Goal: Transaction & Acquisition: Purchase product/service

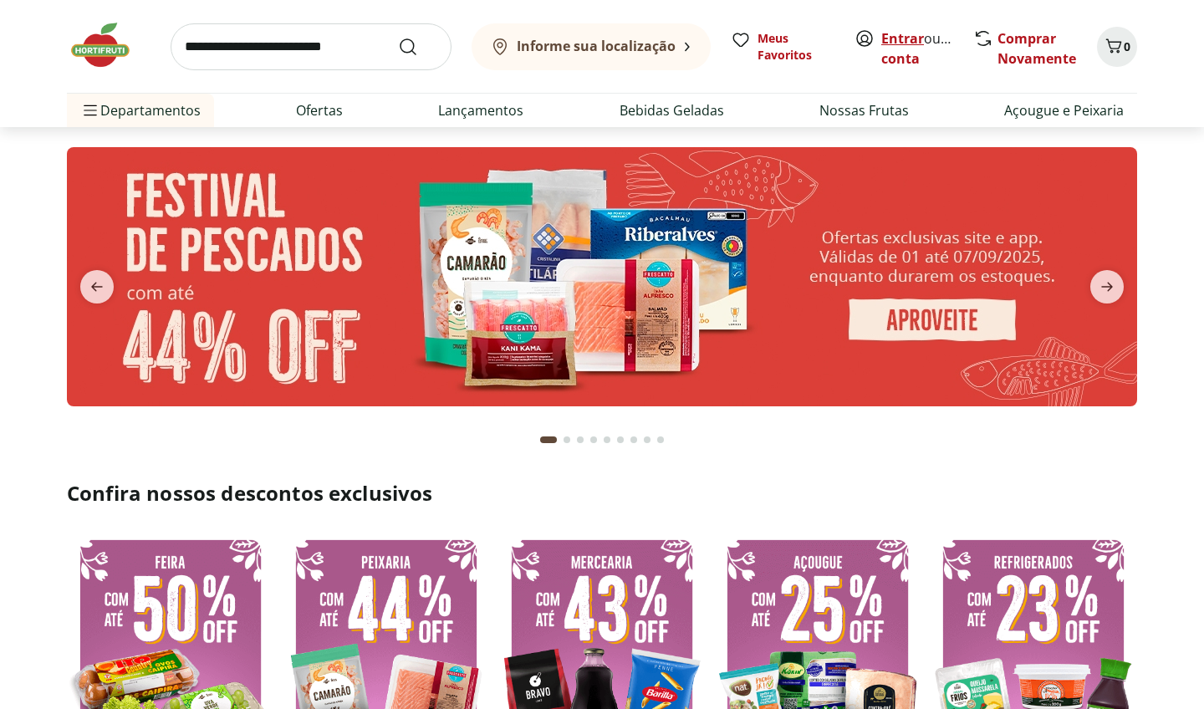
click at [910, 43] on link "Entrar" at bounding box center [903, 38] width 43 height 18
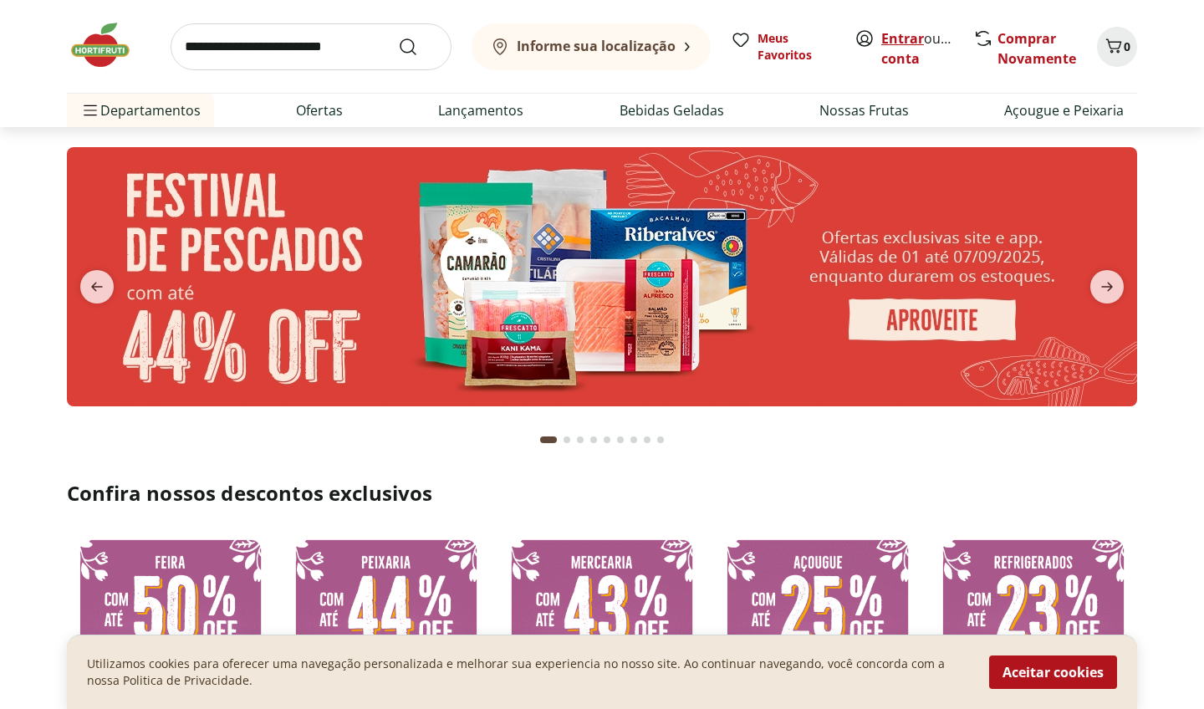
click at [905, 36] on link "Entrar" at bounding box center [903, 38] width 43 height 18
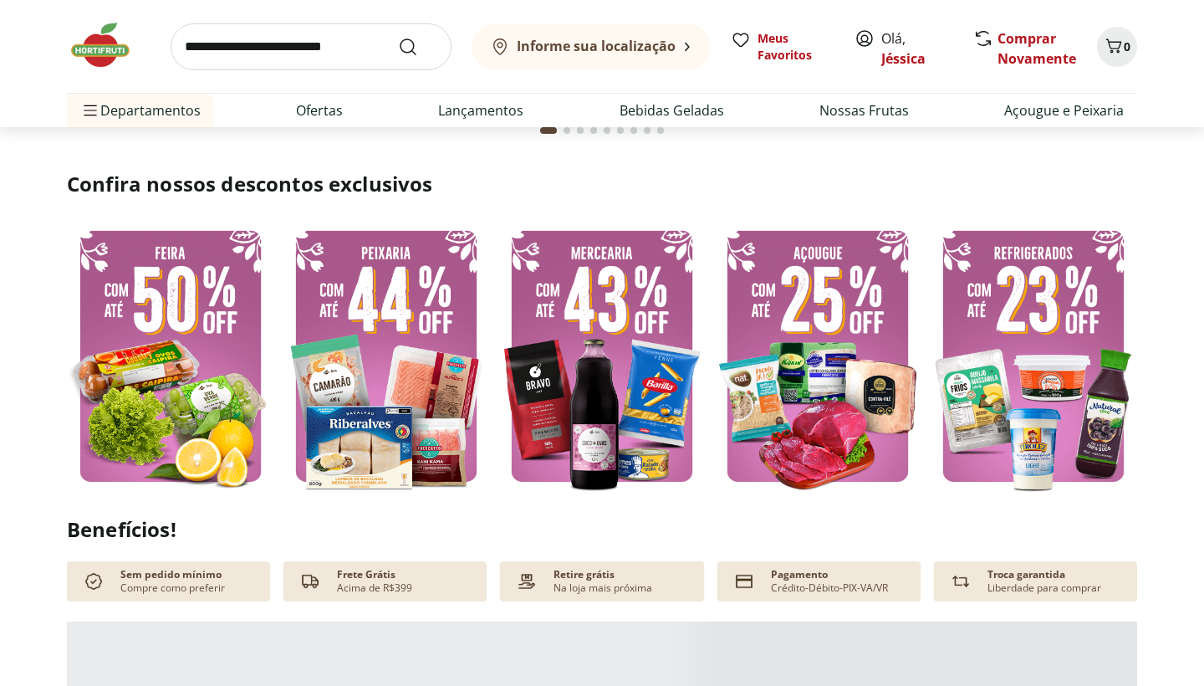
scroll to position [314, 0]
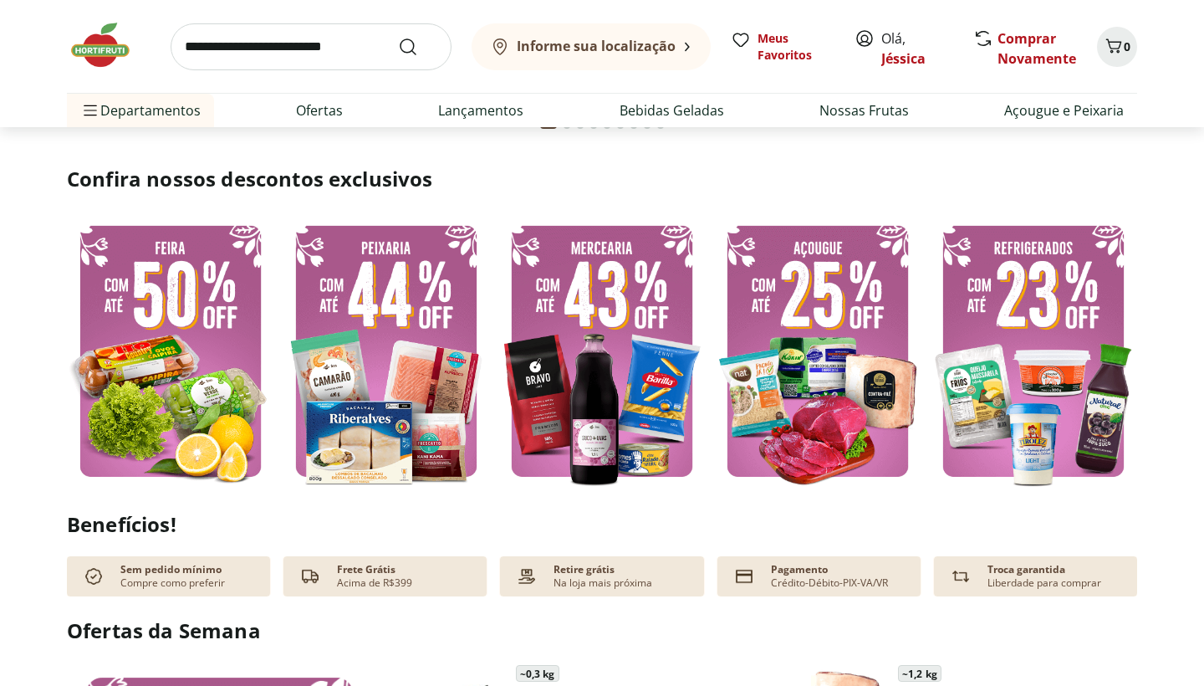
click at [217, 418] on img at bounding box center [170, 350] width 207 height 277
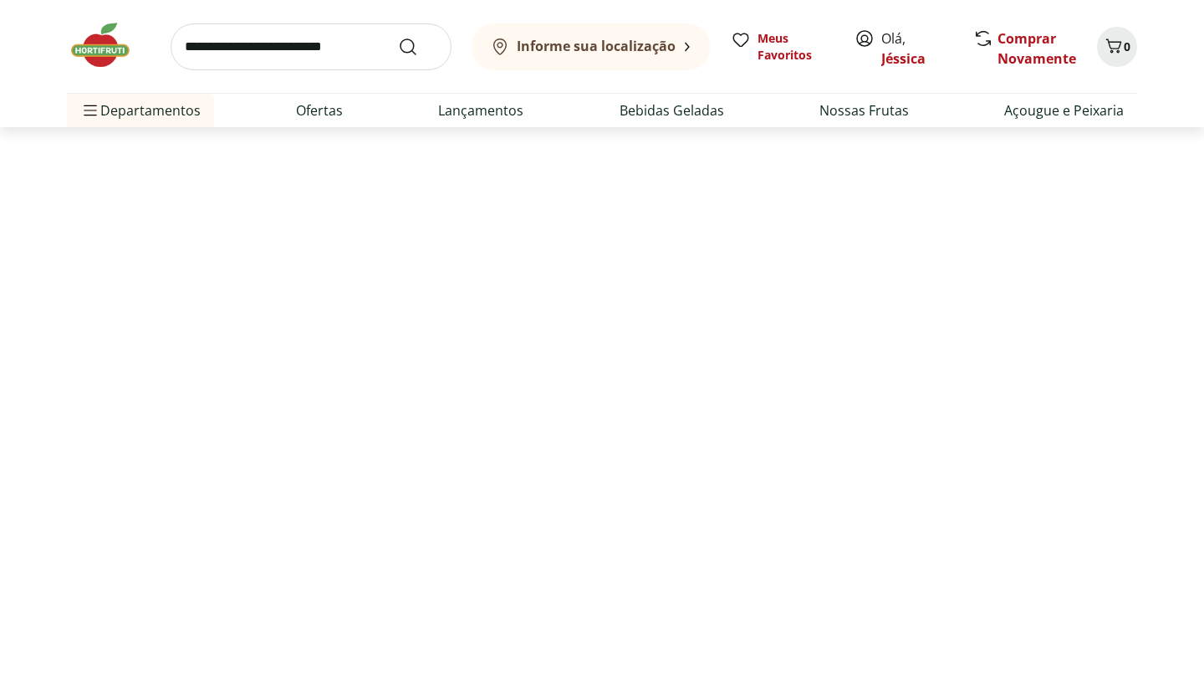
select select "**********"
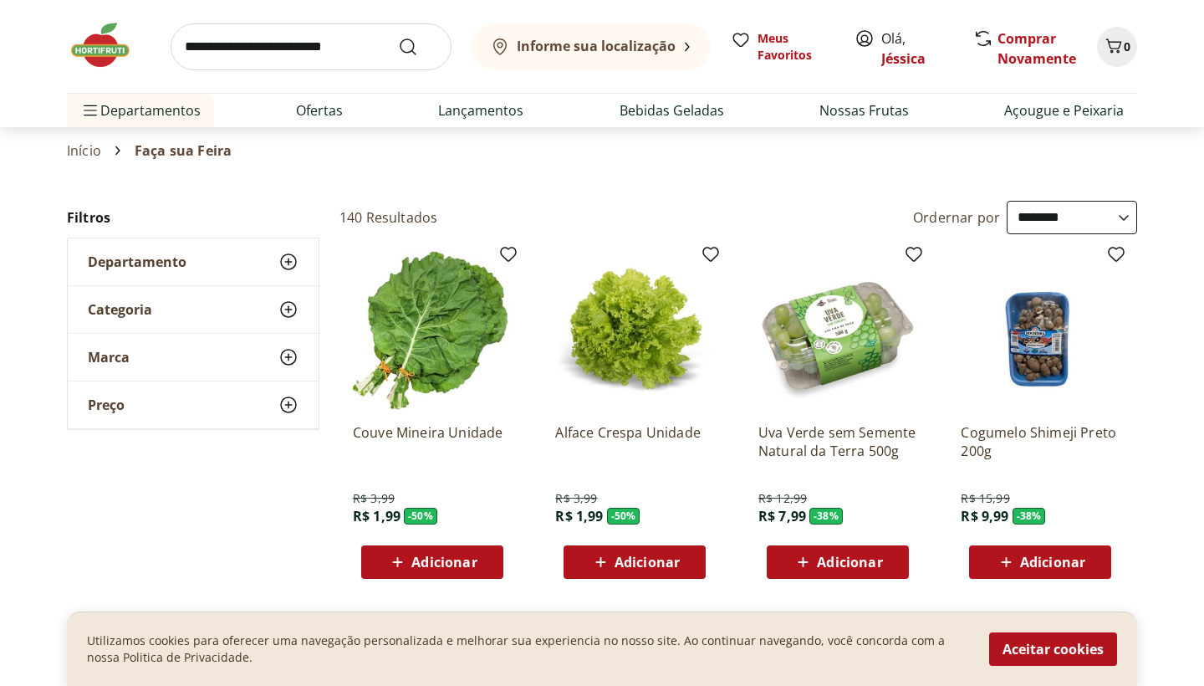
click at [451, 569] on span "Adicionar" at bounding box center [444, 561] width 65 height 13
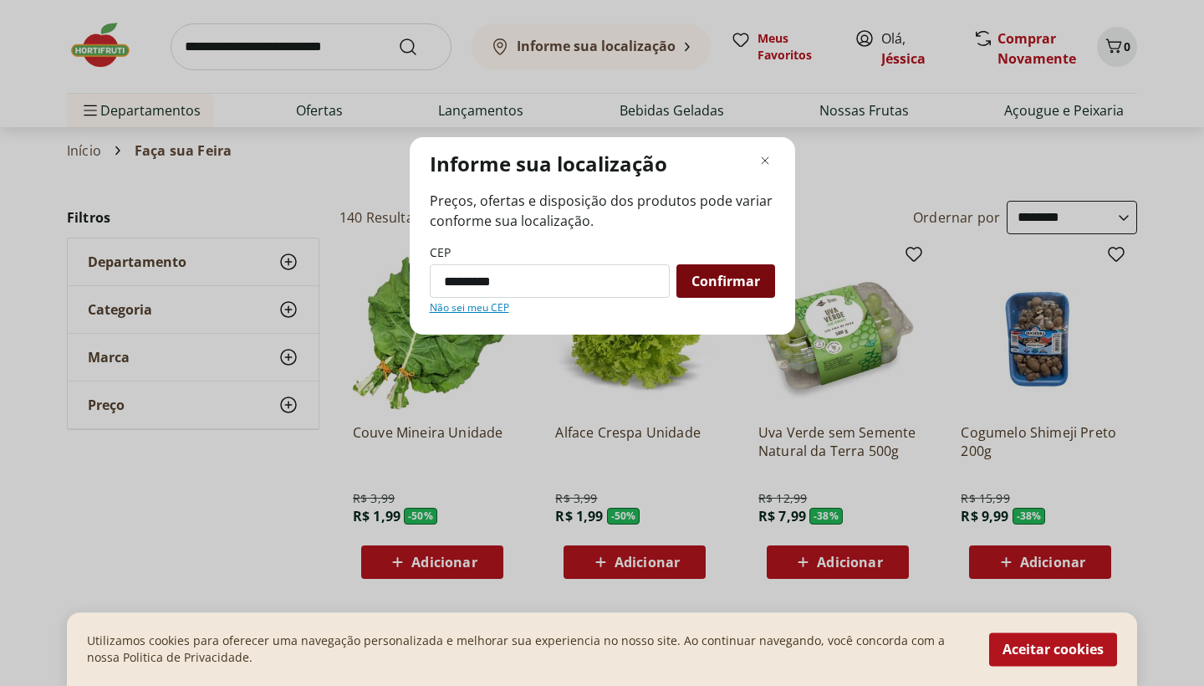
type input "*********"
click at [752, 274] on span "Confirmar" at bounding box center [726, 280] width 69 height 13
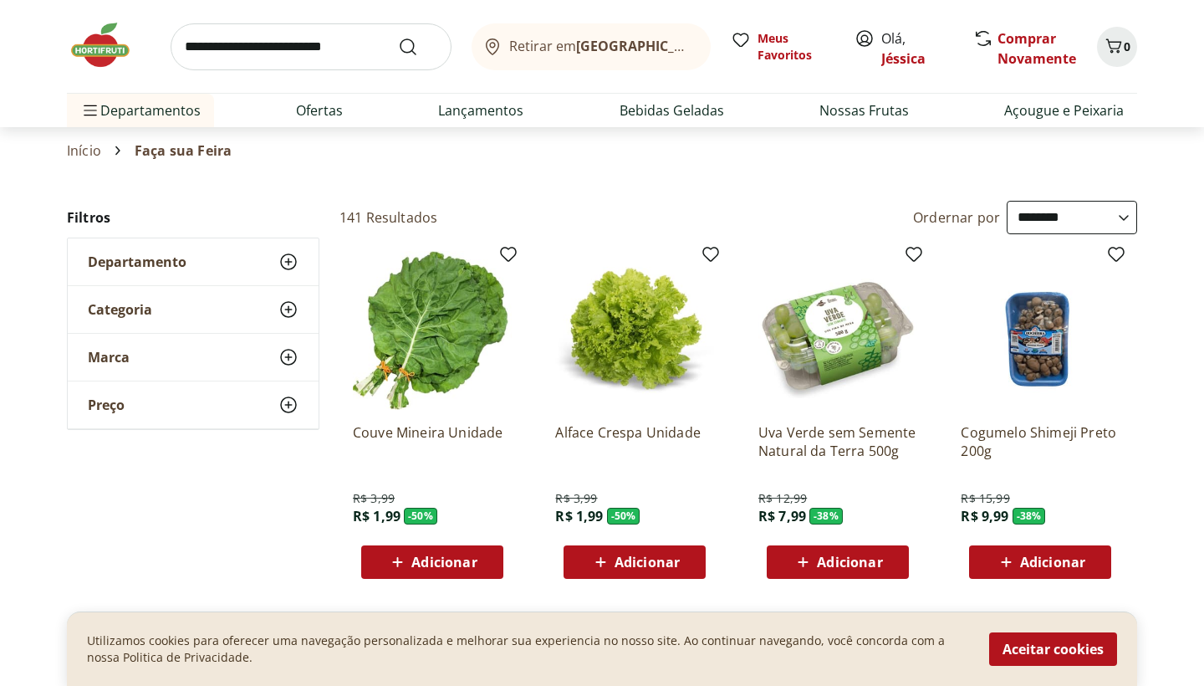
click at [442, 566] on span "Adicionar" at bounding box center [444, 561] width 65 height 13
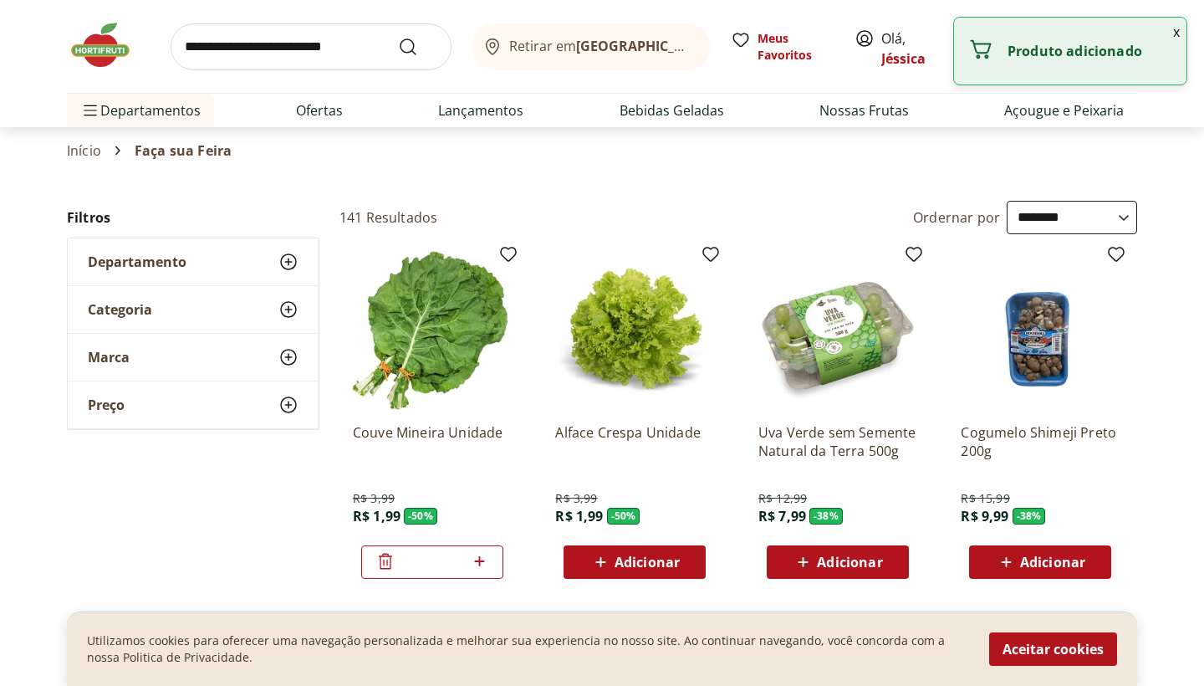
click at [846, 555] on span "Adicionar" at bounding box center [849, 561] width 65 height 13
click at [882, 563] on icon at bounding box center [884, 561] width 21 height 20
type input "*"
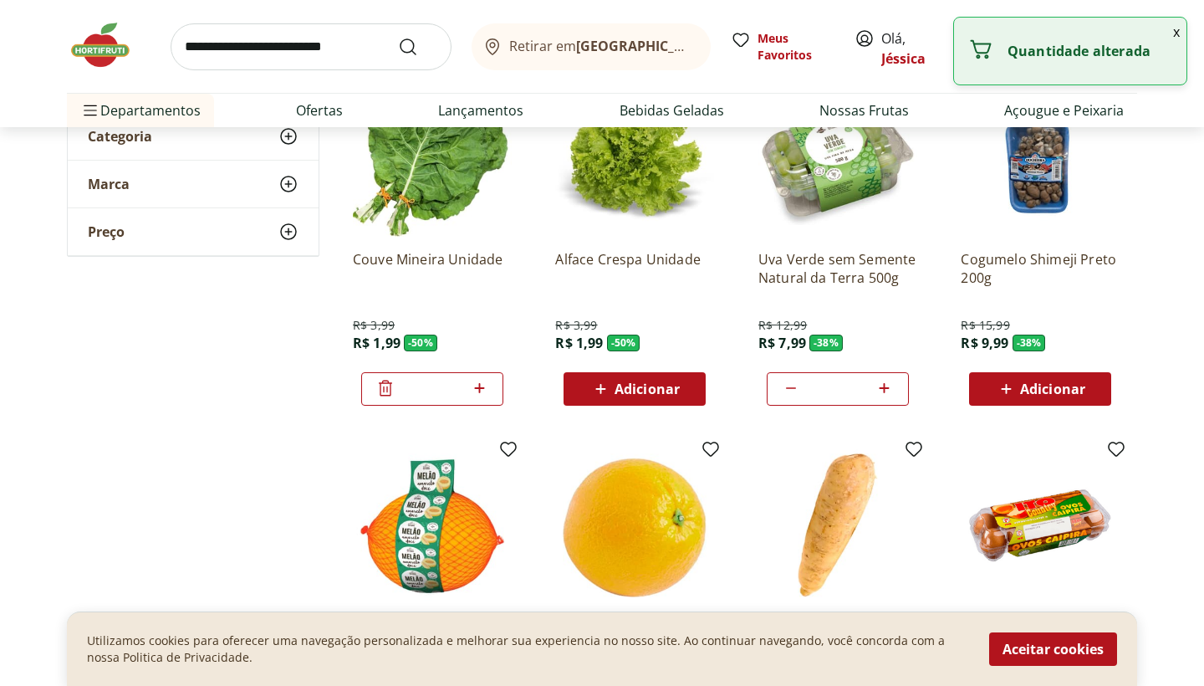
scroll to position [174, 0]
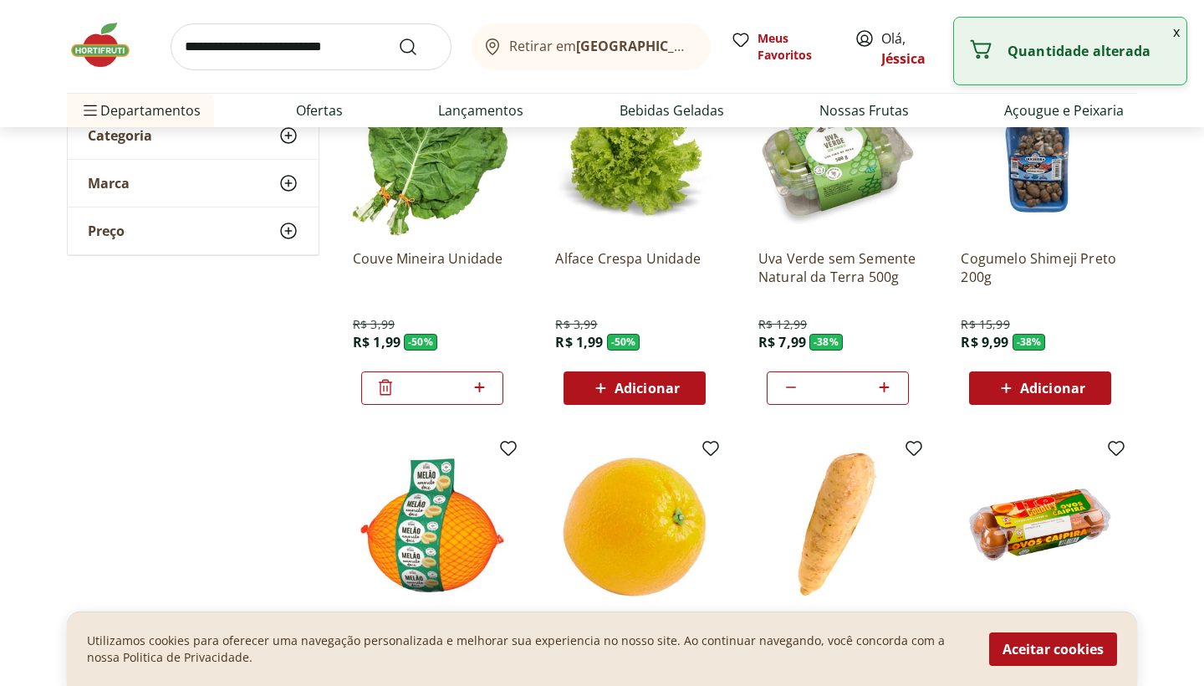
click at [671, 390] on span "Adicionar" at bounding box center [647, 387] width 65 height 13
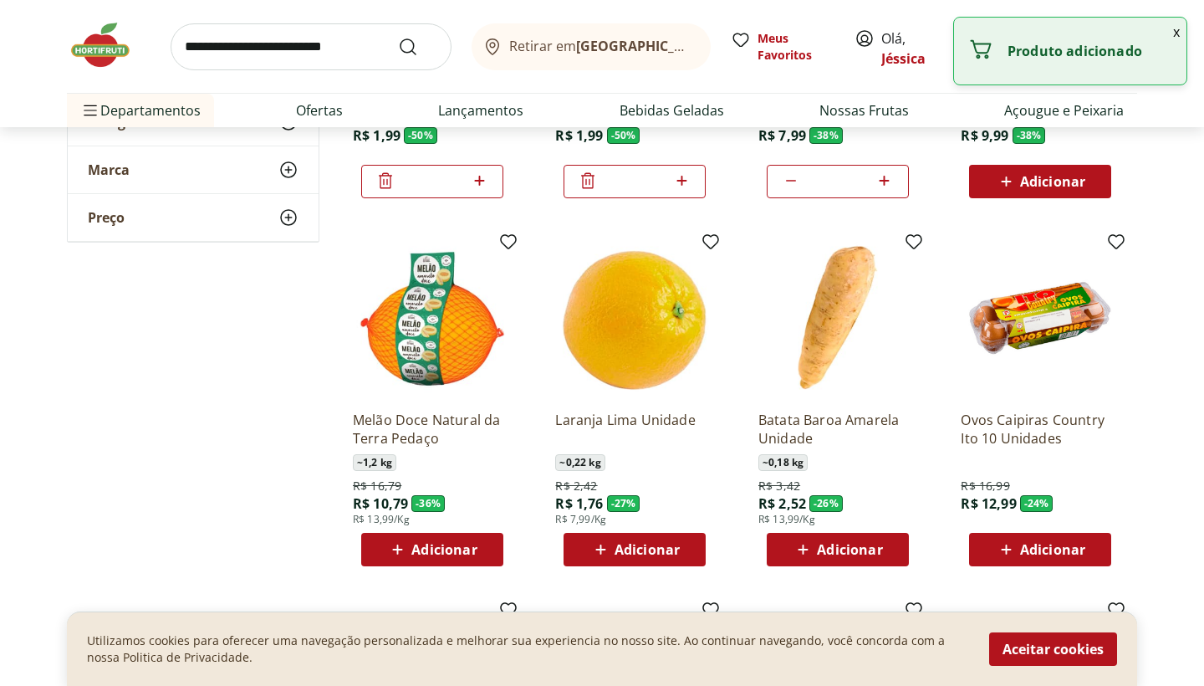
scroll to position [396, 0]
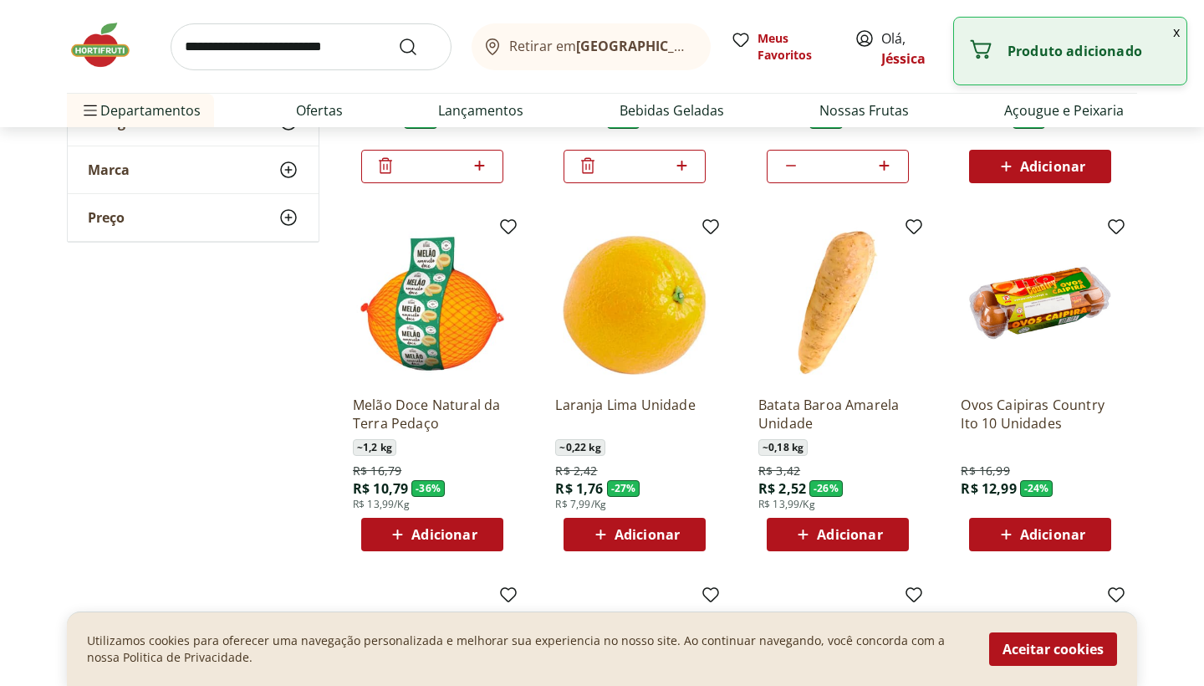
click at [470, 539] on span "Adicionar" at bounding box center [444, 534] width 65 height 13
click at [481, 537] on icon at bounding box center [479, 534] width 21 height 20
type input "*"
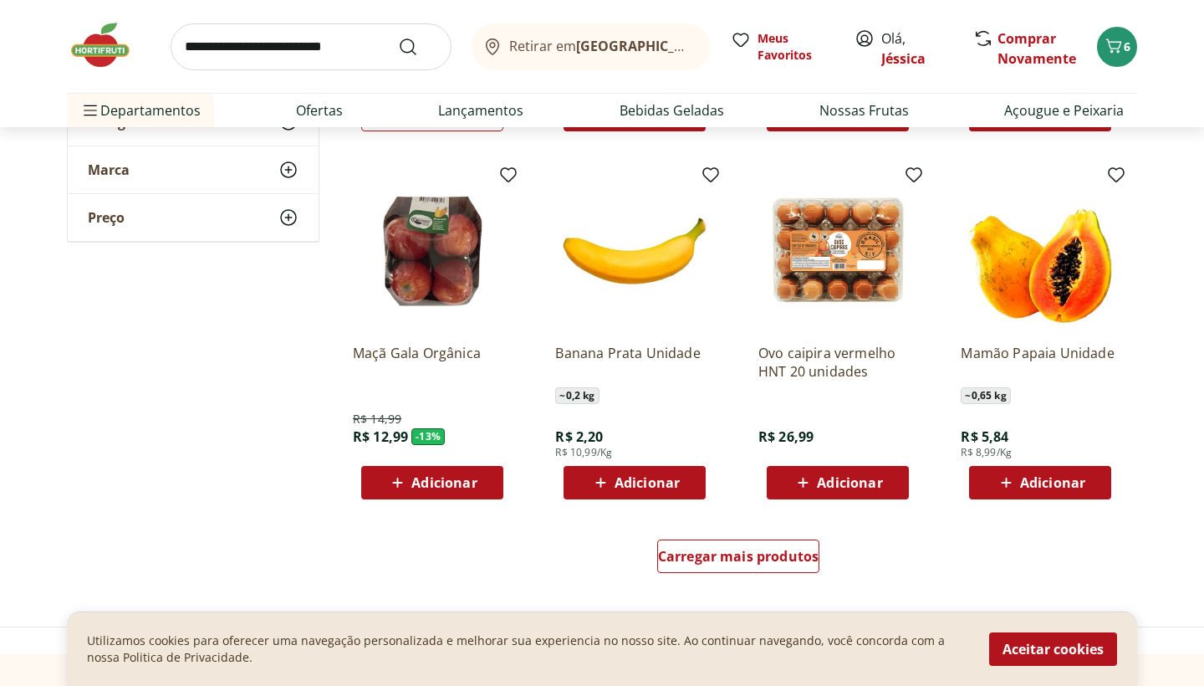
scroll to position [816, 0]
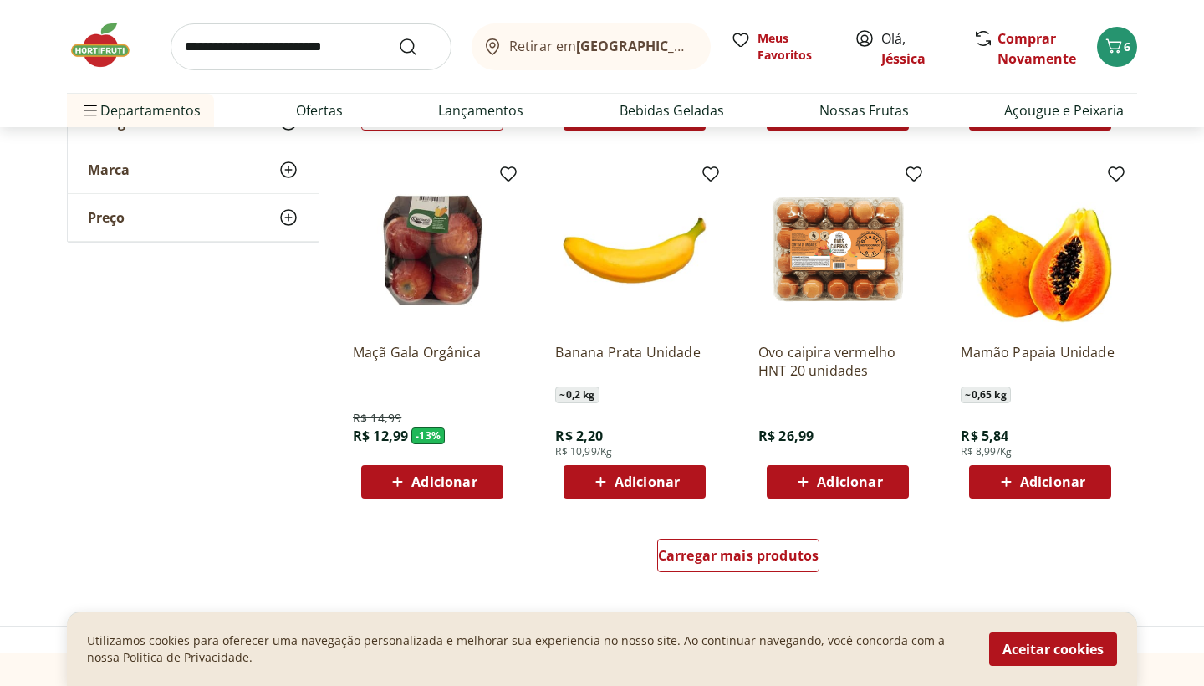
click at [1032, 475] on span "Adicionar" at bounding box center [1052, 481] width 65 height 13
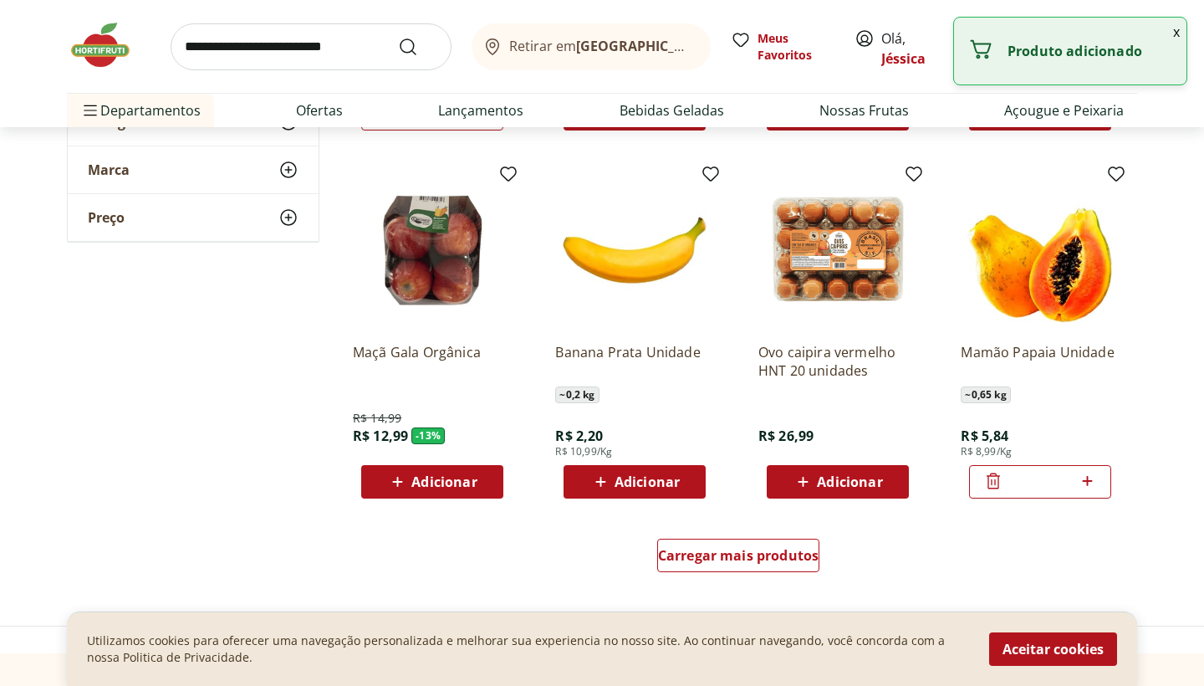
click at [1092, 484] on icon at bounding box center [1087, 481] width 21 height 20
type input "*"
click at [753, 549] on span "Carregar mais produtos" at bounding box center [738, 555] width 161 height 13
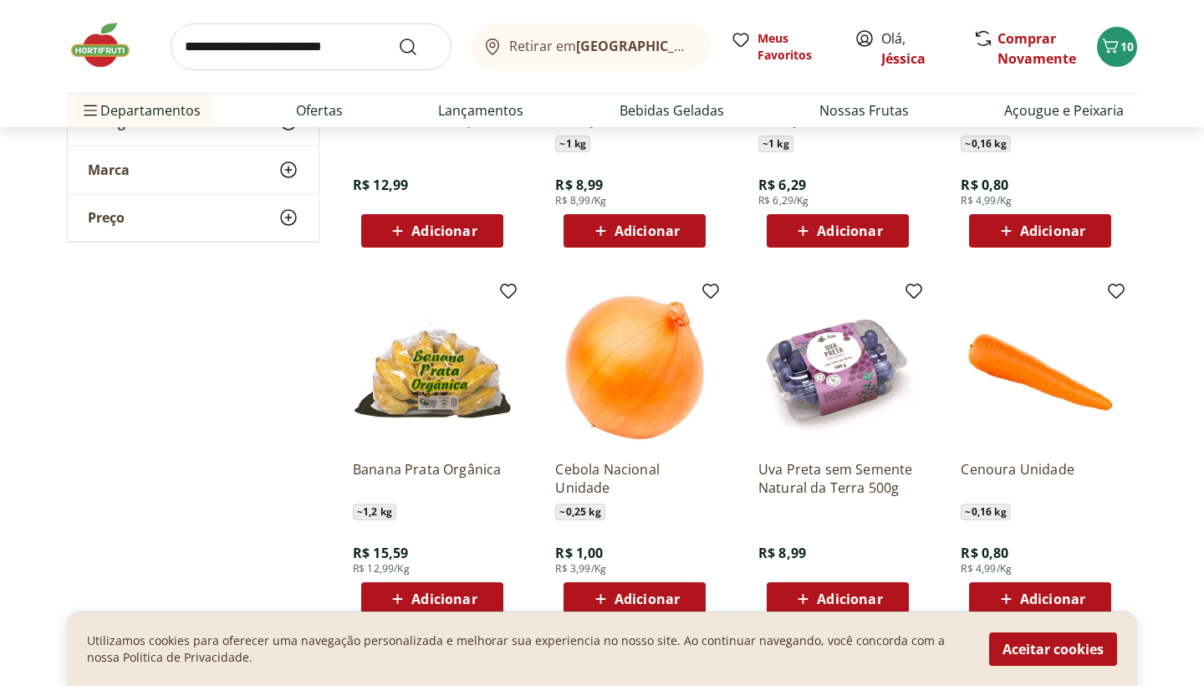
scroll to position [1423, 0]
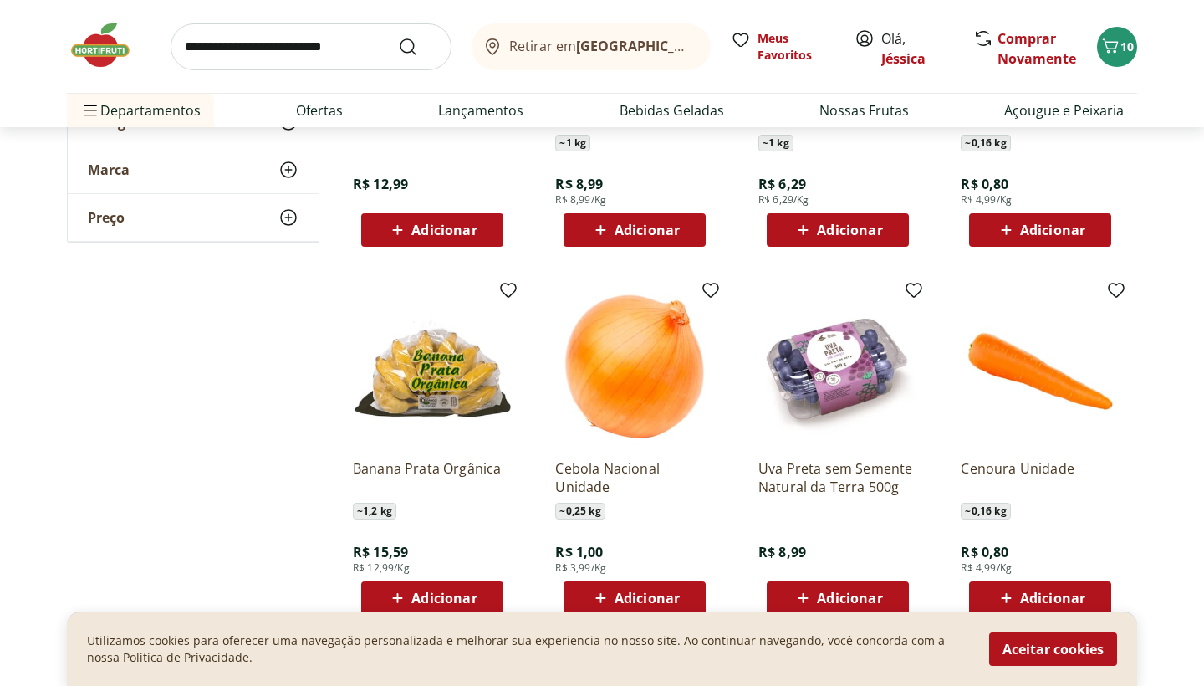
click at [470, 587] on div "Adicionar" at bounding box center [432, 598] width 115 height 30
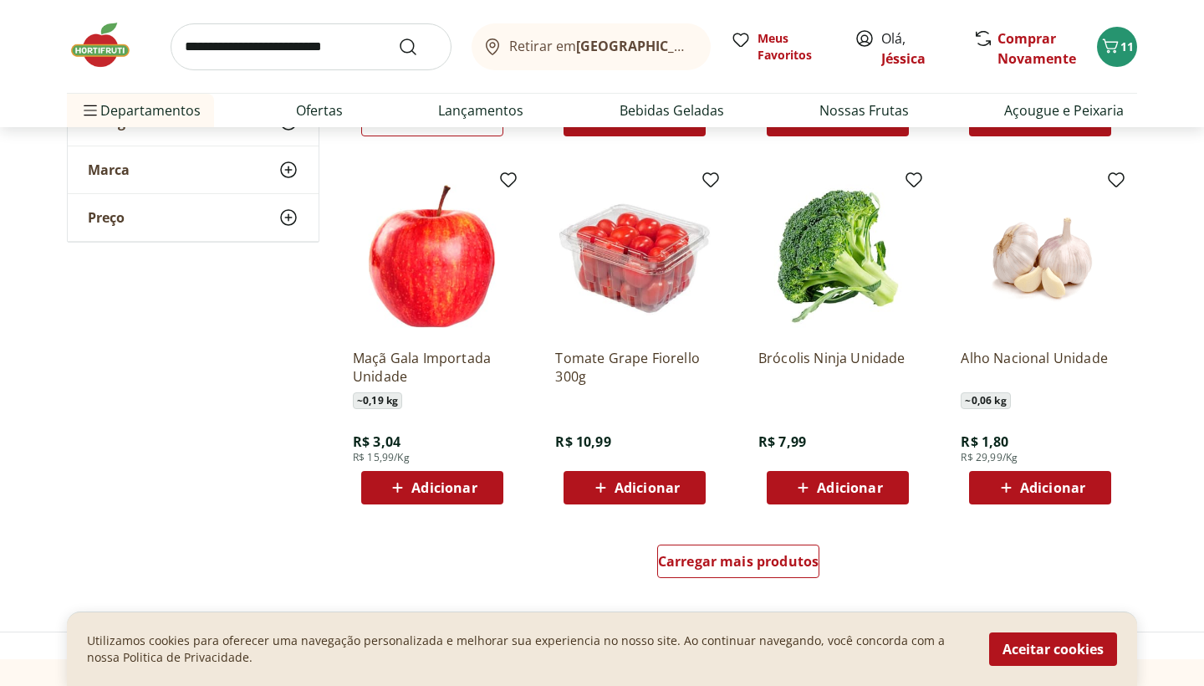
scroll to position [1908, 0]
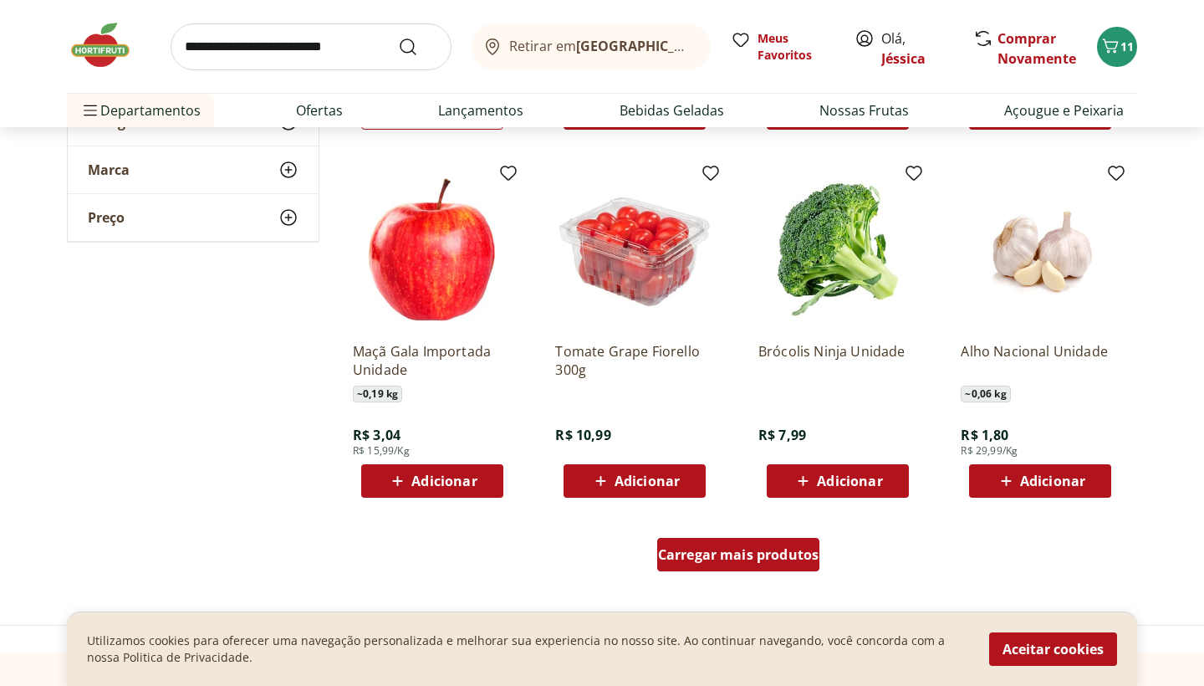
click at [691, 544] on div "Carregar mais produtos" at bounding box center [738, 554] width 163 height 33
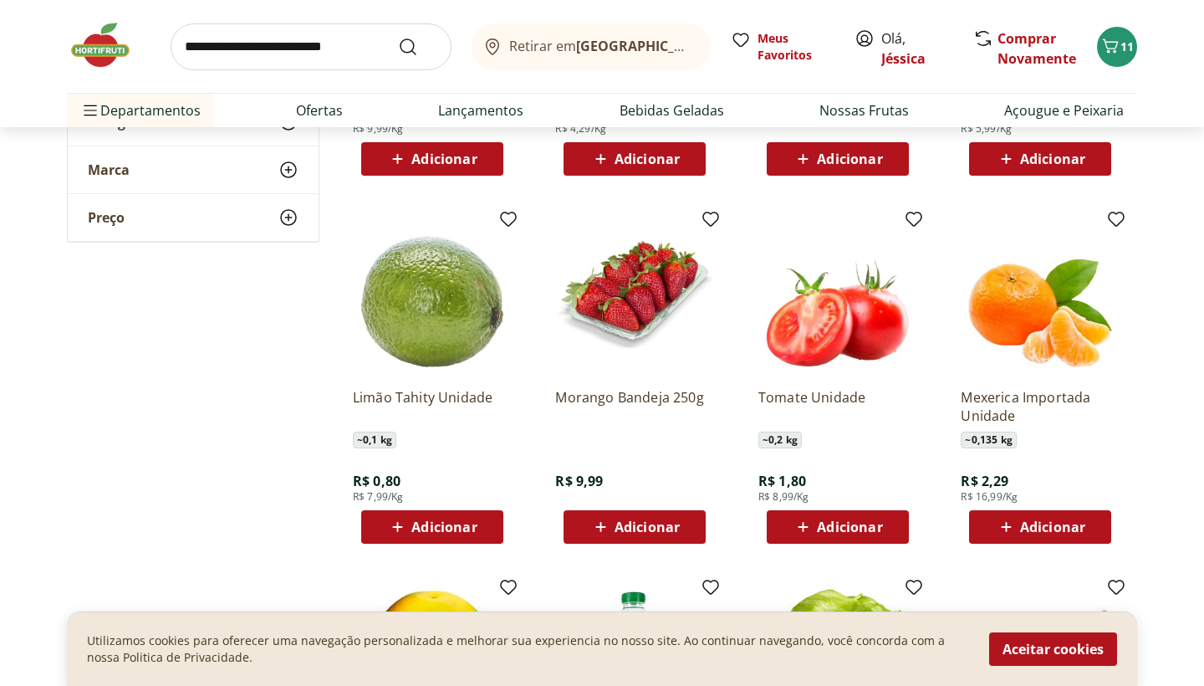
scroll to position [2595, 0]
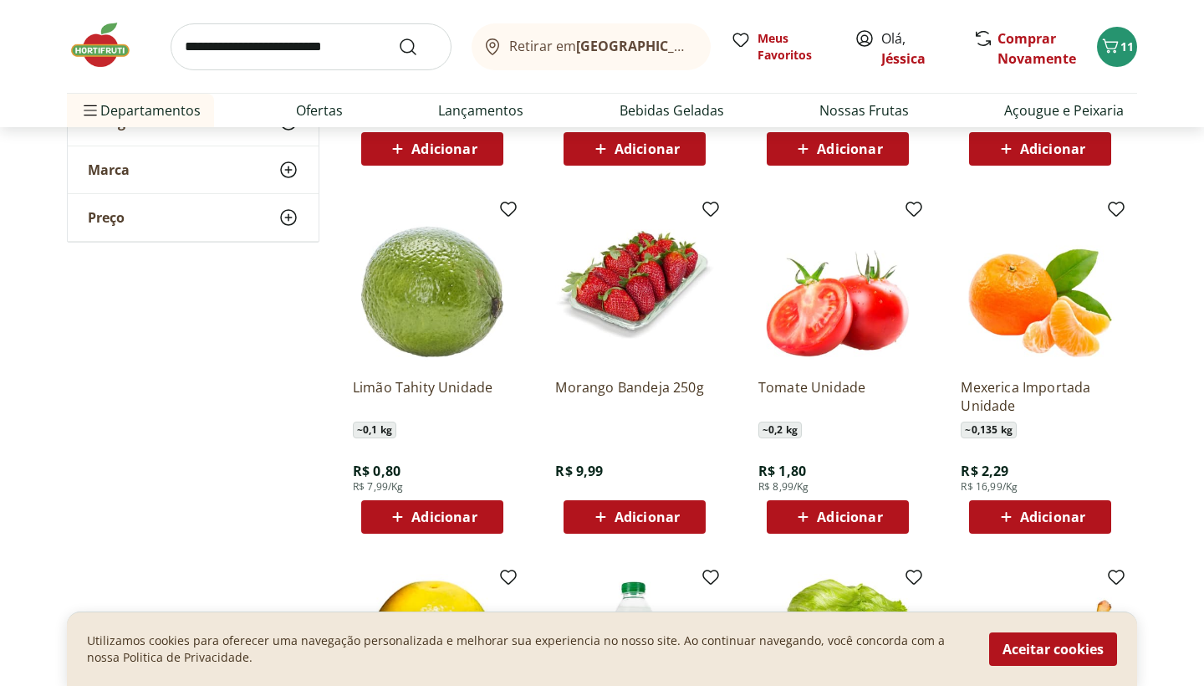
click at [684, 509] on div "Adicionar" at bounding box center [634, 517] width 115 height 30
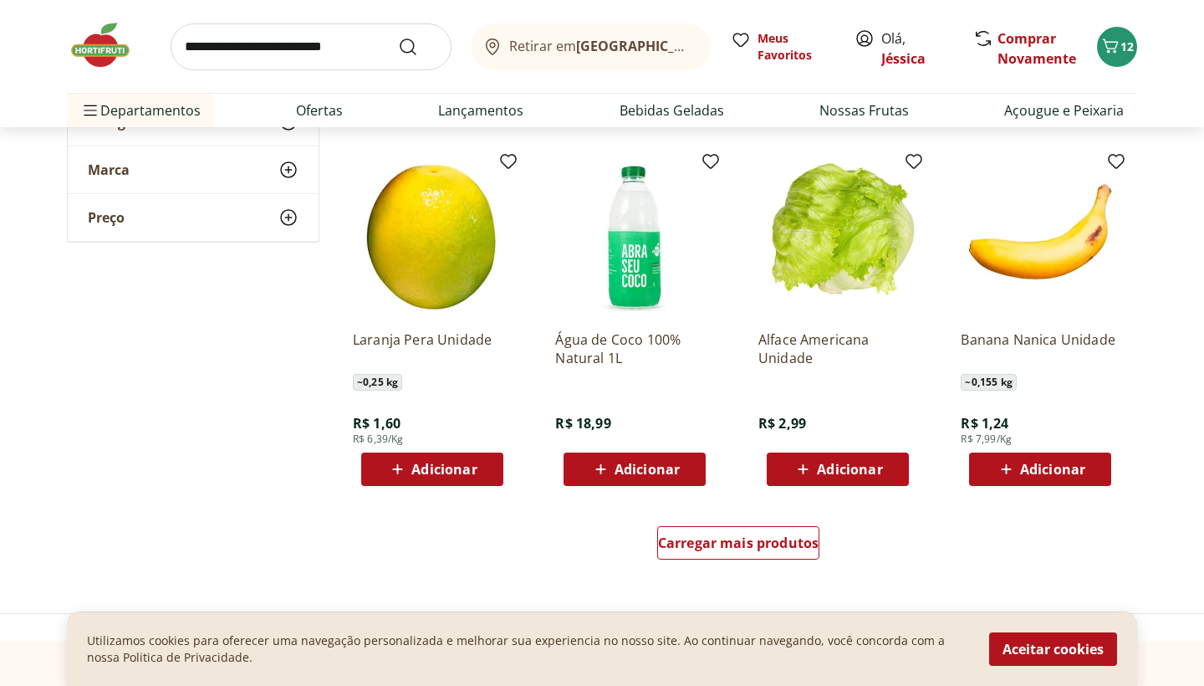
scroll to position [3019, 0]
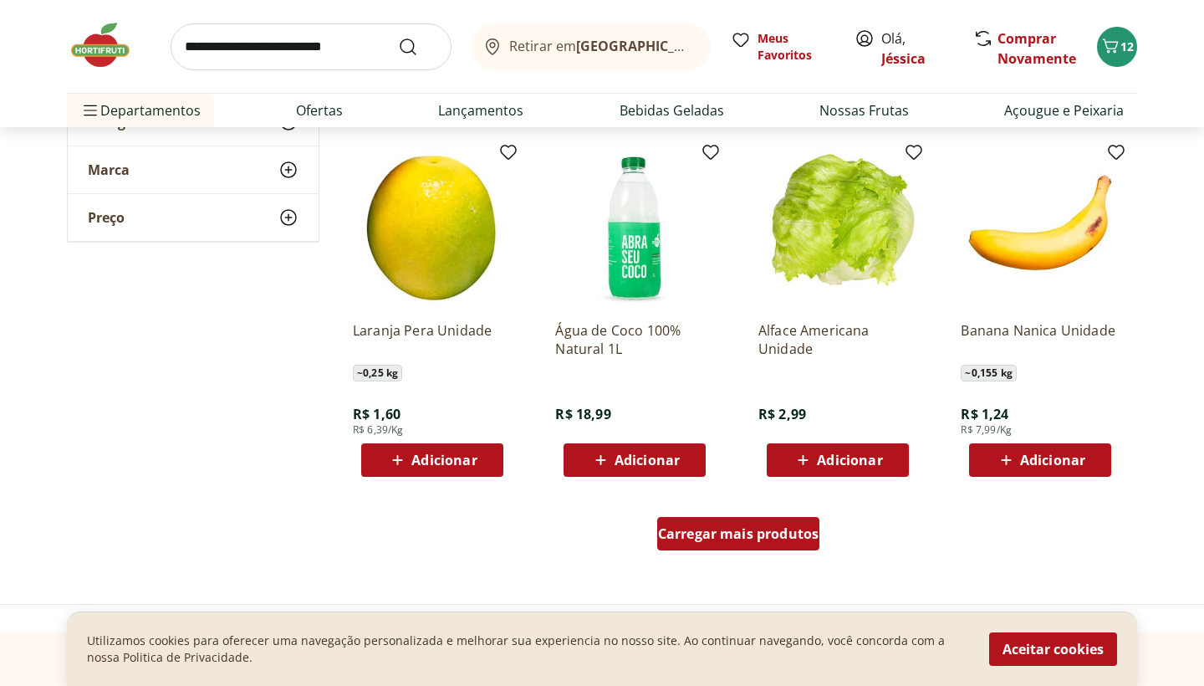
click at [694, 521] on div "Carregar mais produtos" at bounding box center [738, 533] width 163 height 33
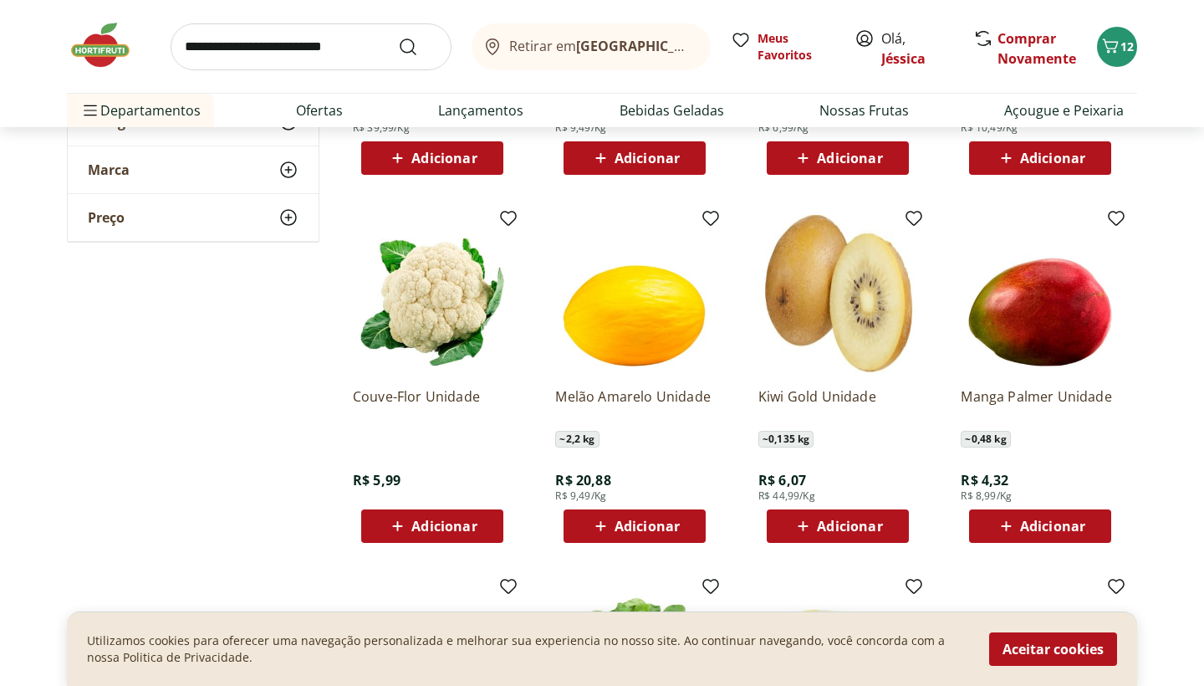
scroll to position [3677, 0]
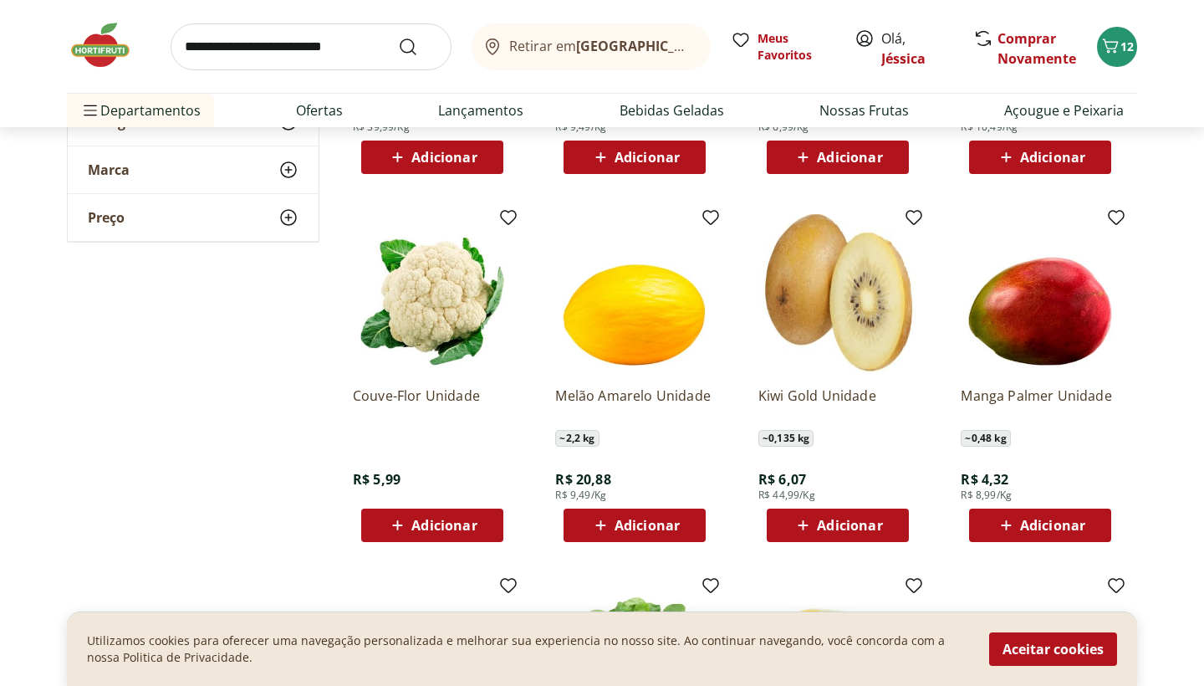
click at [1015, 529] on icon at bounding box center [1006, 525] width 21 height 20
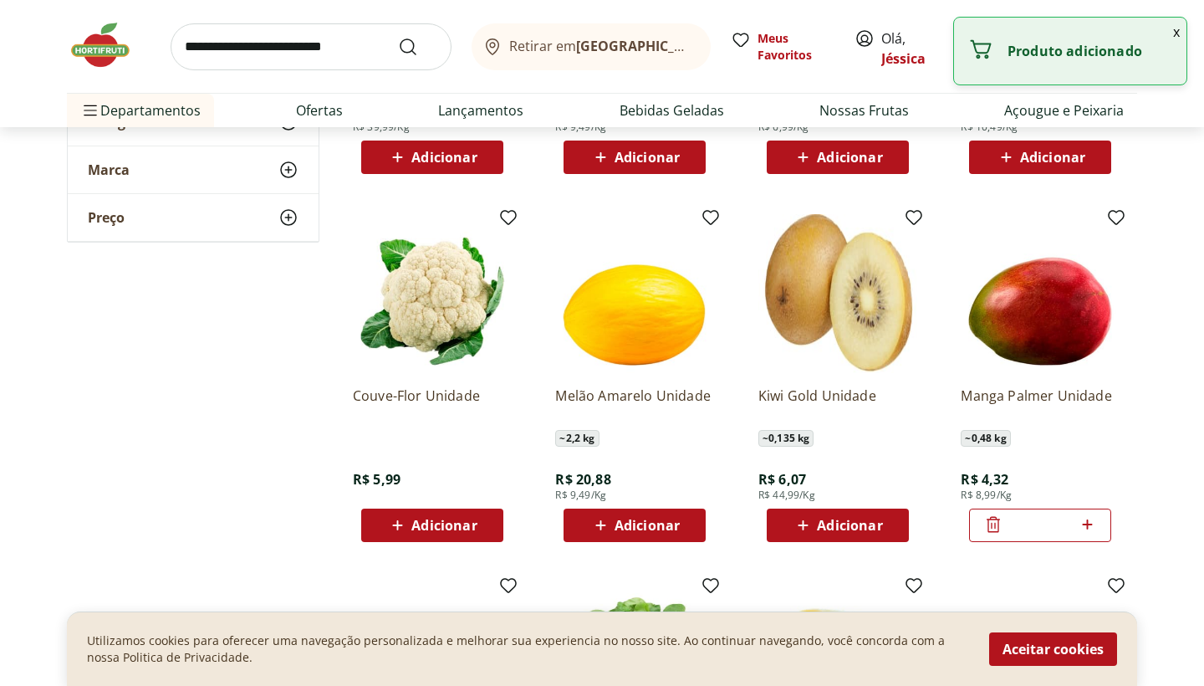
click at [1092, 528] on icon at bounding box center [1087, 524] width 21 height 20
type input "*"
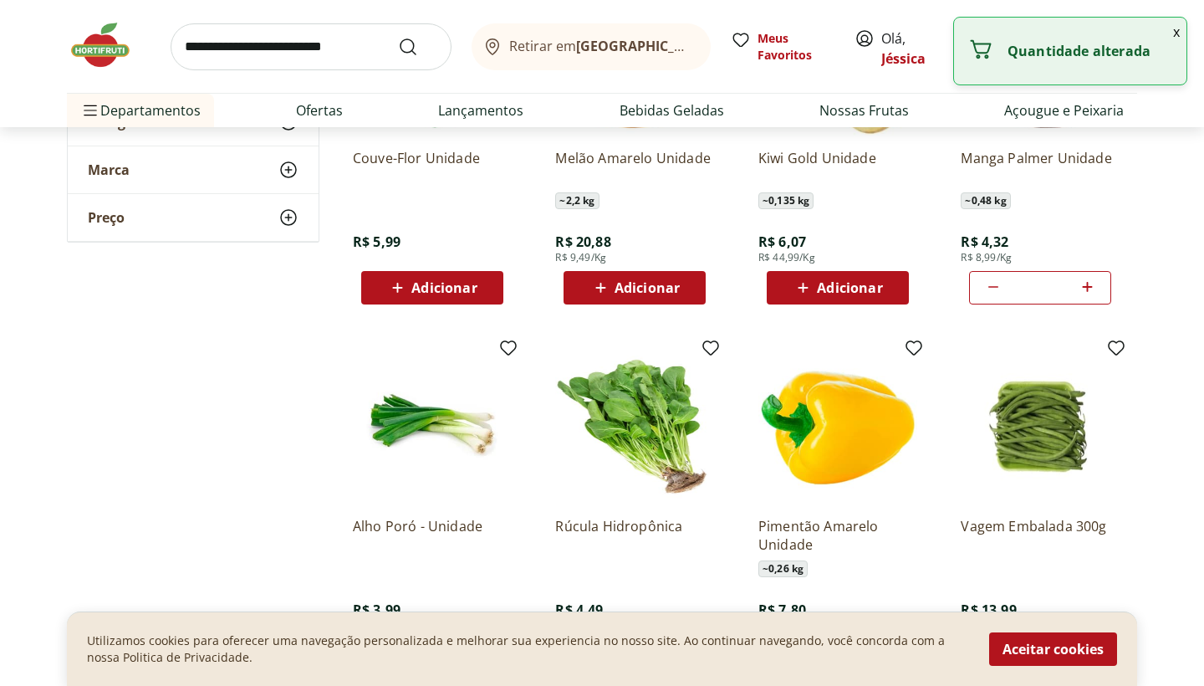
scroll to position [3918, 0]
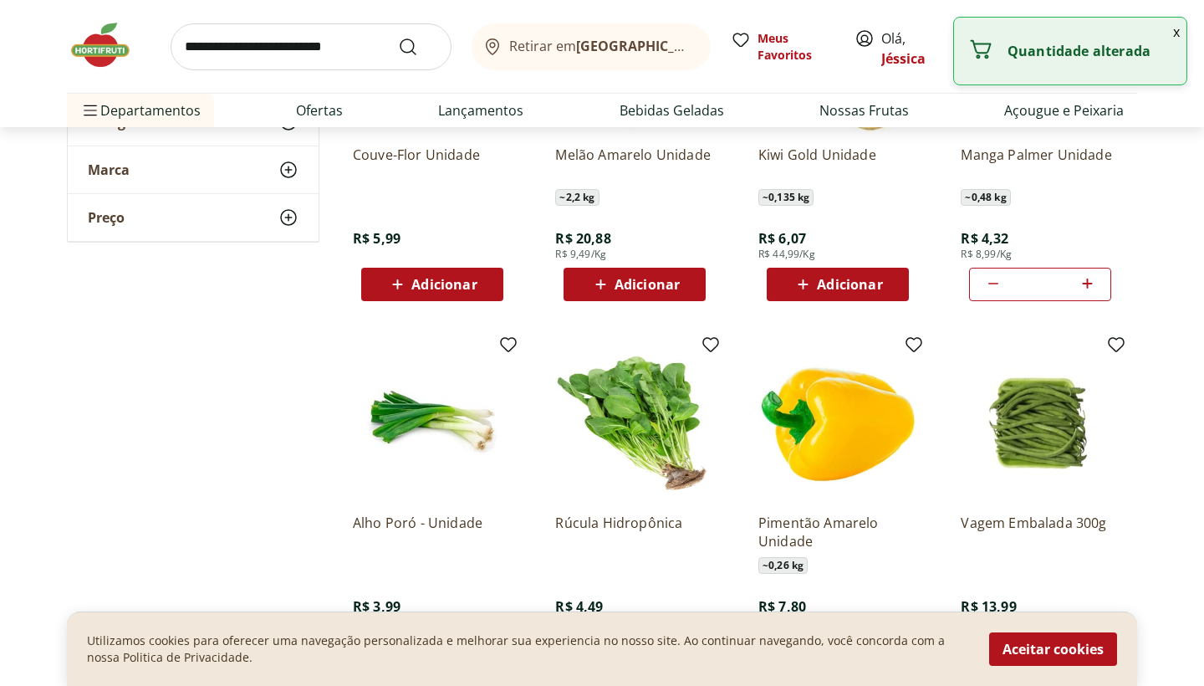
click at [447, 273] on div "Adicionar" at bounding box center [432, 284] width 115 height 30
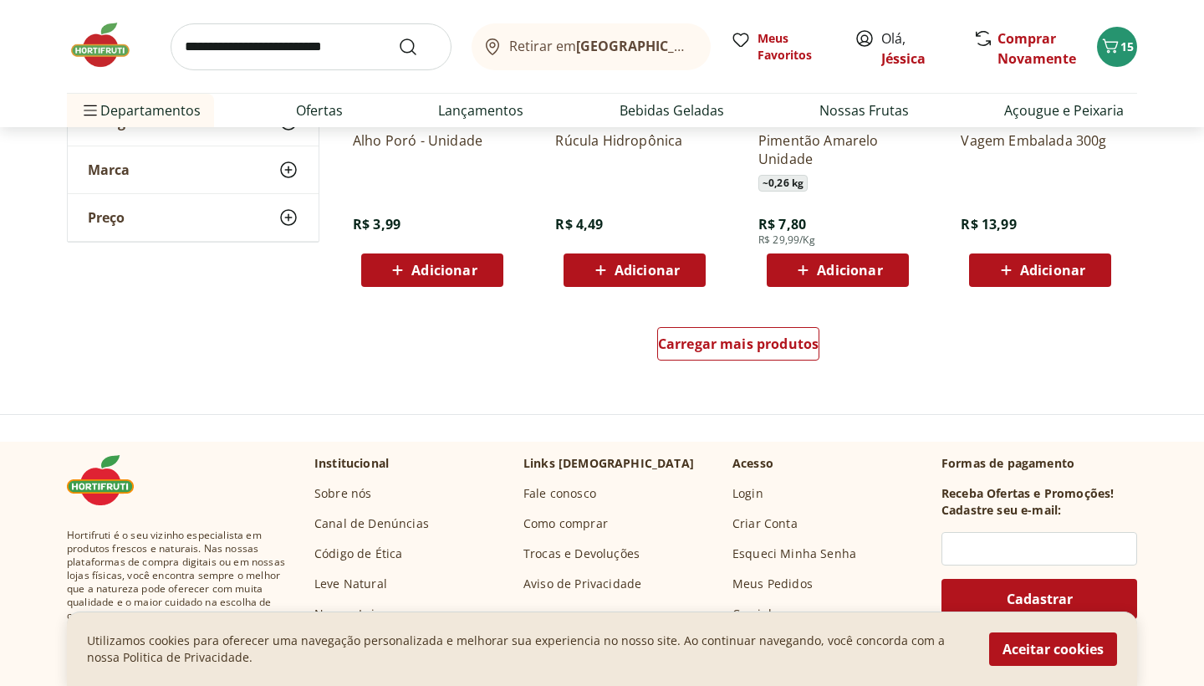
scroll to position [4206, 0]
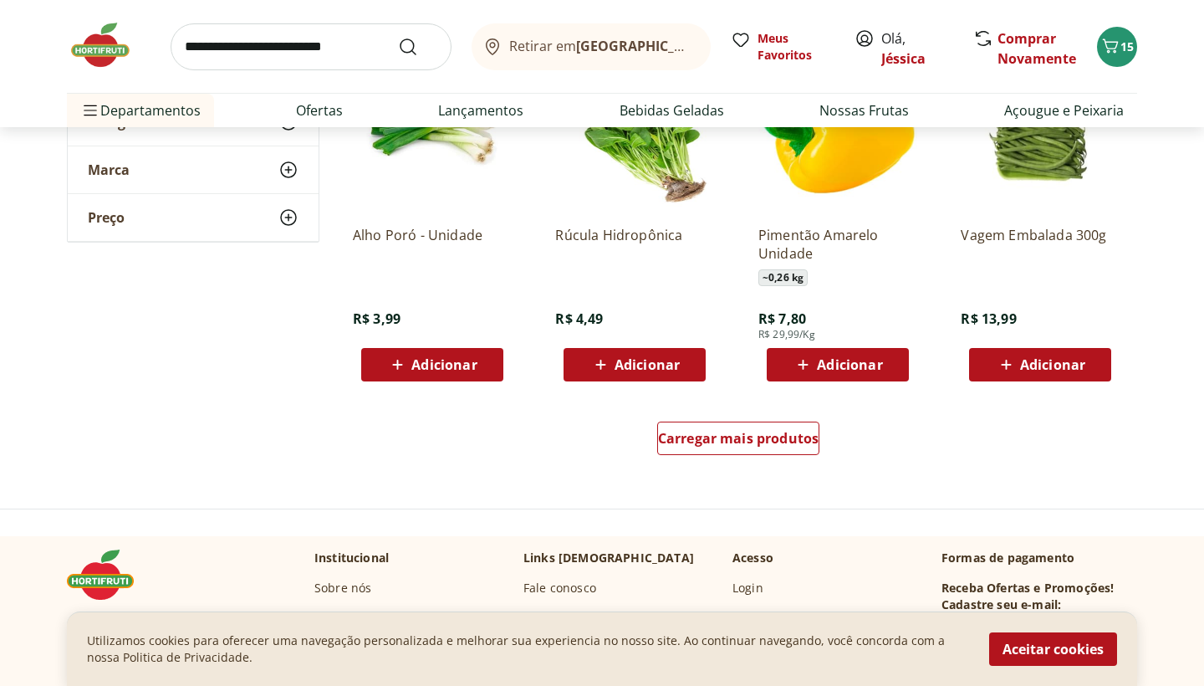
click at [667, 371] on span "Adicionar" at bounding box center [647, 364] width 65 height 13
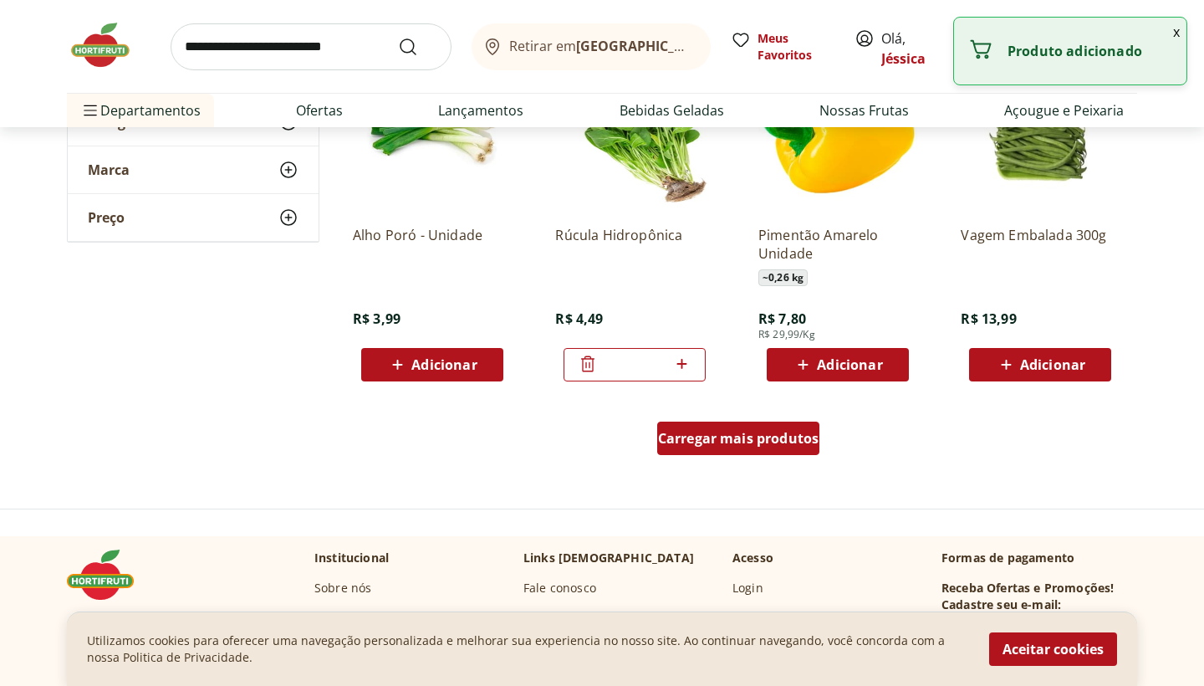
click at [698, 444] on span "Carregar mais produtos" at bounding box center [738, 438] width 161 height 13
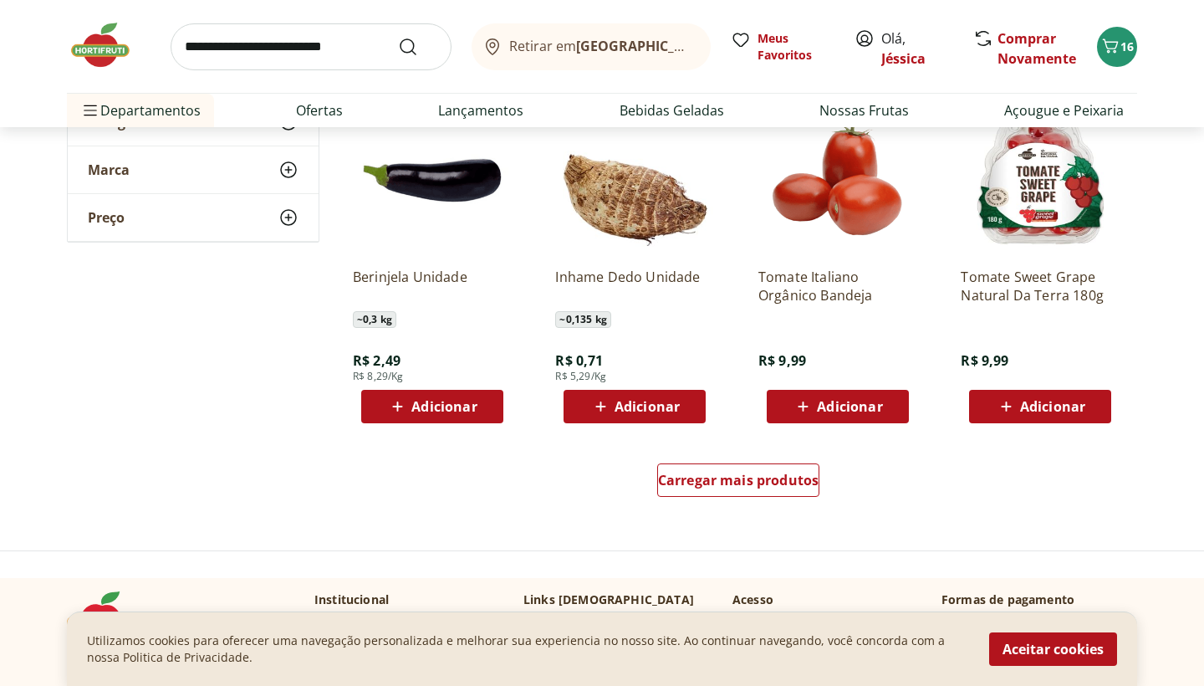
scroll to position [5260, 0]
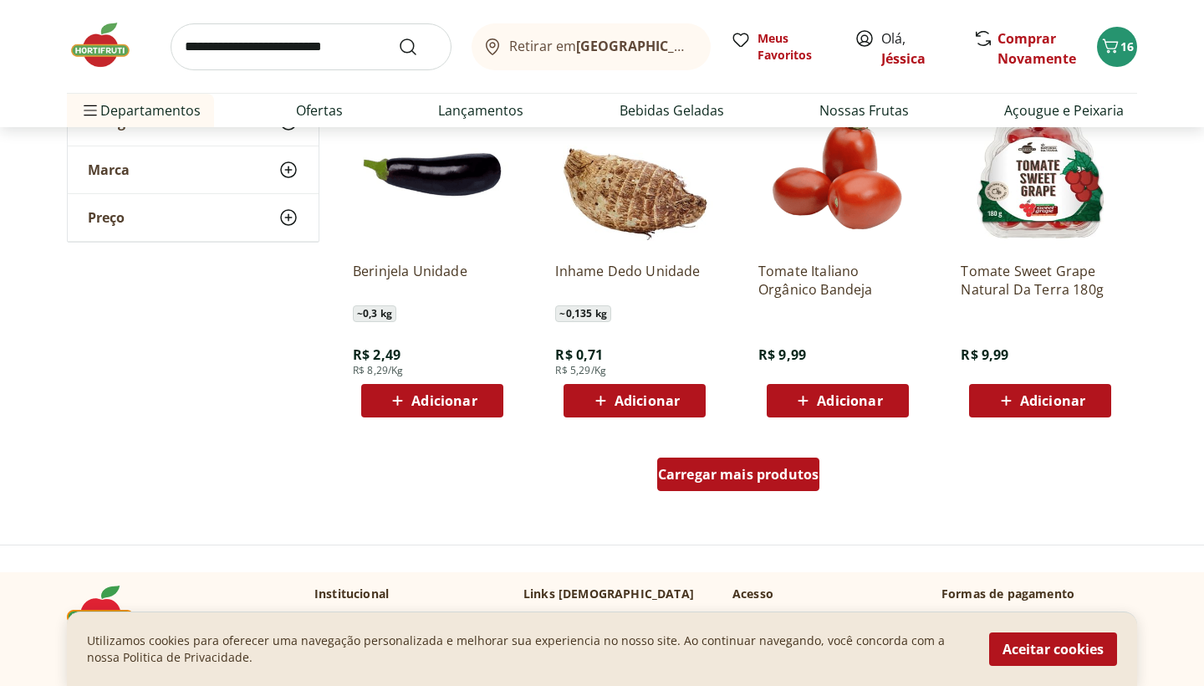
click at [708, 468] on span "Carregar mais produtos" at bounding box center [738, 474] width 161 height 13
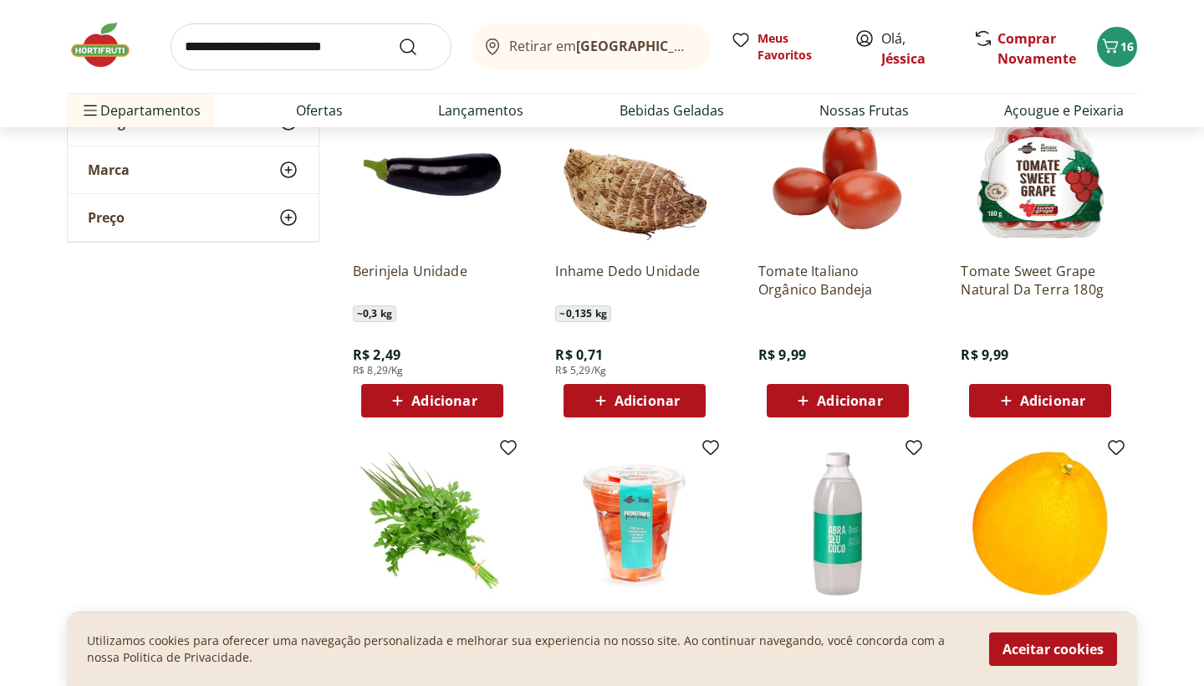
click at [797, 409] on icon at bounding box center [803, 401] width 21 height 20
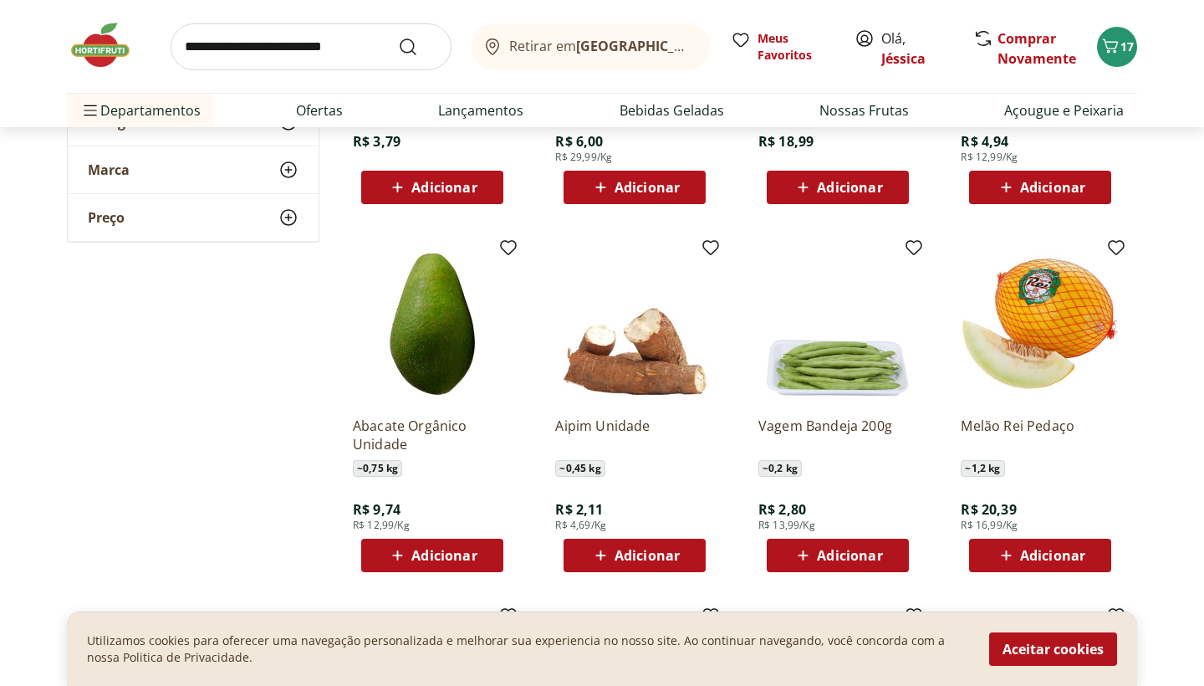
scroll to position [5857, 0]
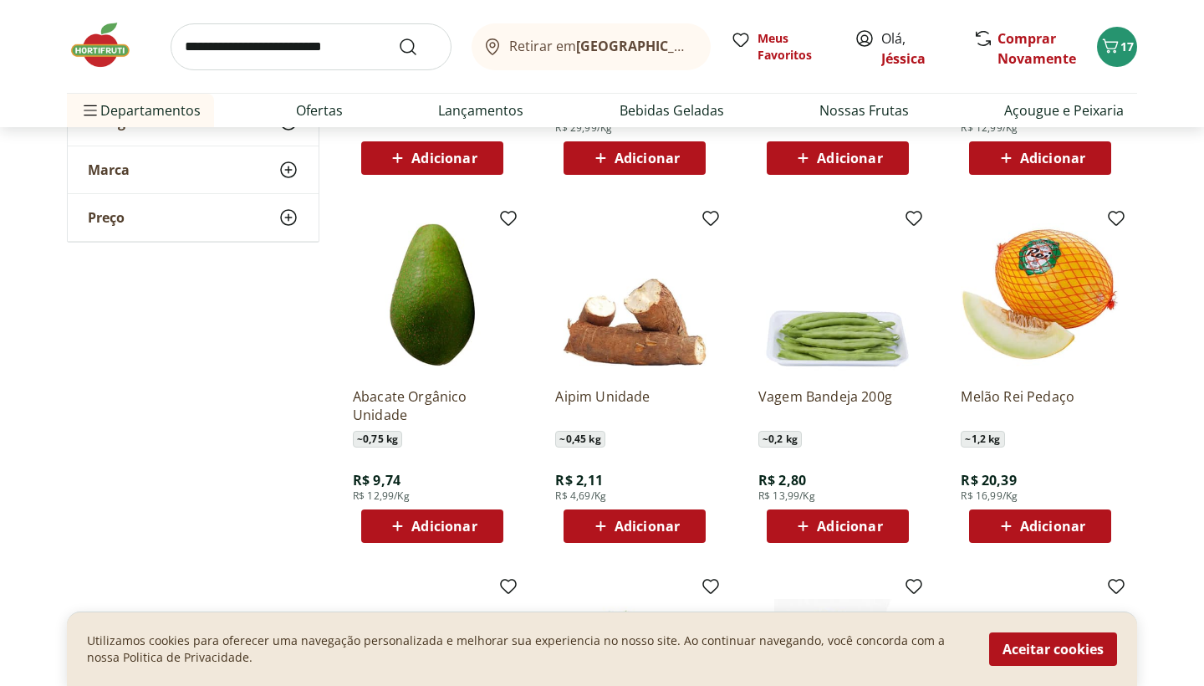
click at [883, 532] on div "Adicionar" at bounding box center [837, 526] width 115 height 30
click at [890, 529] on icon at bounding box center [884, 525] width 21 height 20
type input "*"
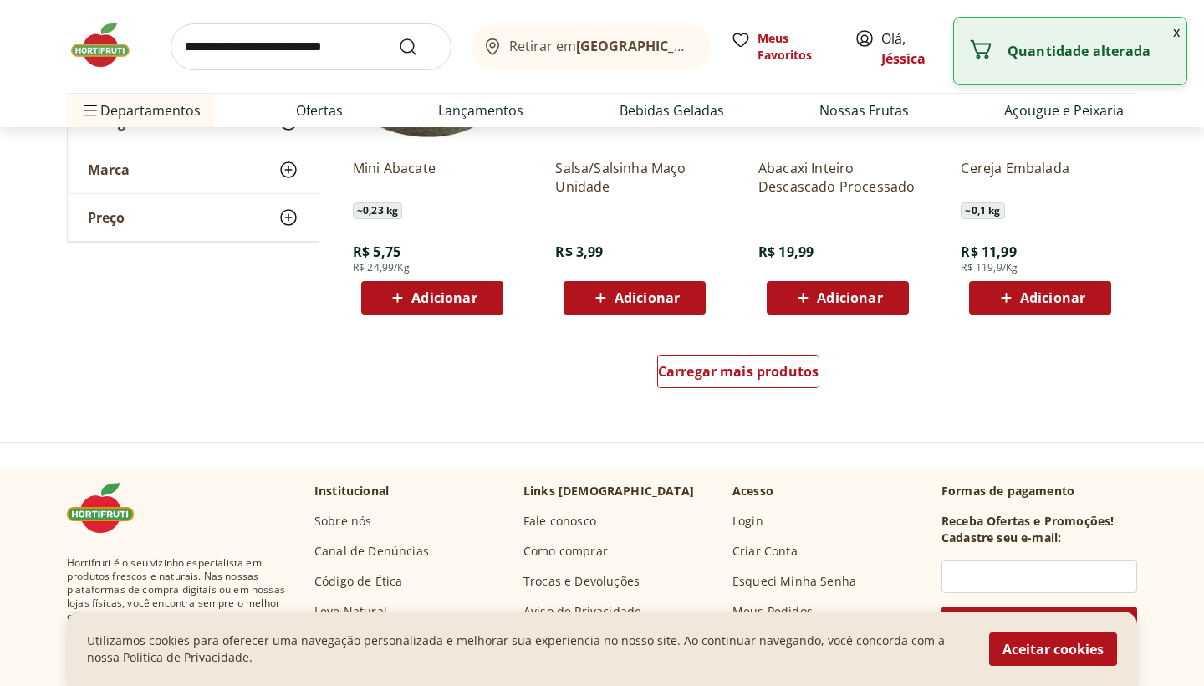
scroll to position [6458, 0]
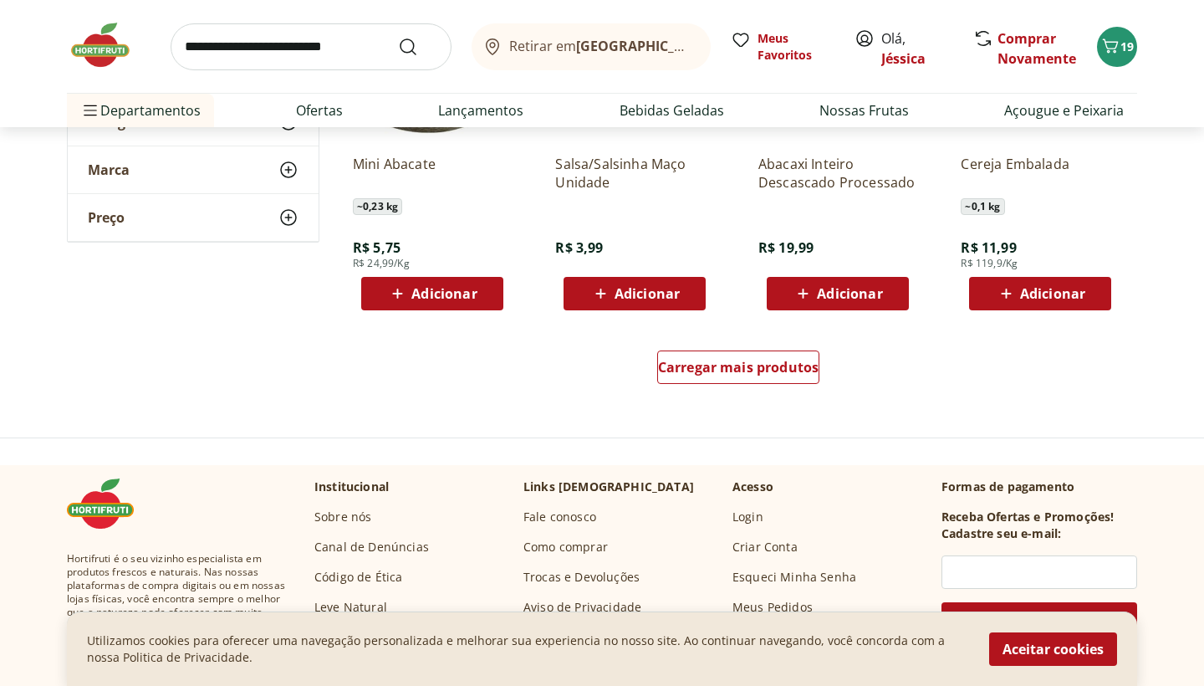
click at [787, 347] on div "Carregar mais produtos" at bounding box center [738, 370] width 811 height 80
click at [788, 356] on div "Carregar mais produtos" at bounding box center [738, 366] width 163 height 33
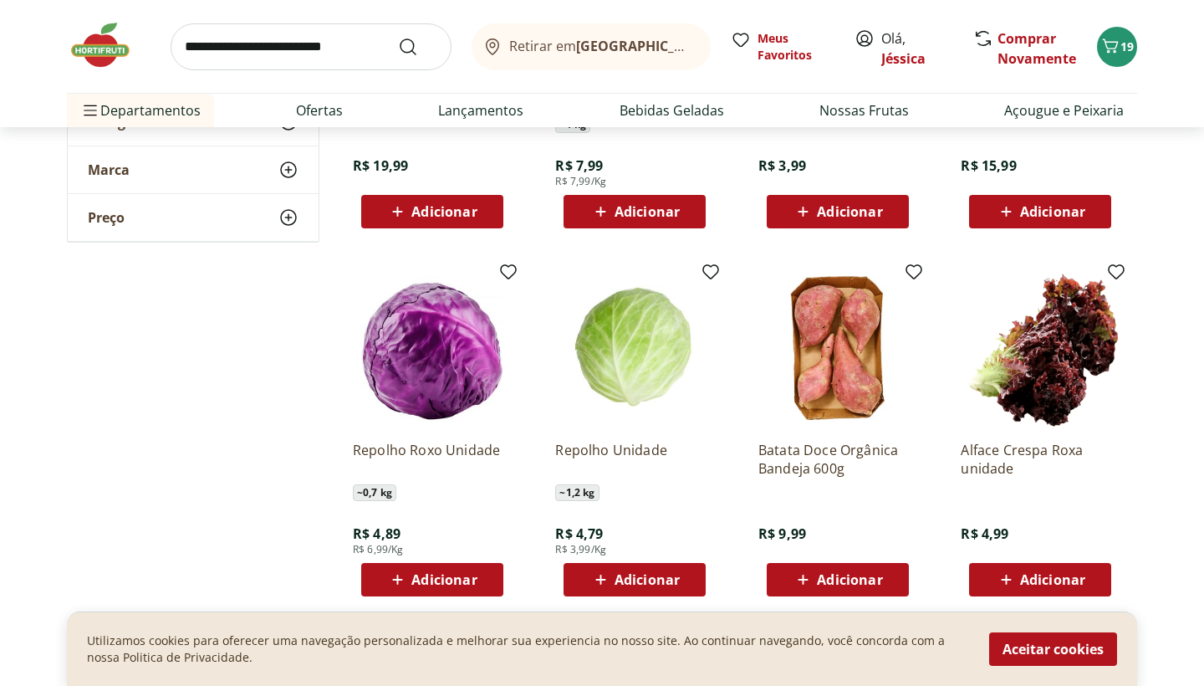
scroll to position [6983, 0]
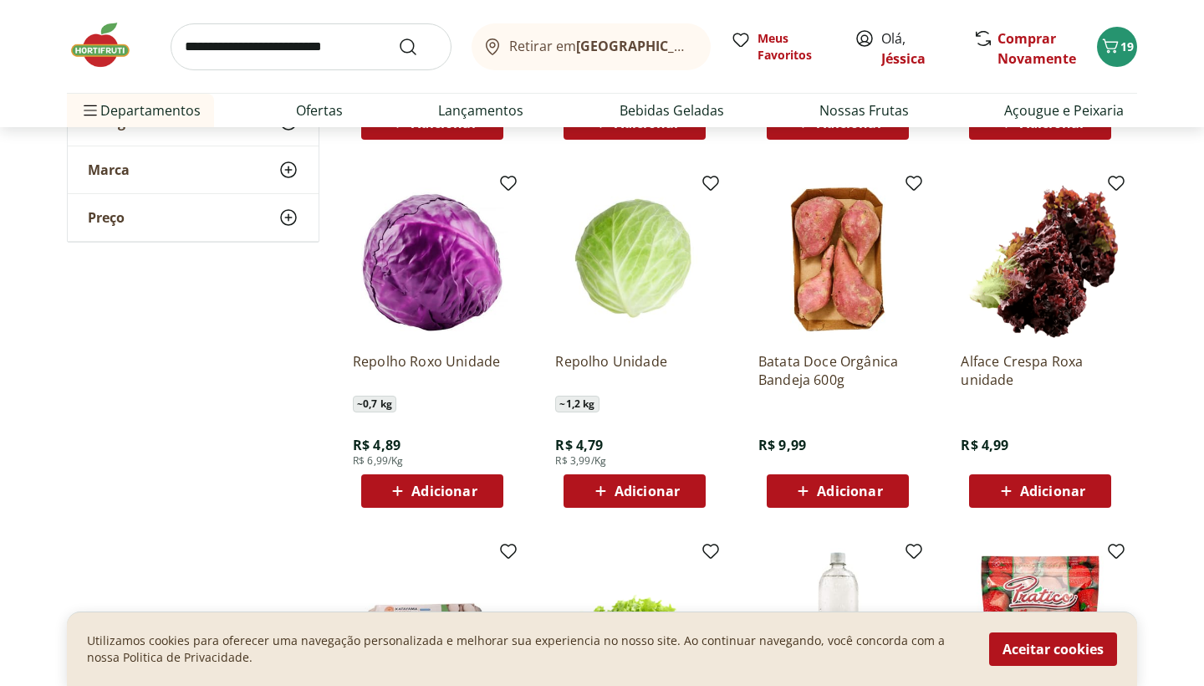
click at [834, 488] on span "Adicionar" at bounding box center [849, 490] width 65 height 13
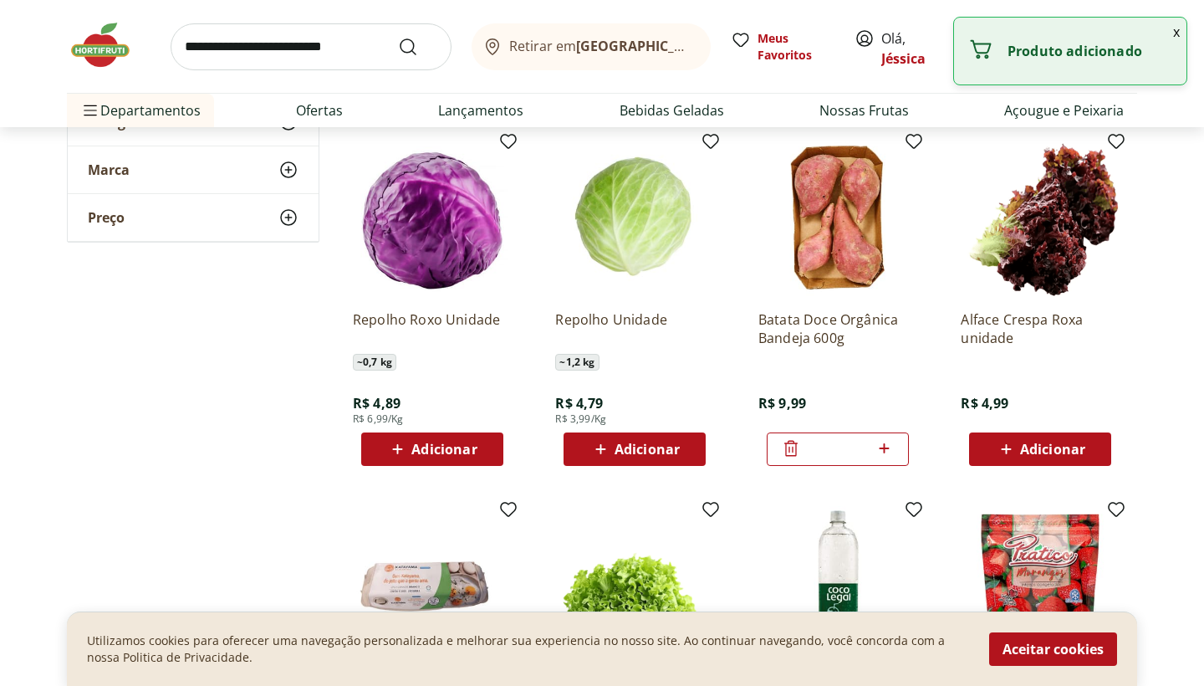
scroll to position [7027, 0]
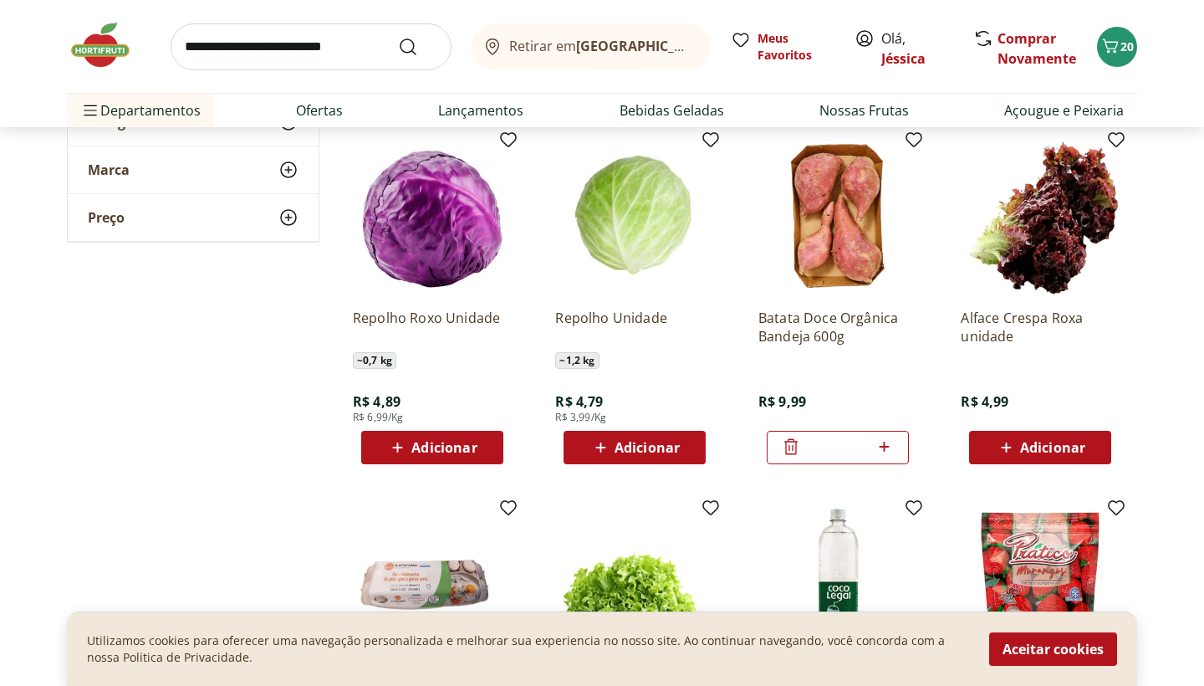
click at [471, 454] on span "Adicionar" at bounding box center [444, 447] width 65 height 13
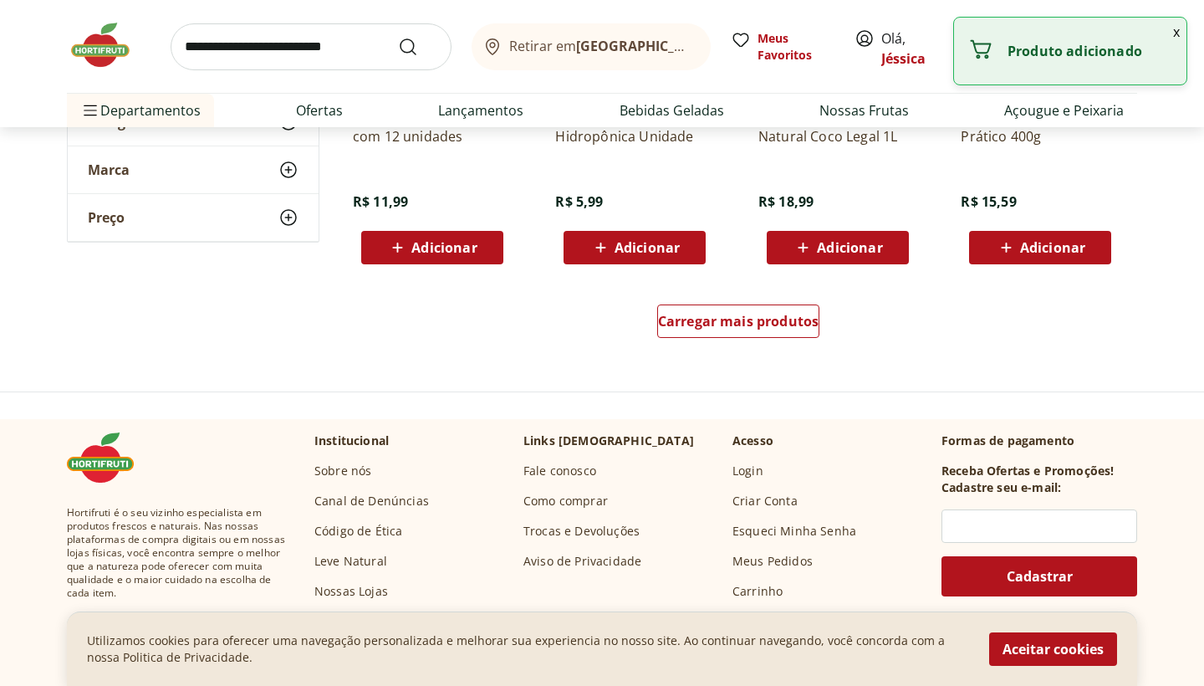
scroll to position [7604, 0]
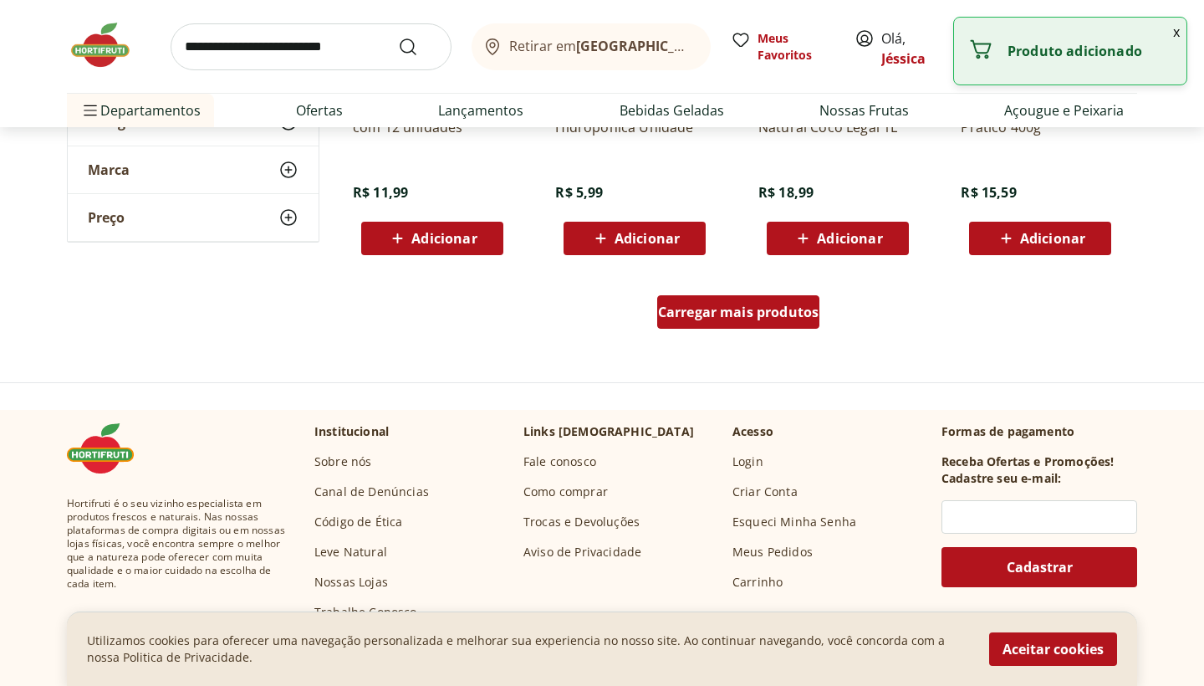
click at [710, 310] on span "Carregar mais produtos" at bounding box center [738, 311] width 161 height 13
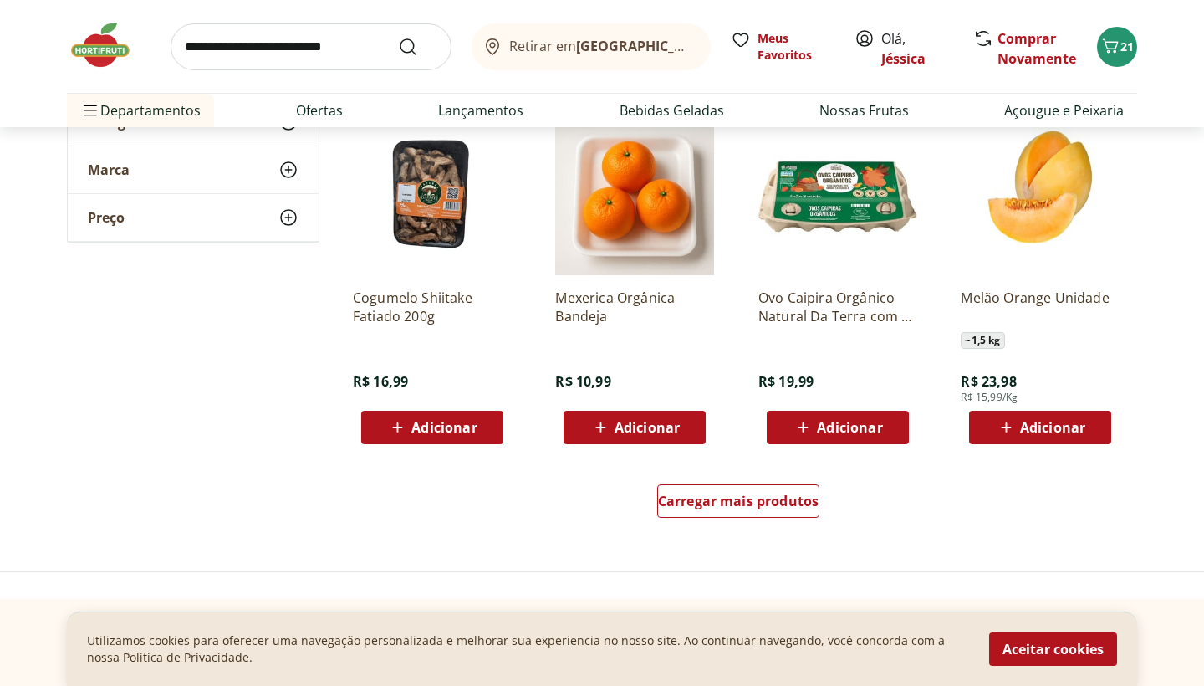
scroll to position [8529, 0]
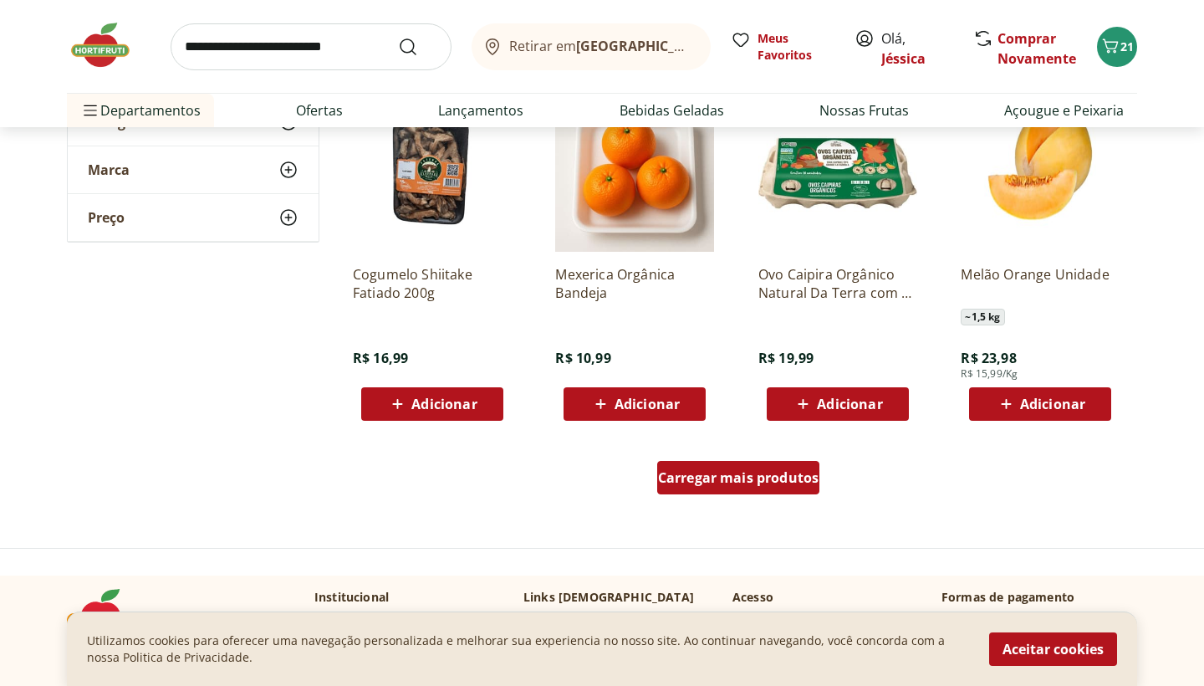
click at [754, 496] on link "Carregar mais produtos" at bounding box center [738, 481] width 163 height 40
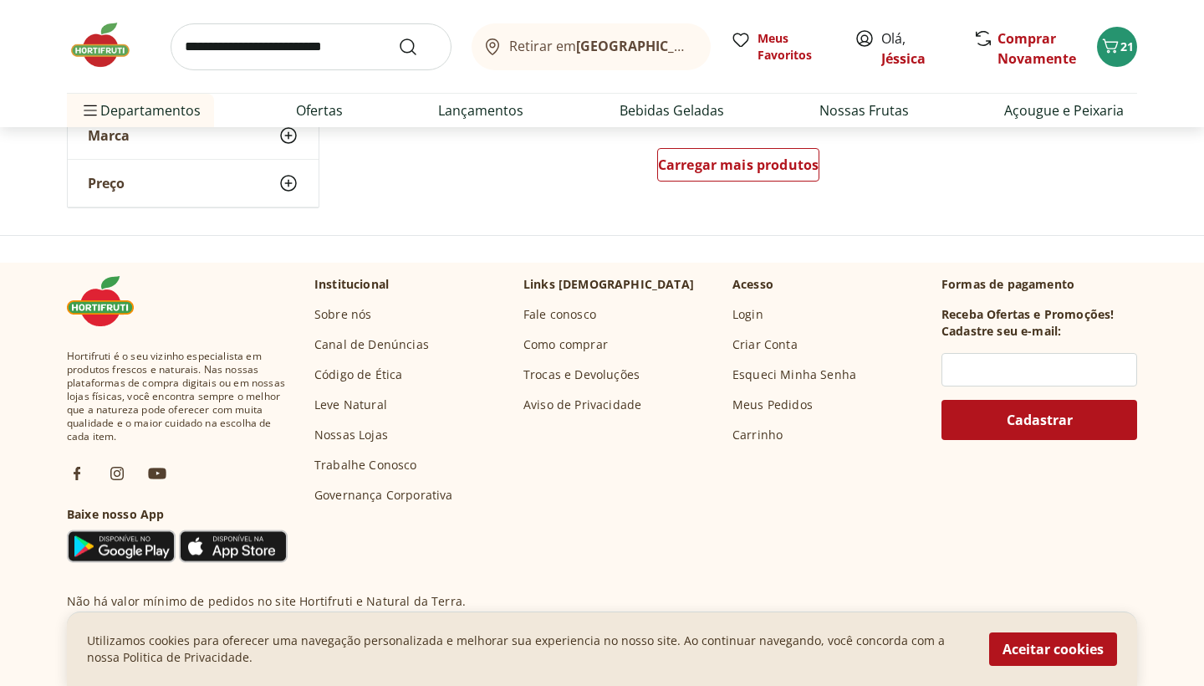
scroll to position [9953, 0]
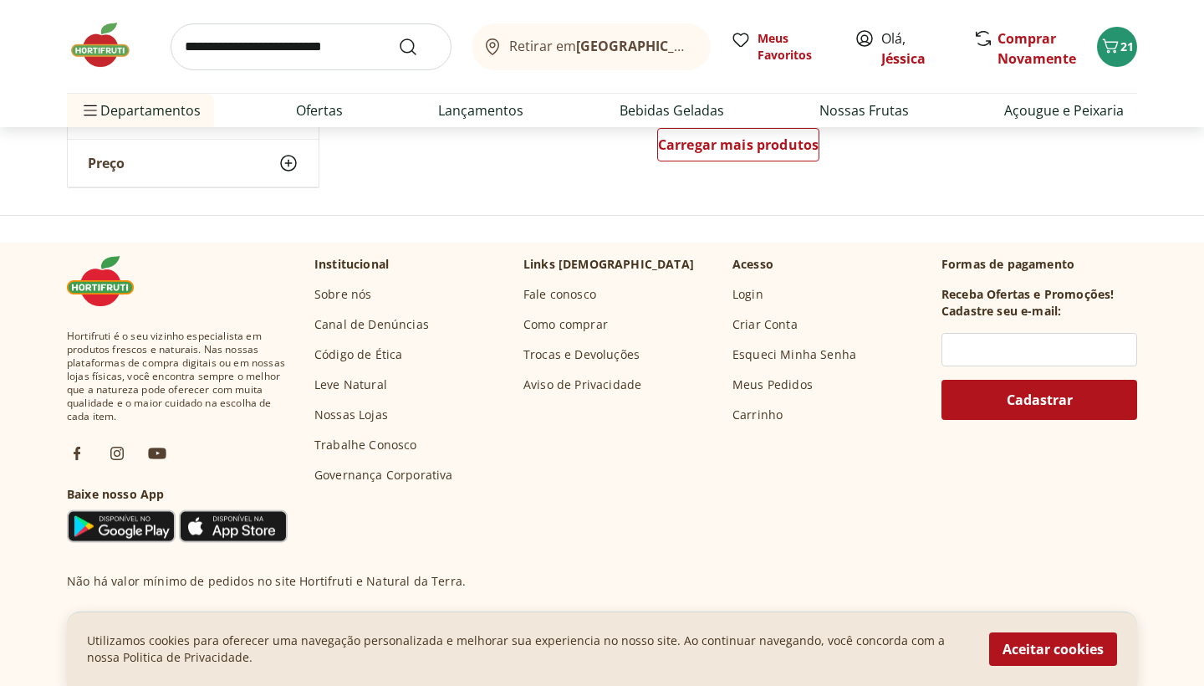
click at [358, 42] on input "search" at bounding box center [311, 46] width 281 height 47
type input "*********"
click at [418, 46] on button "Submit Search" at bounding box center [418, 47] width 40 height 20
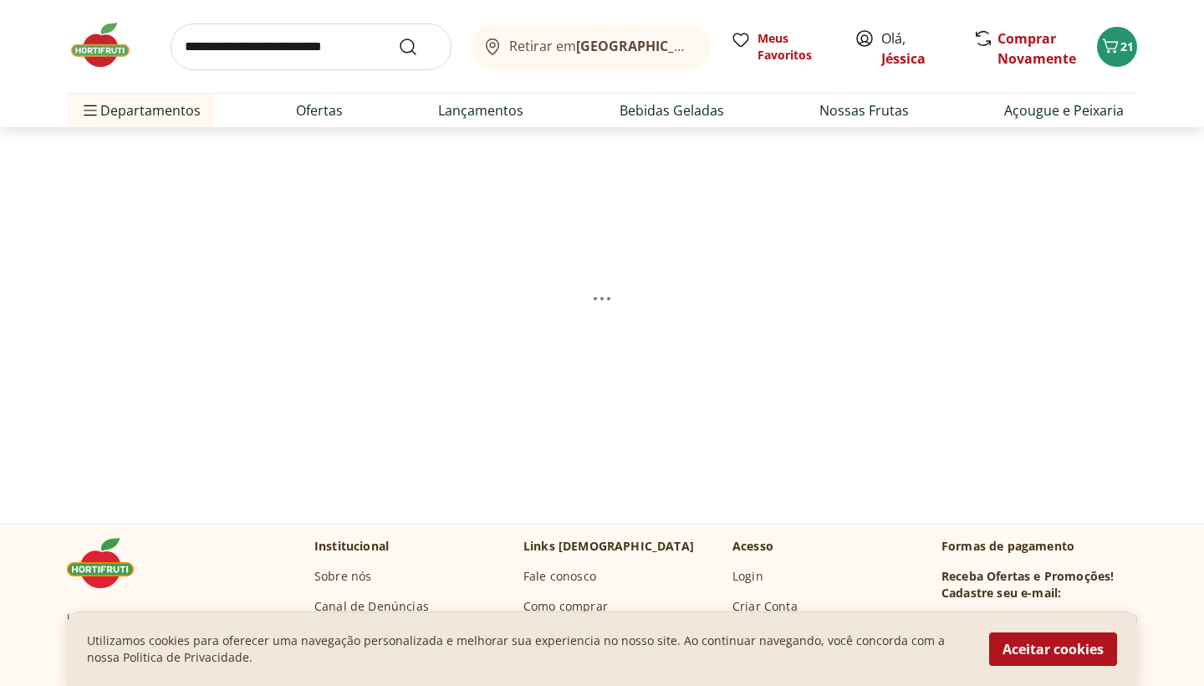
select select "**********"
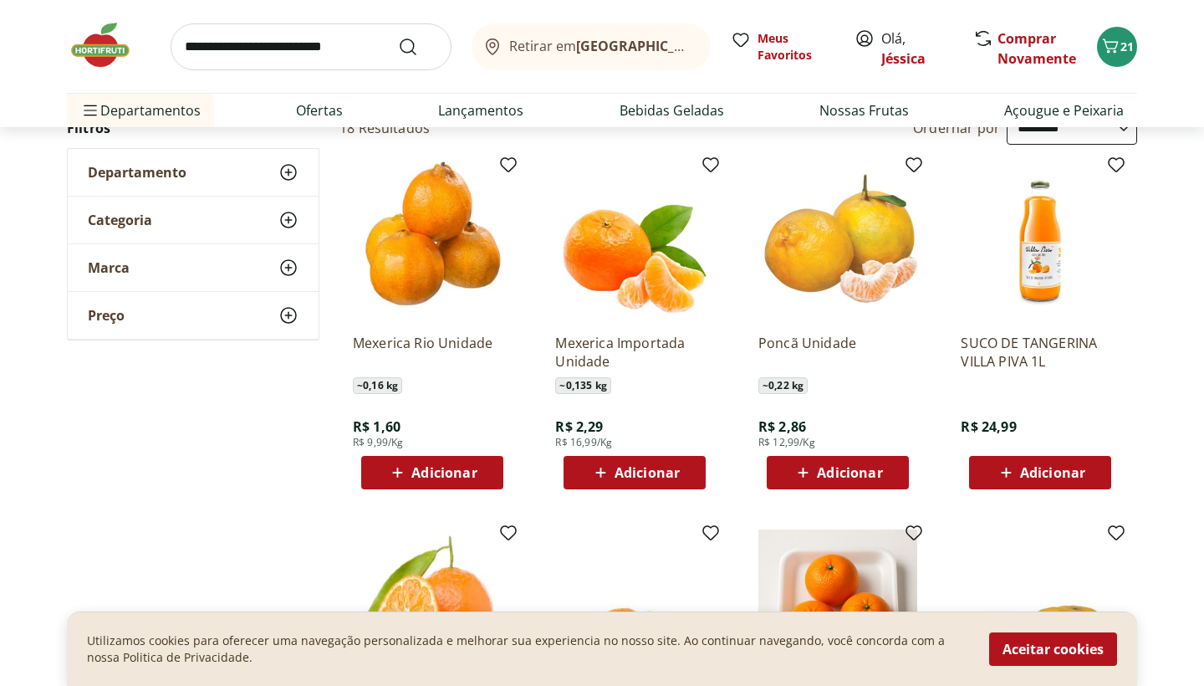
scroll to position [169, 0]
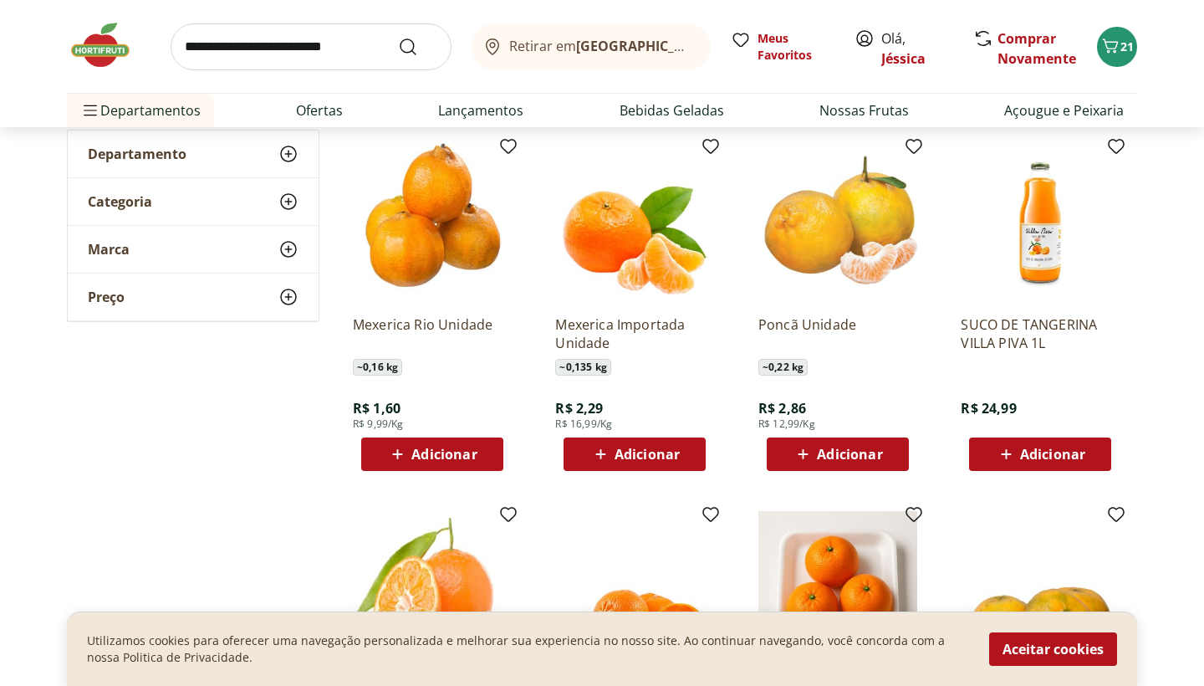
click at [811, 451] on icon at bounding box center [803, 454] width 21 height 20
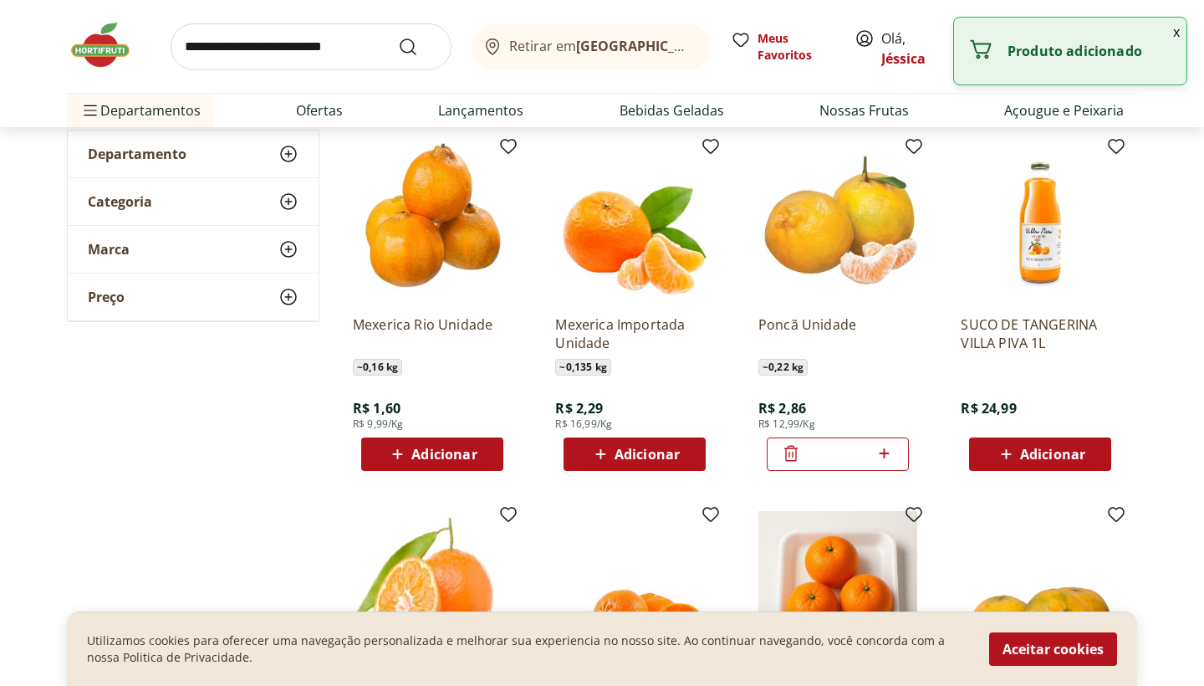
click at [896, 456] on div "*" at bounding box center [838, 453] width 142 height 33
click at [894, 456] on icon at bounding box center [884, 453] width 21 height 20
type input "*"
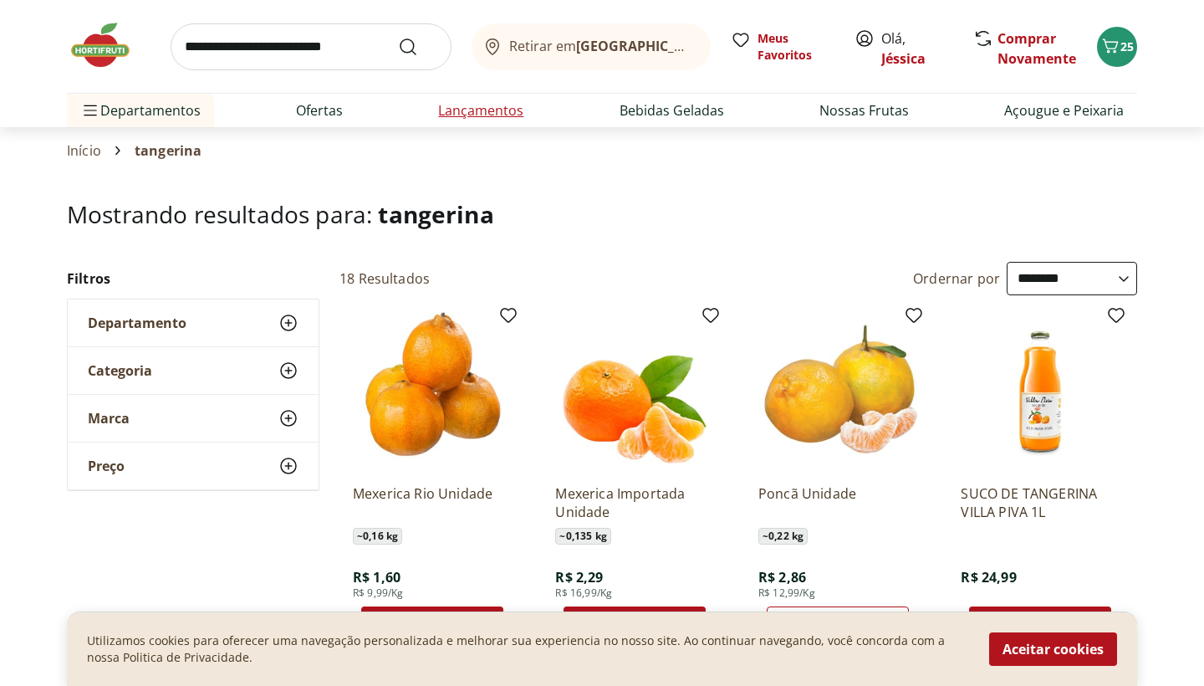
scroll to position [0, 0]
click at [821, 120] on li "Nossas Frutas" at bounding box center [864, 110] width 116 height 33
click at [885, 115] on link "Nossas Frutas" at bounding box center [864, 110] width 89 height 20
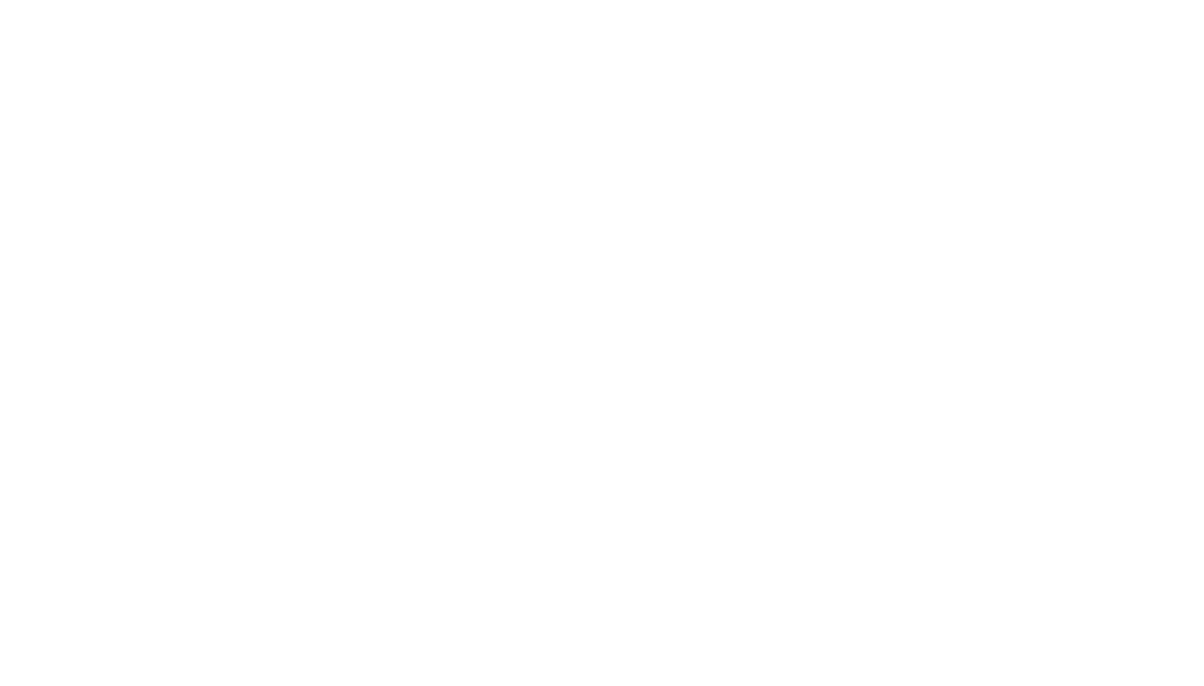
select select "**********"
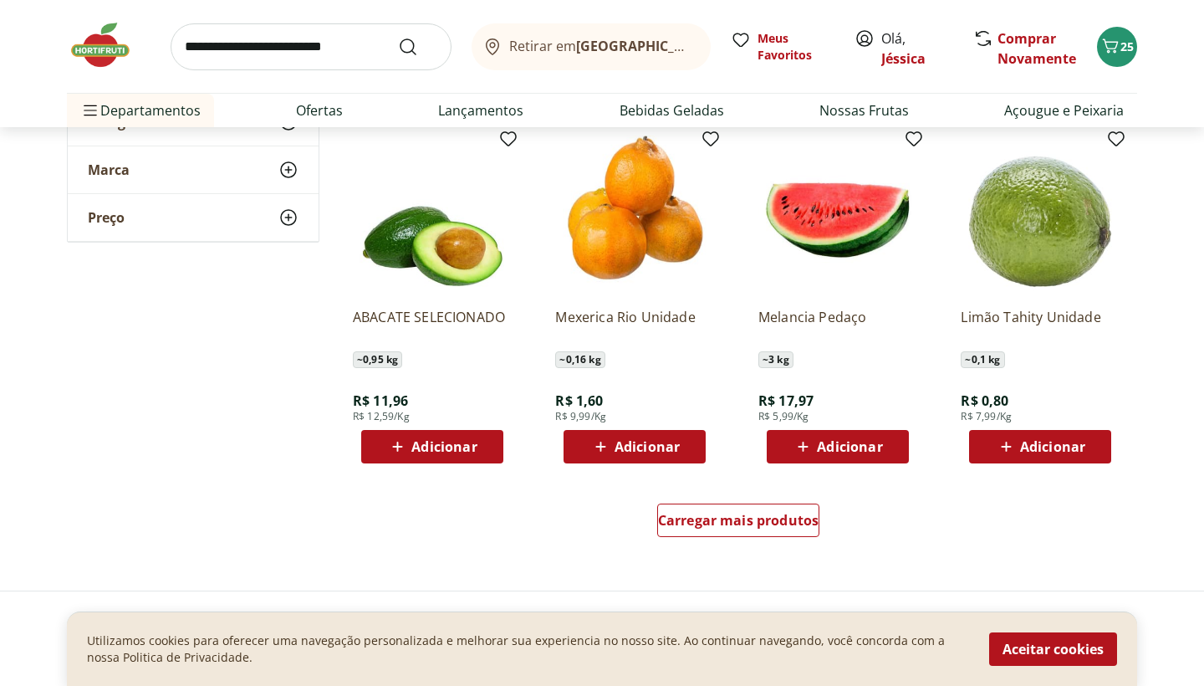
scroll to position [853, 0]
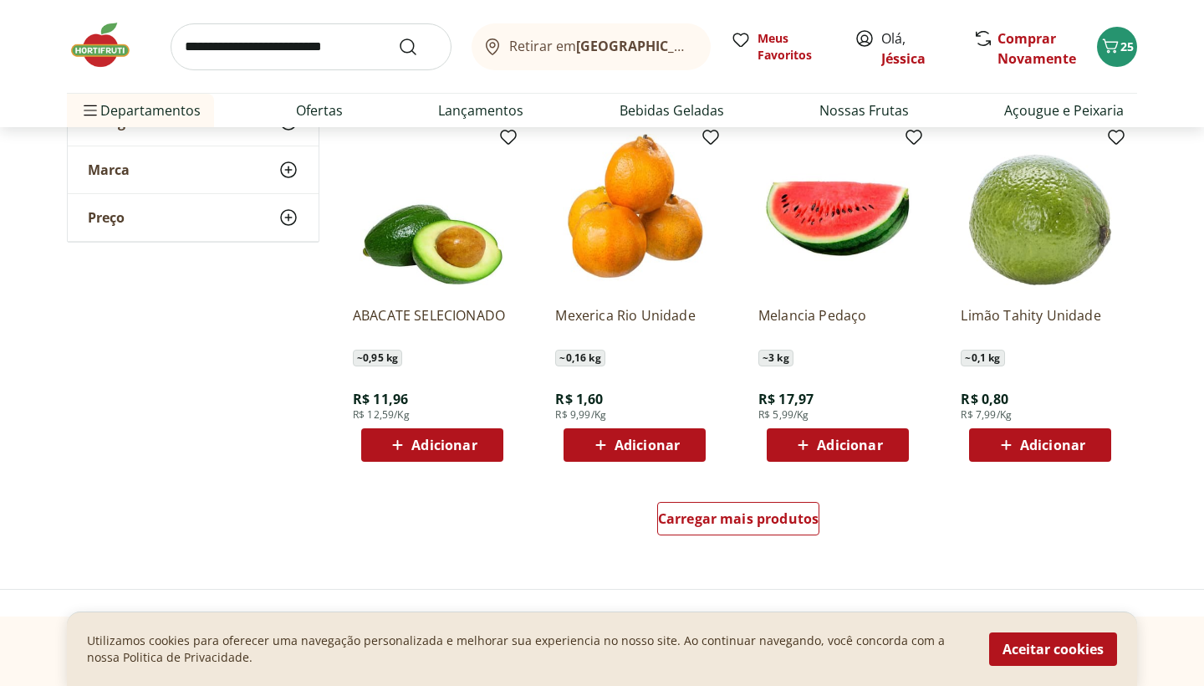
click at [851, 451] on span "Adicionar" at bounding box center [849, 444] width 65 height 13
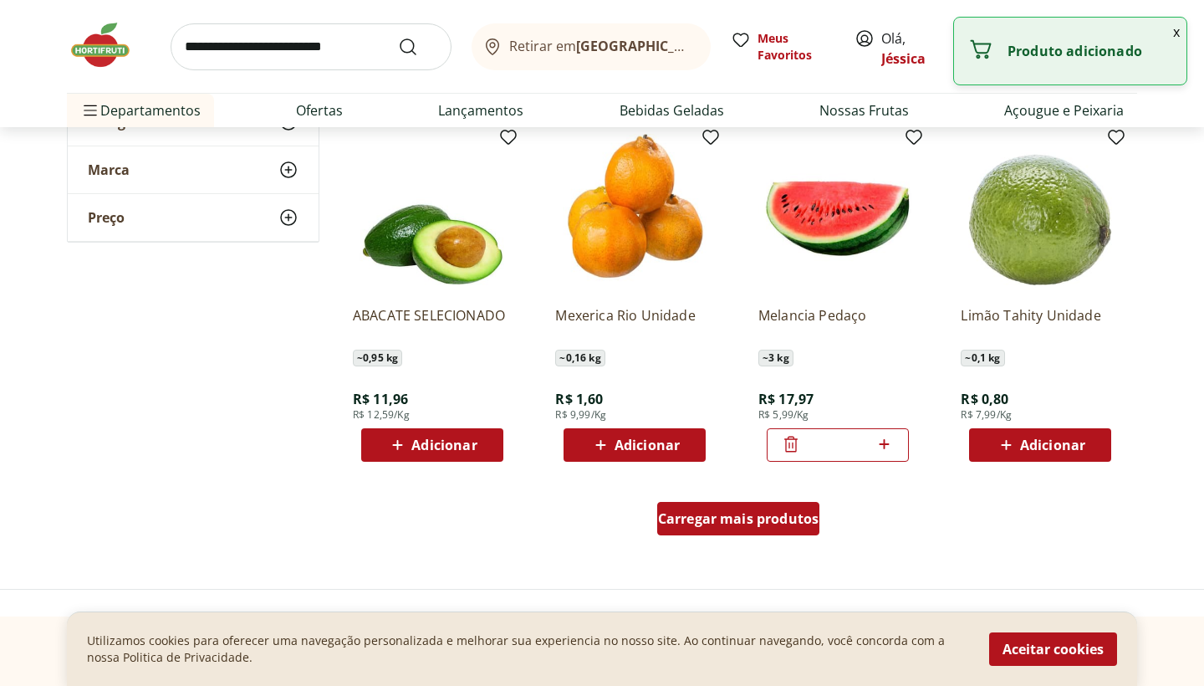
click at [777, 506] on div "Carregar mais produtos" at bounding box center [738, 518] width 163 height 33
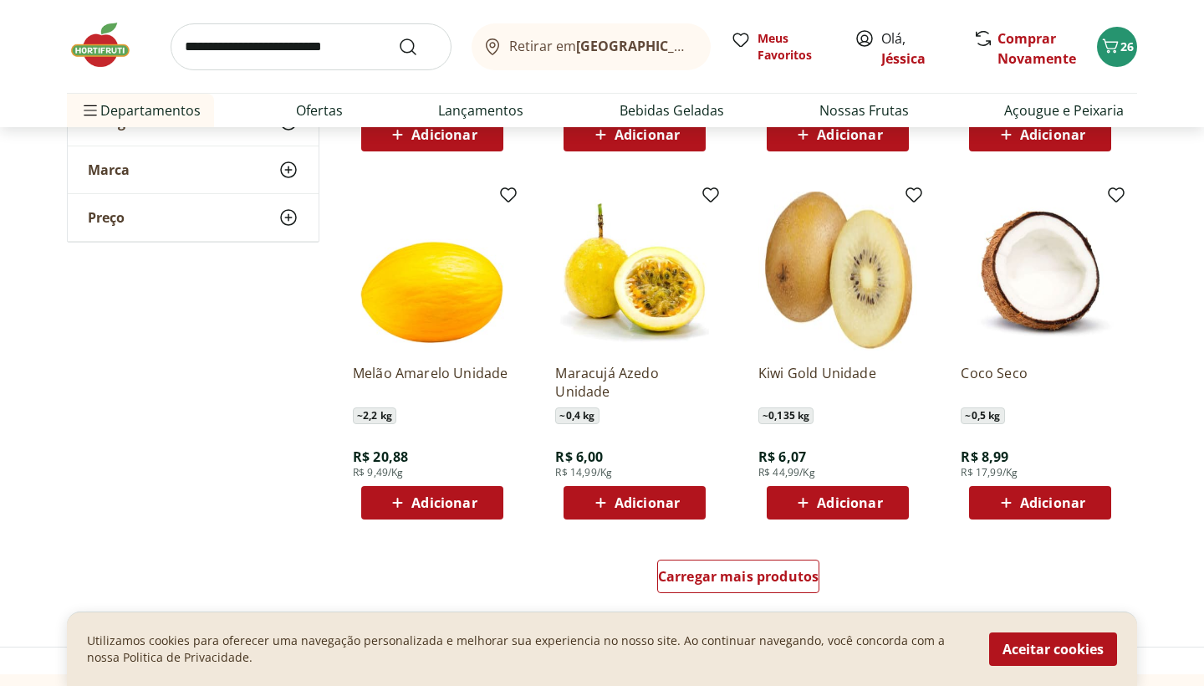
scroll to position [1893, 0]
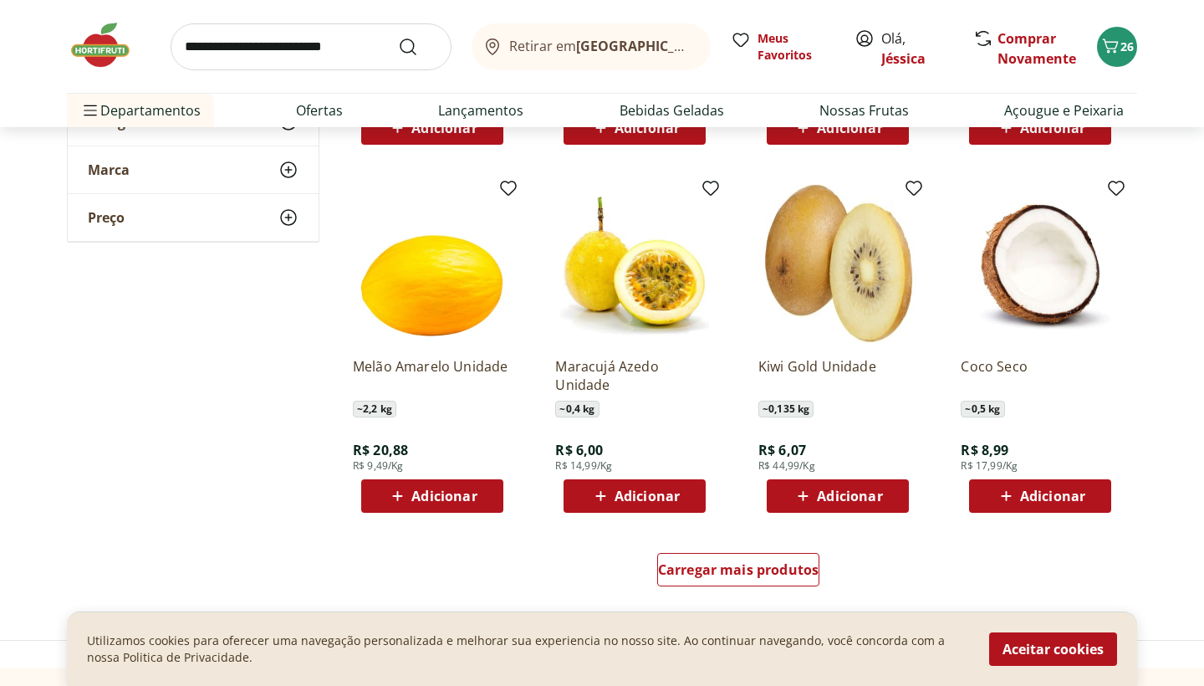
click at [809, 486] on icon at bounding box center [803, 496] width 21 height 20
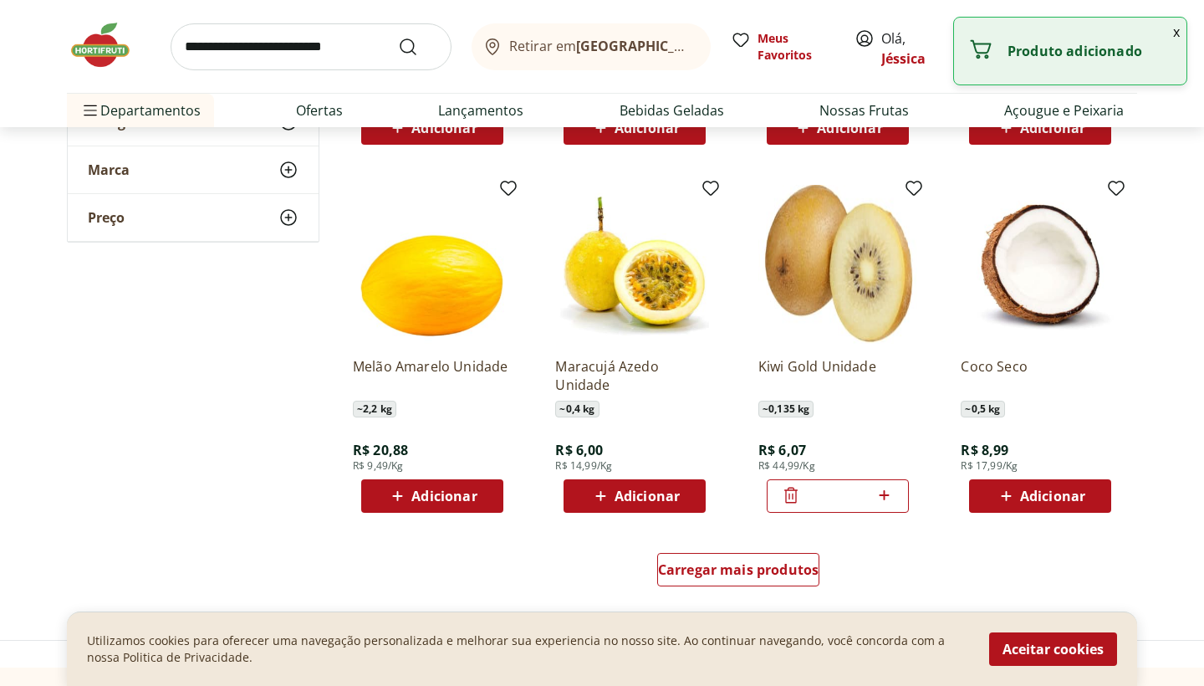
click at [890, 489] on icon at bounding box center [884, 495] width 21 height 20
type input "*"
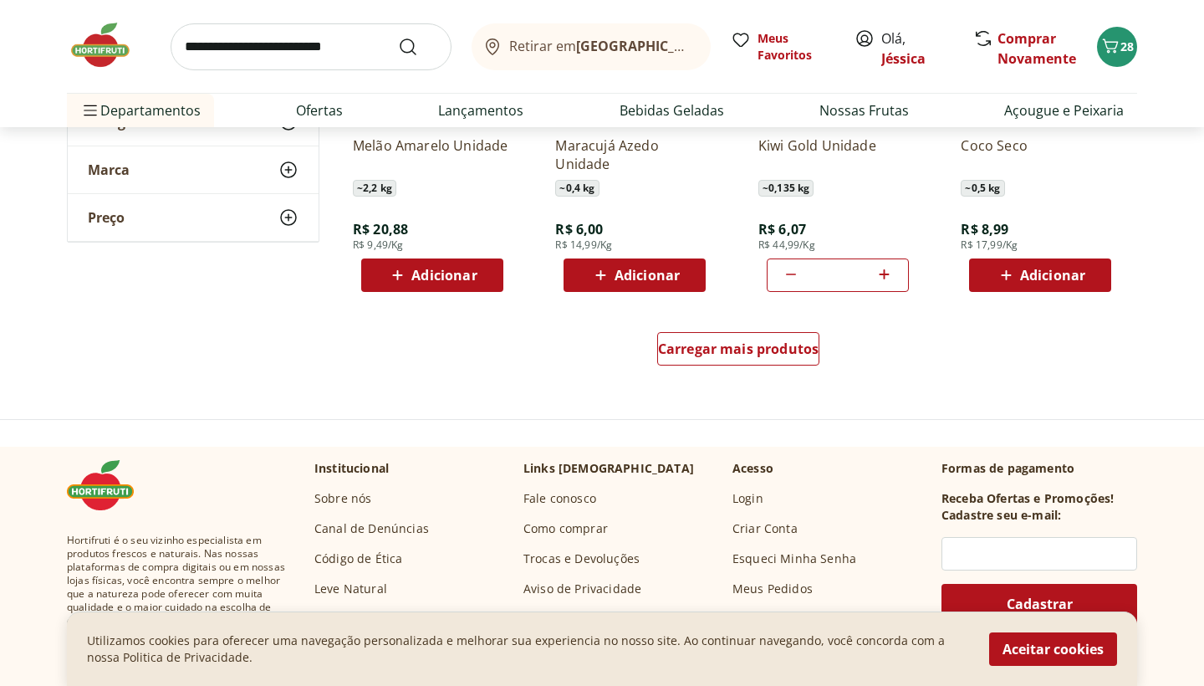
scroll to position [2115, 0]
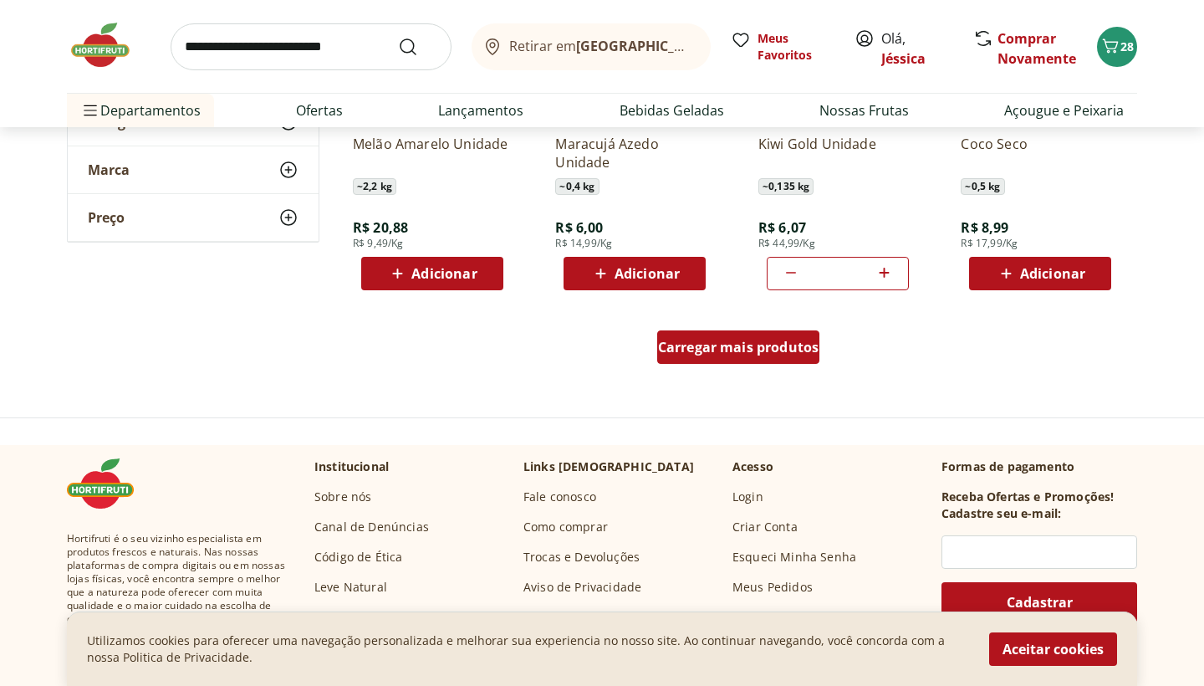
click at [769, 359] on div "Carregar mais produtos" at bounding box center [738, 346] width 163 height 33
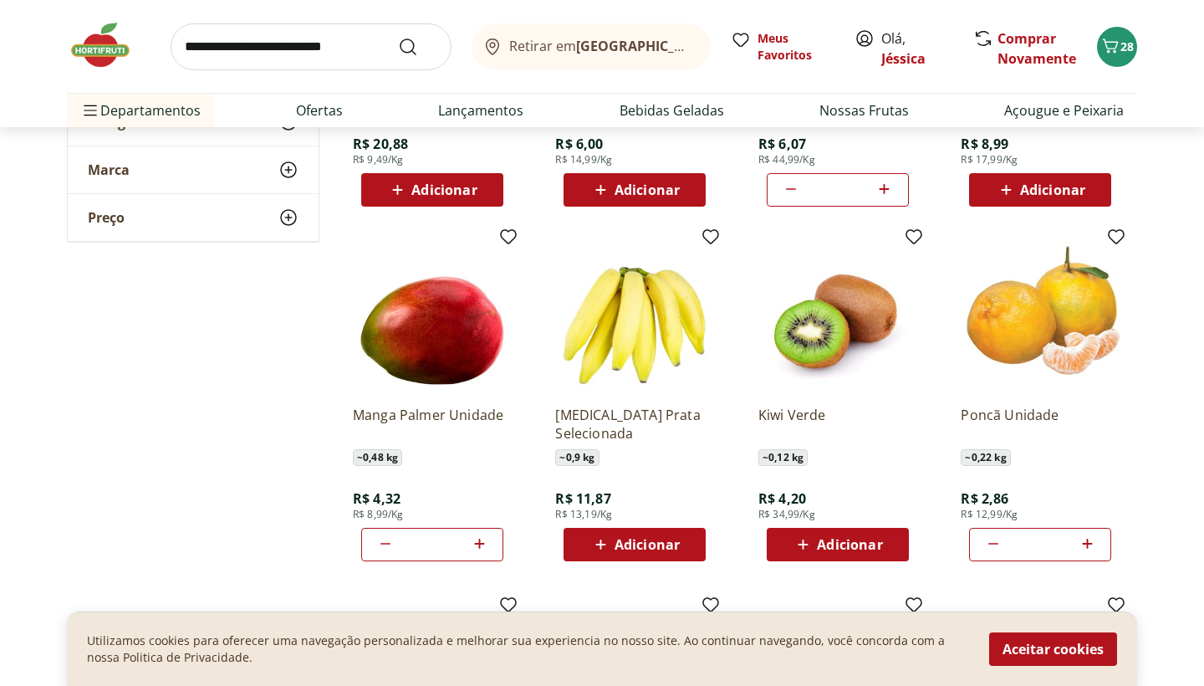
scroll to position [2203, 0]
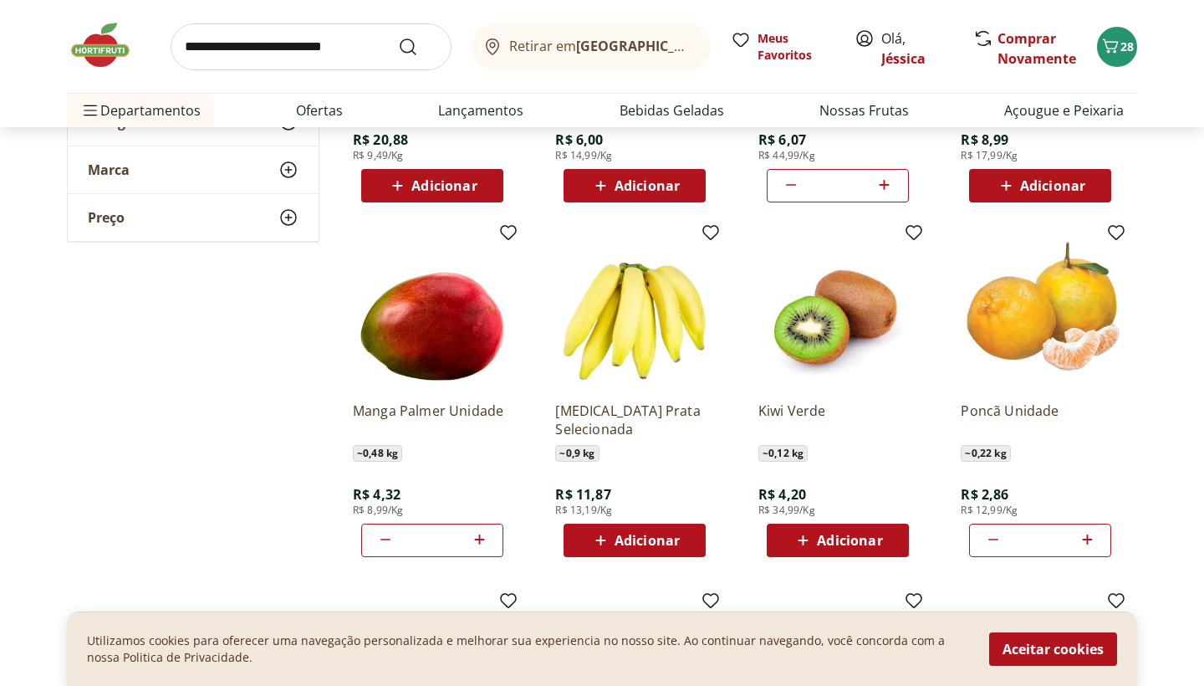
click at [880, 552] on div "Adicionar" at bounding box center [837, 540] width 115 height 30
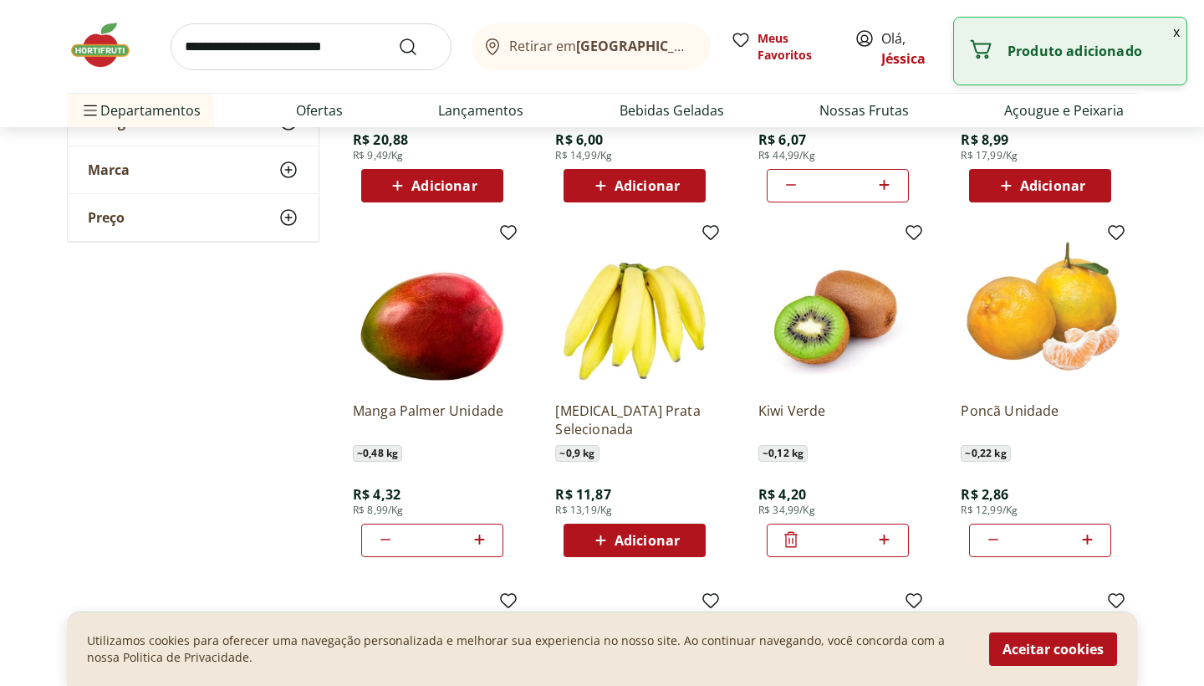
click at [894, 547] on icon at bounding box center [884, 539] width 21 height 20
click at [893, 546] on icon at bounding box center [884, 539] width 21 height 20
type input "*"
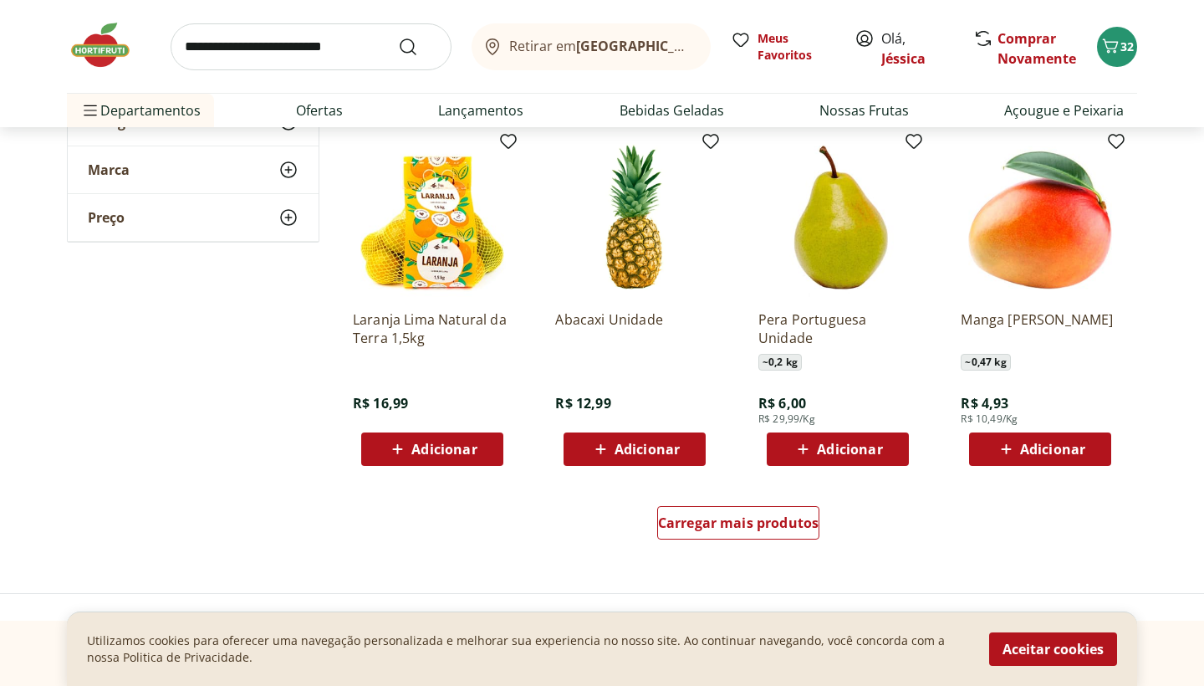
scroll to position [3043, 0]
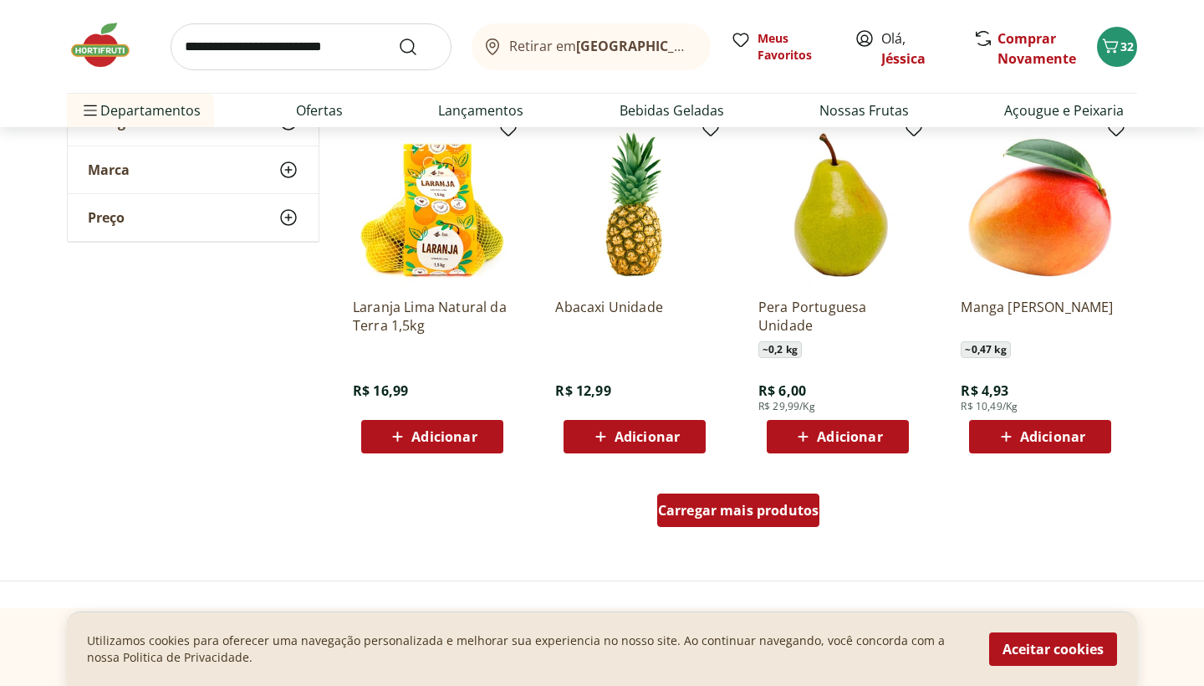
click at [738, 520] on div "Carregar mais produtos" at bounding box center [738, 509] width 163 height 33
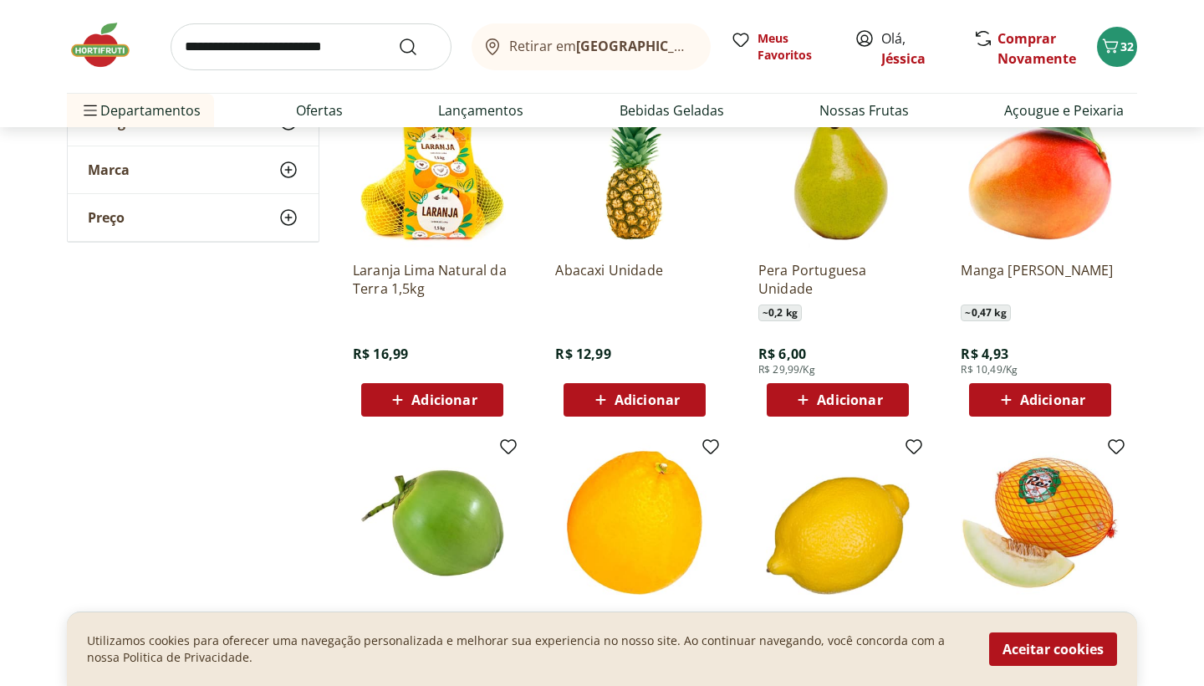
scroll to position [3047, 0]
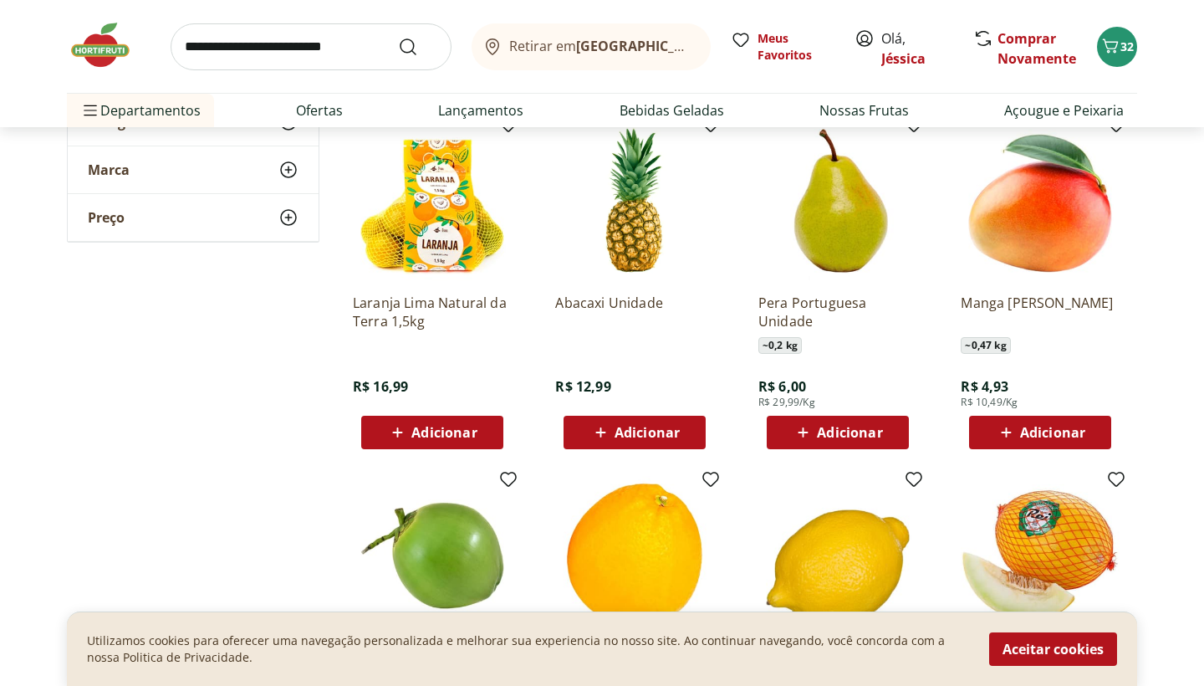
click at [851, 426] on span "Adicionar" at bounding box center [849, 432] width 65 height 13
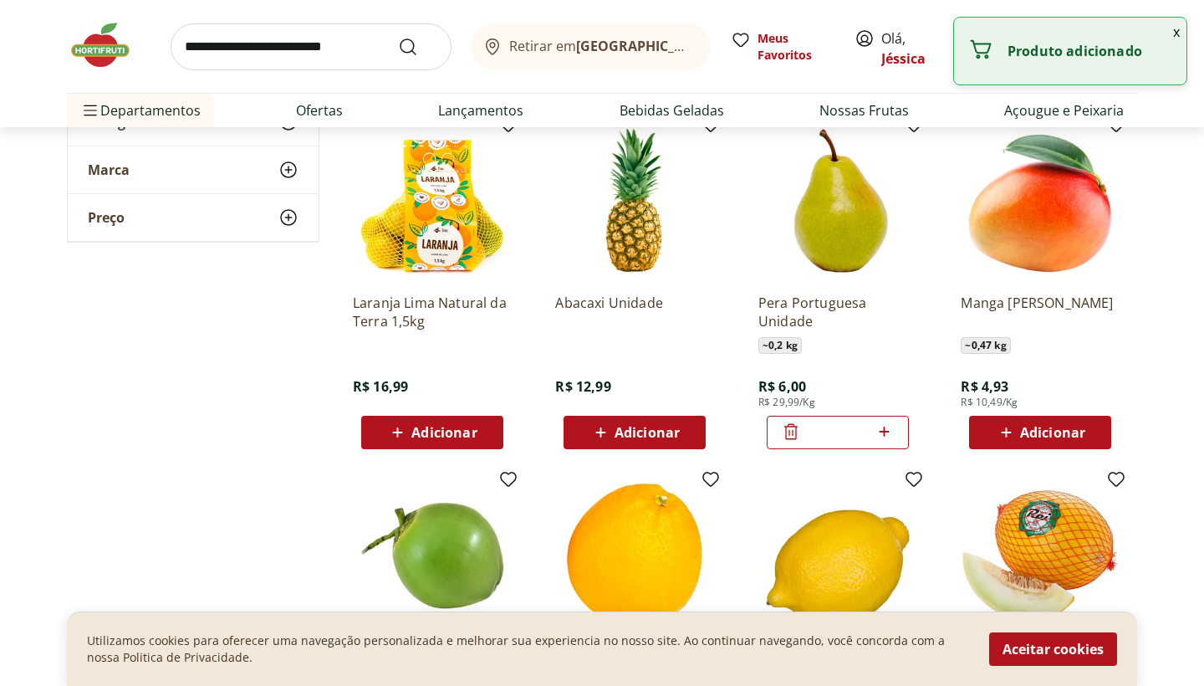
click at [895, 437] on icon at bounding box center [884, 432] width 21 height 20
click at [786, 428] on icon at bounding box center [791, 432] width 20 height 20
type input "*"
click at [786, 428] on icon at bounding box center [791, 432] width 13 height 16
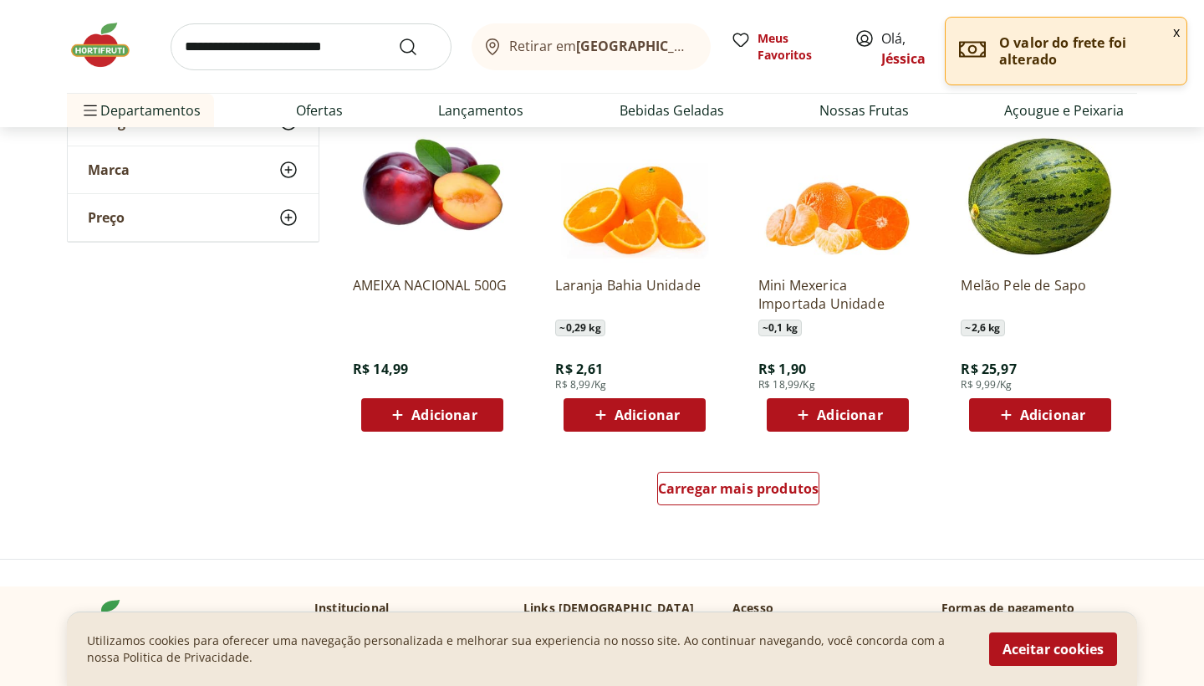
scroll to position [4158, 0]
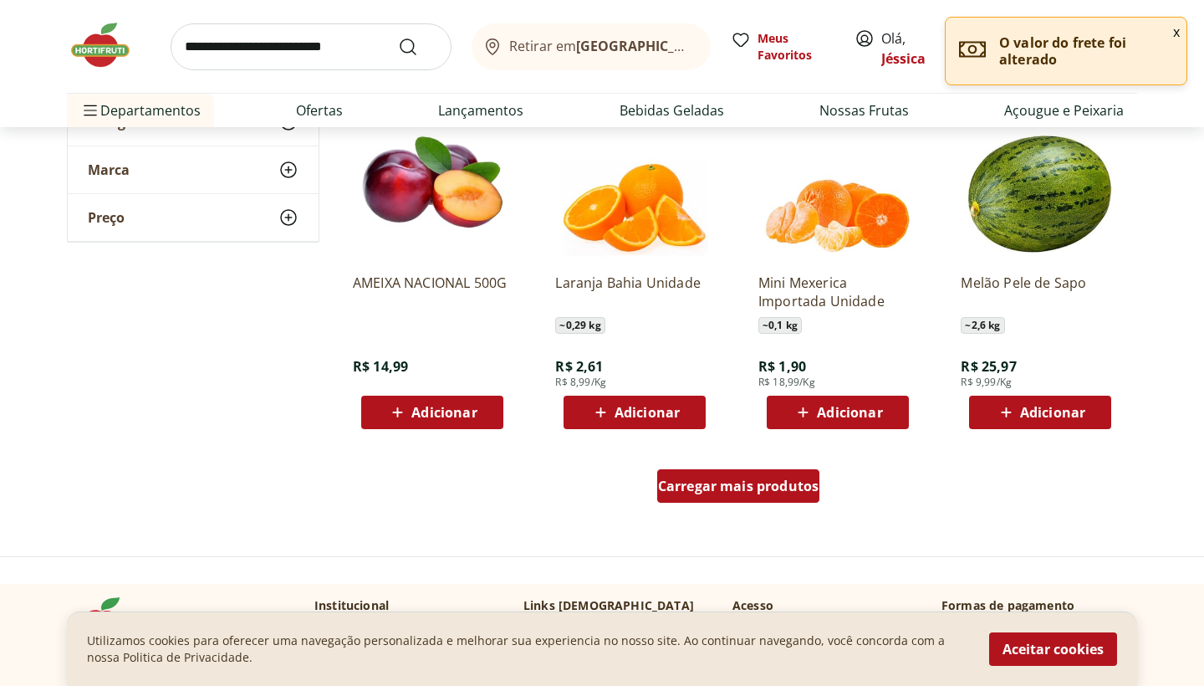
click at [789, 489] on span "Carregar mais produtos" at bounding box center [738, 485] width 161 height 13
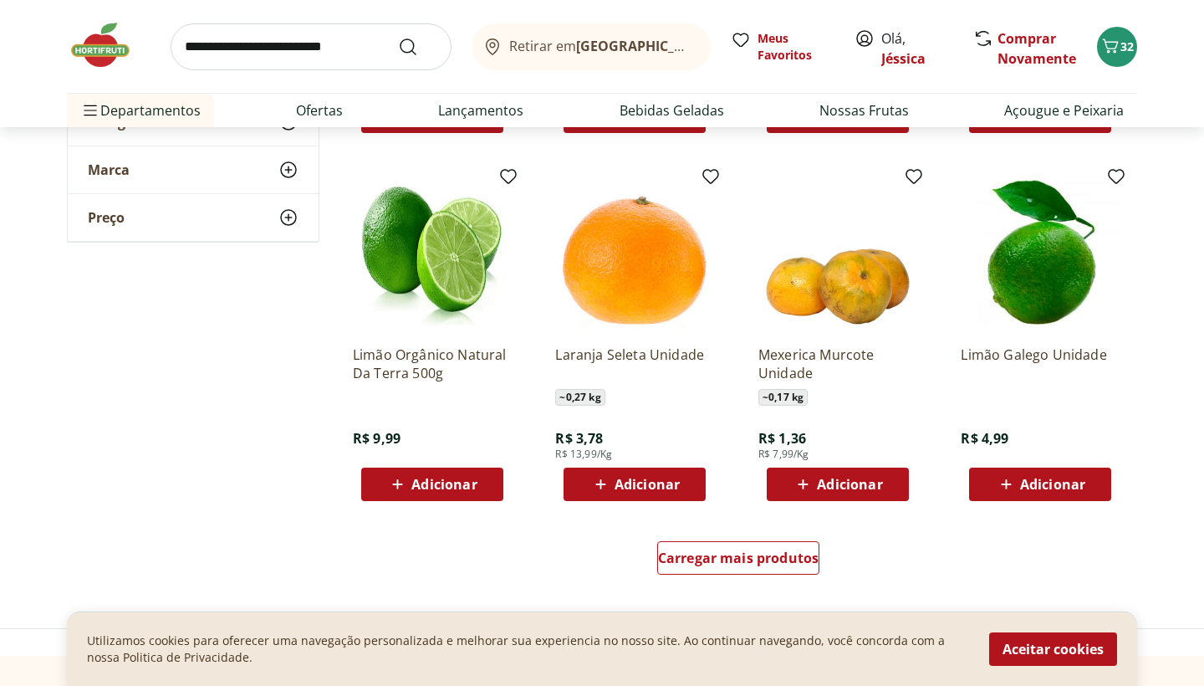
scroll to position [5178, 0]
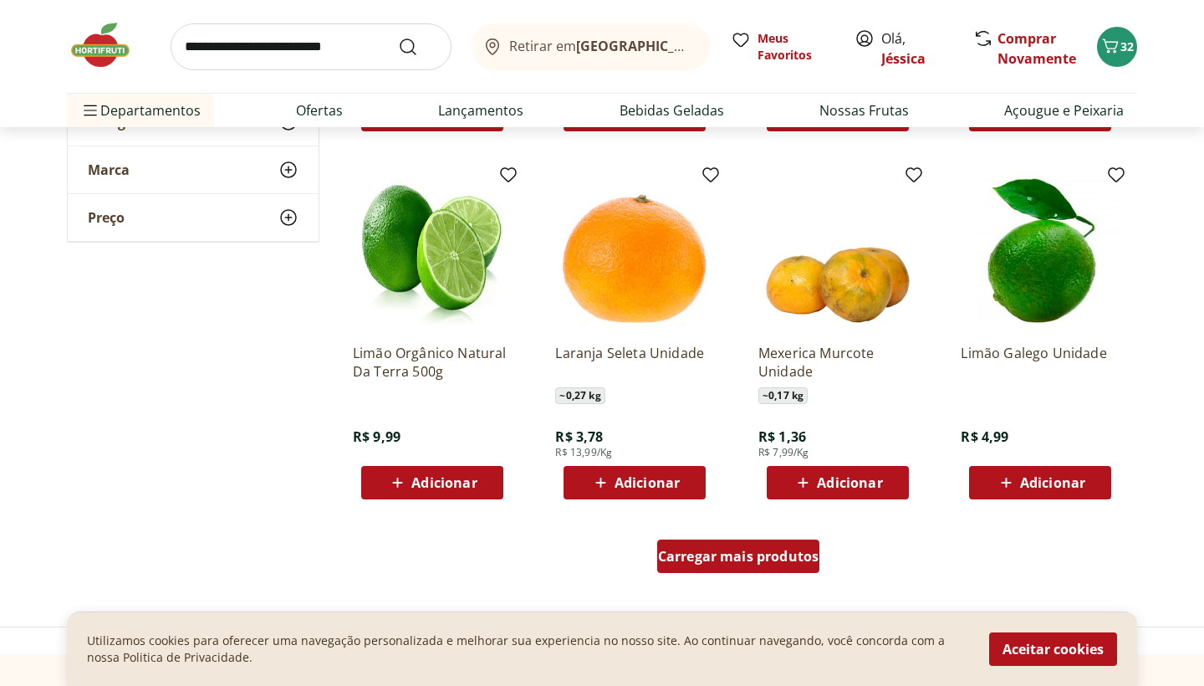
click at [786, 544] on div "Carregar mais produtos" at bounding box center [738, 555] width 163 height 33
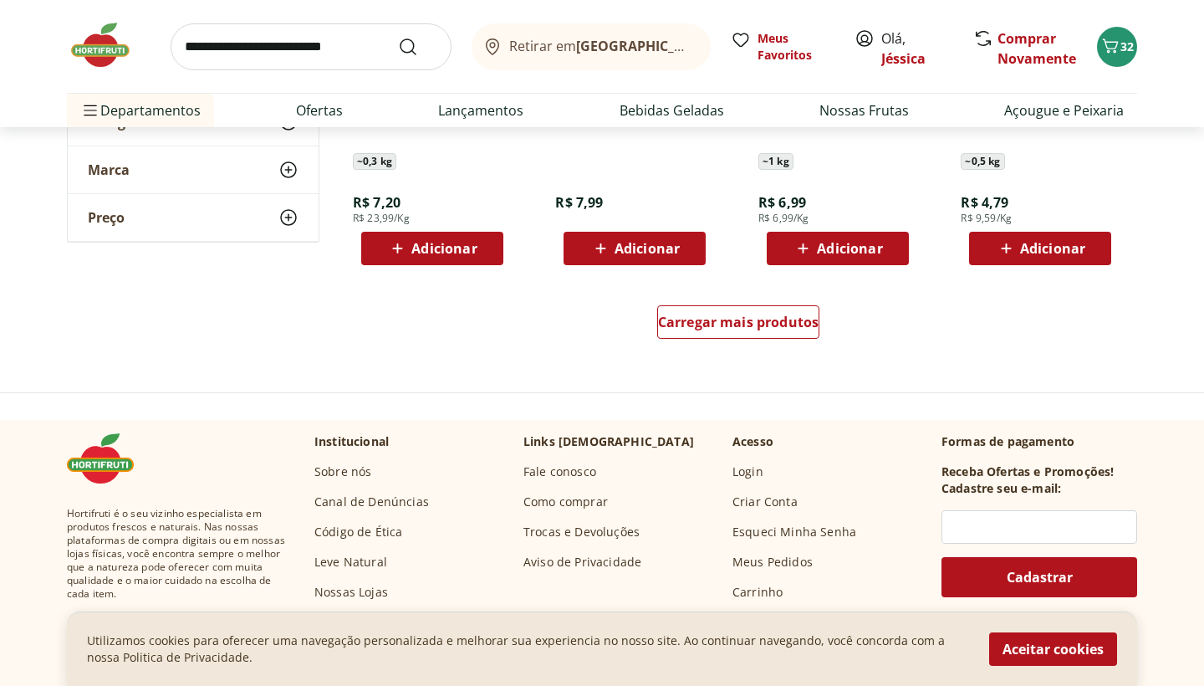
scroll to position [6502, 0]
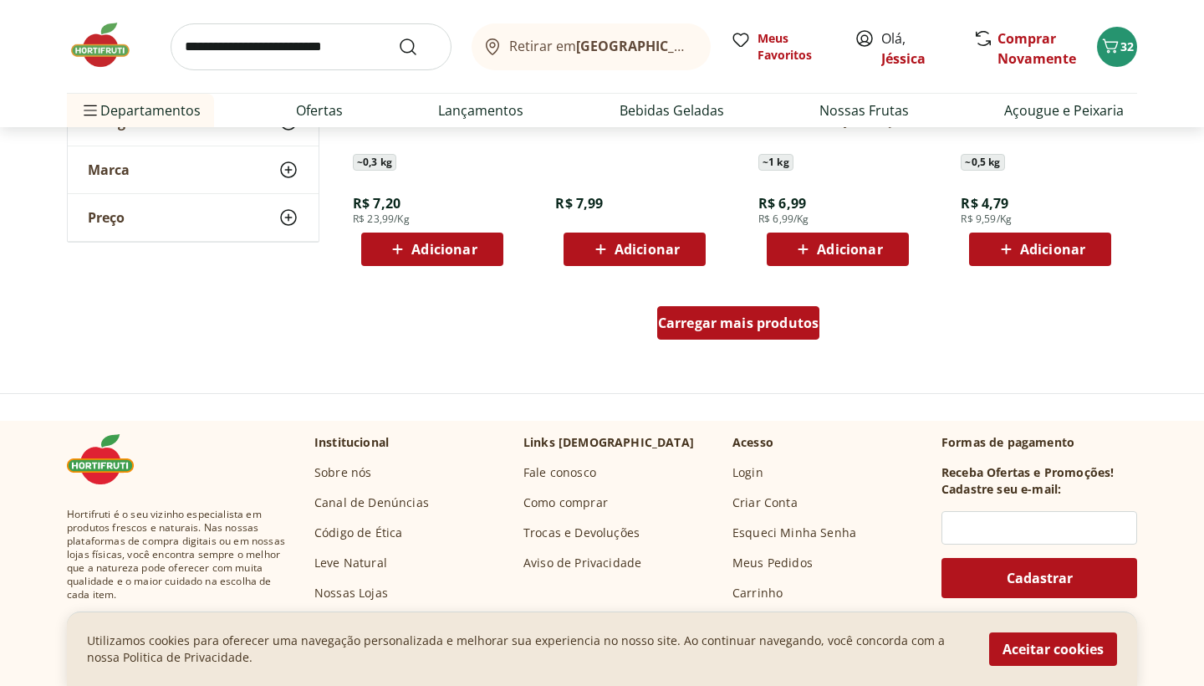
click at [765, 320] on span "Carregar mais produtos" at bounding box center [738, 322] width 161 height 13
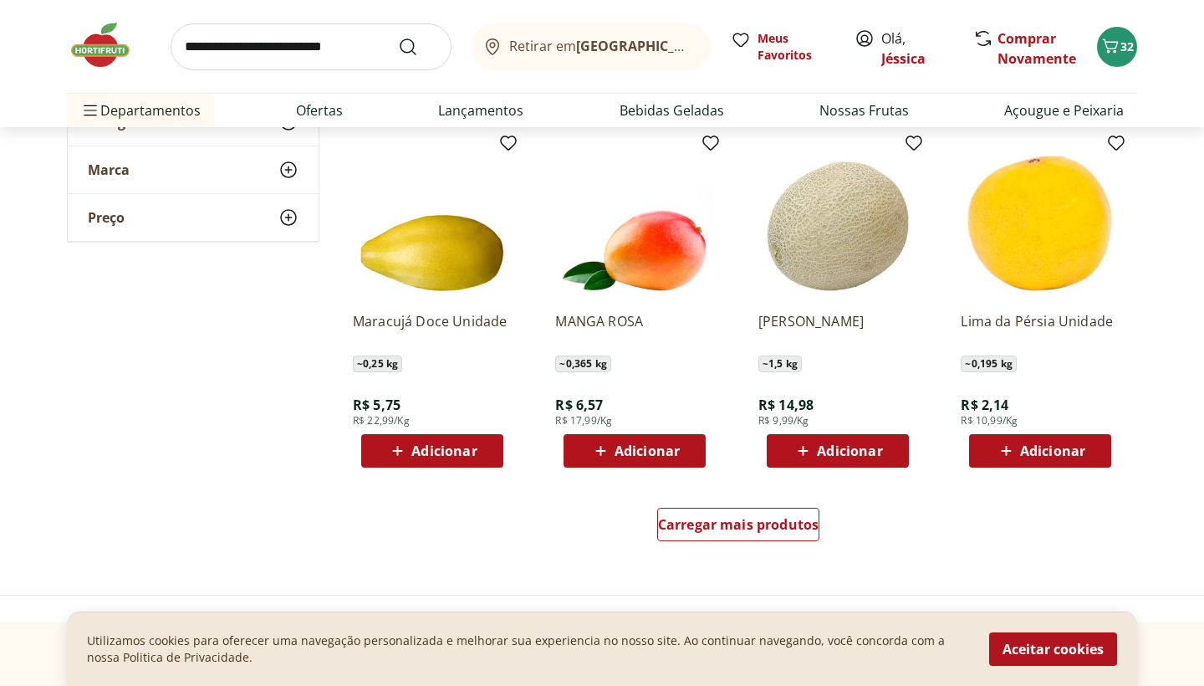
scroll to position [7404, 0]
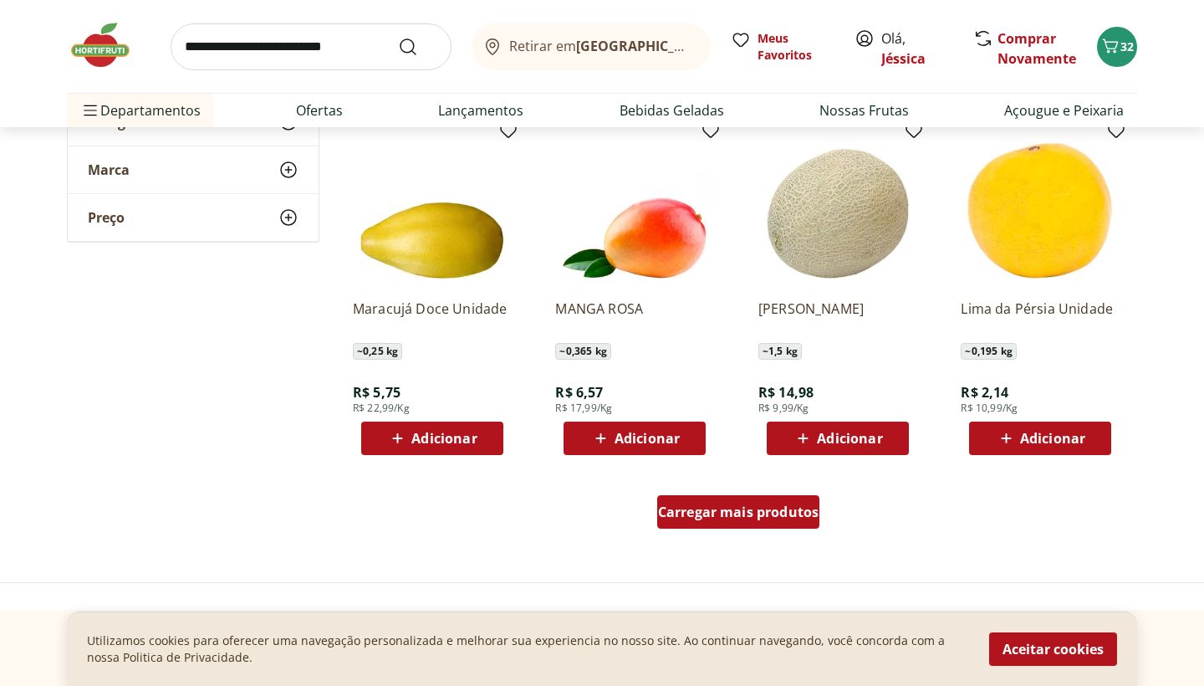
click at [777, 525] on div "Carregar mais produtos" at bounding box center [738, 511] width 163 height 33
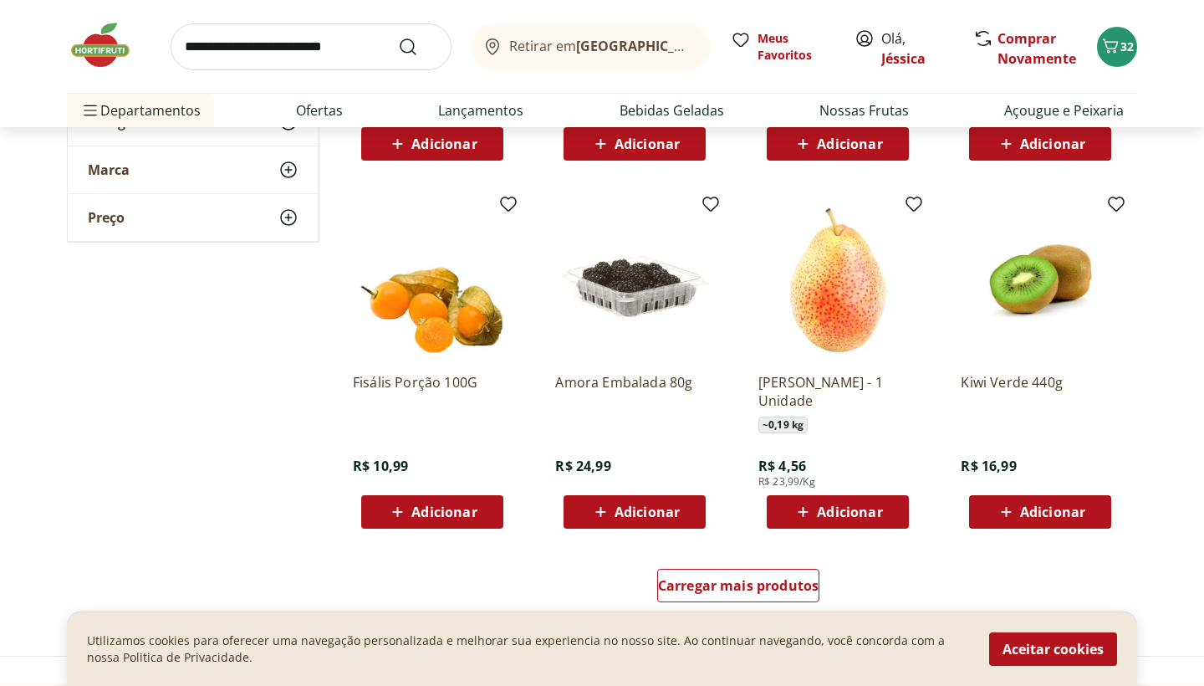
scroll to position [8438, 0]
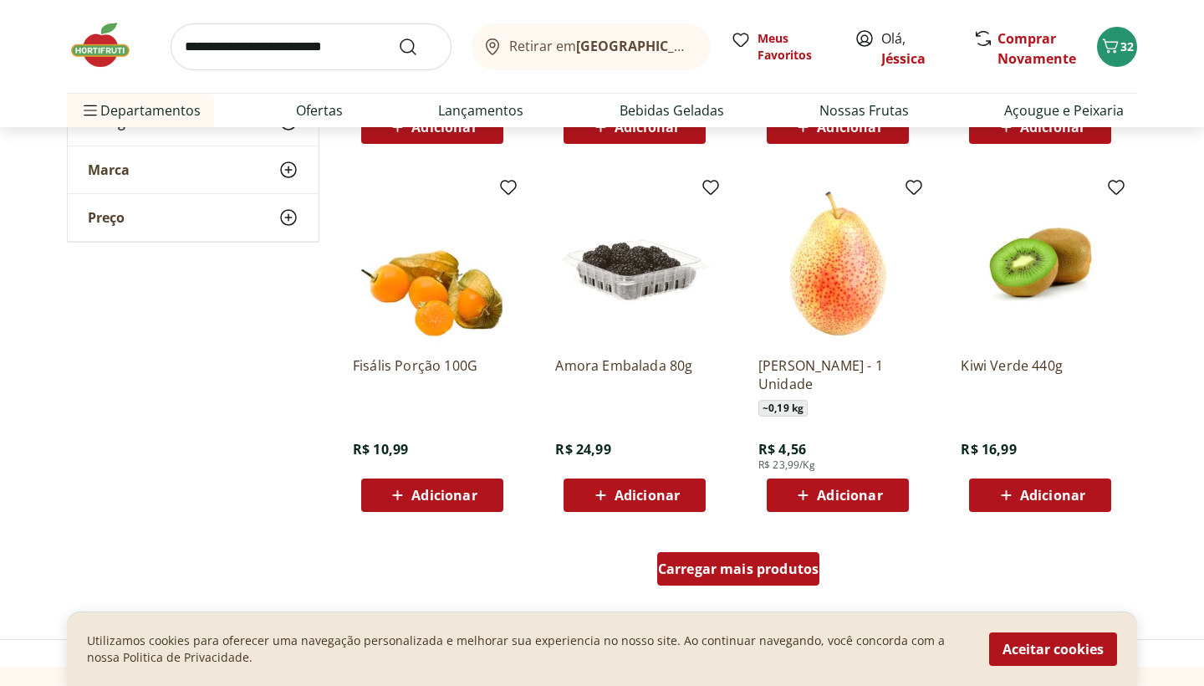
click at [782, 562] on span "Carregar mais produtos" at bounding box center [738, 568] width 161 height 13
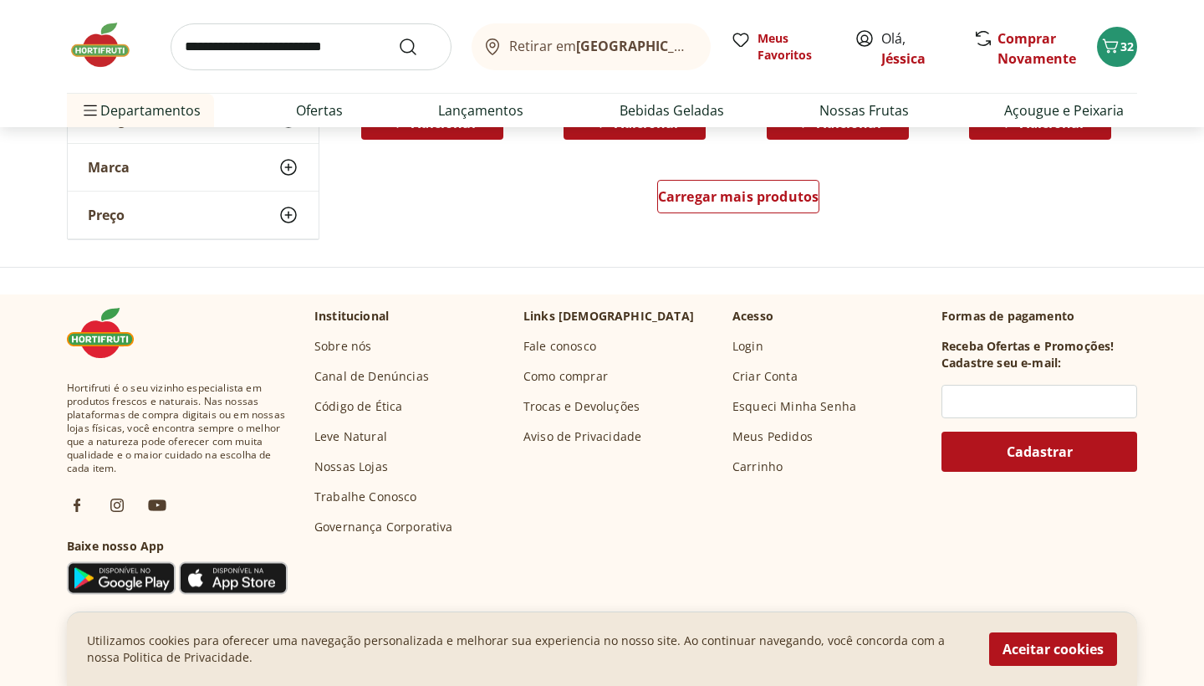
scroll to position [9842, 0]
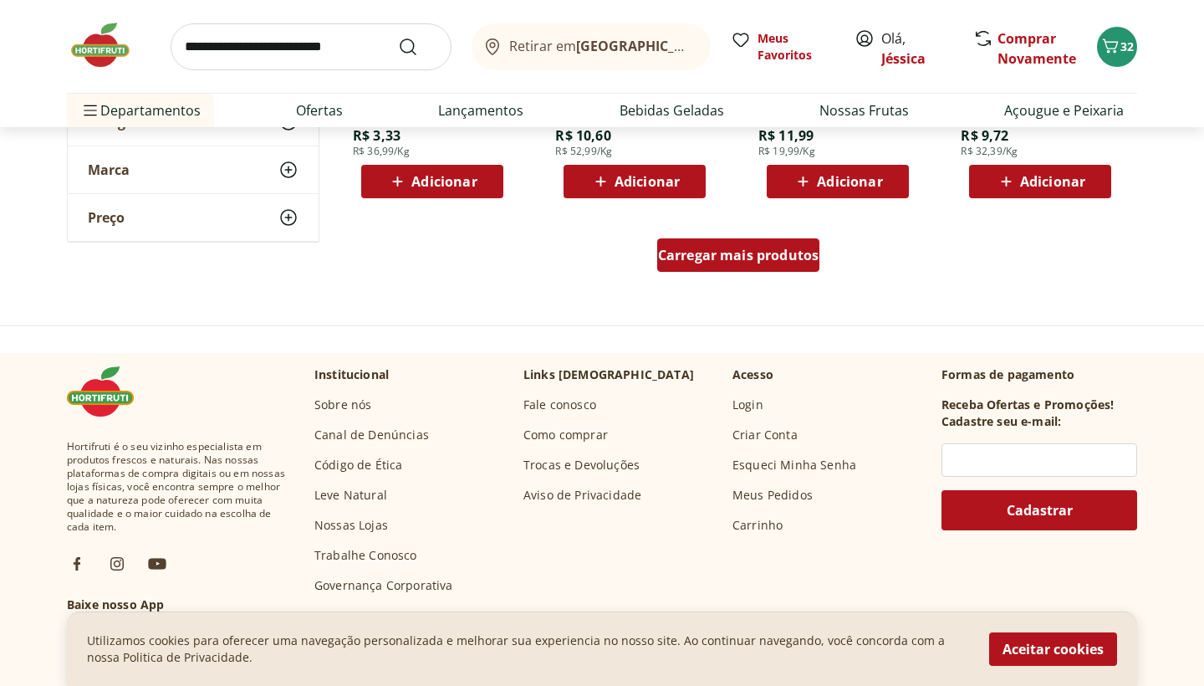
click at [795, 265] on div "Carregar mais produtos" at bounding box center [738, 254] width 163 height 33
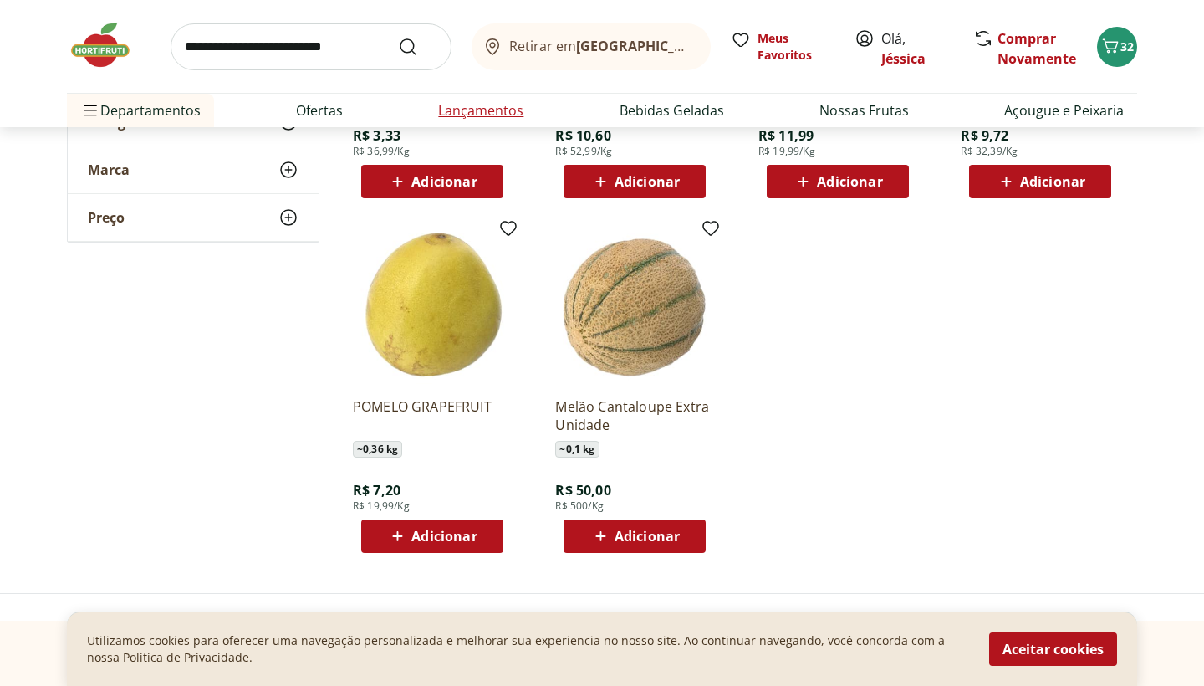
click at [513, 112] on link "Lançamentos" at bounding box center [480, 110] width 85 height 20
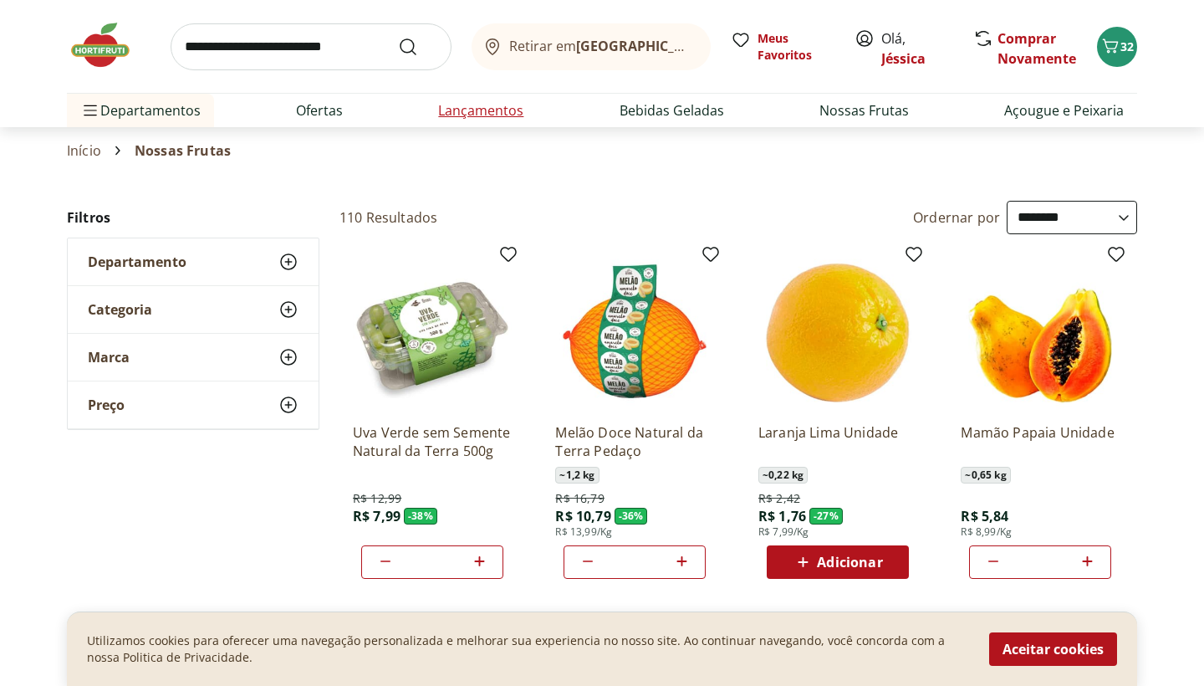
select select "**********"
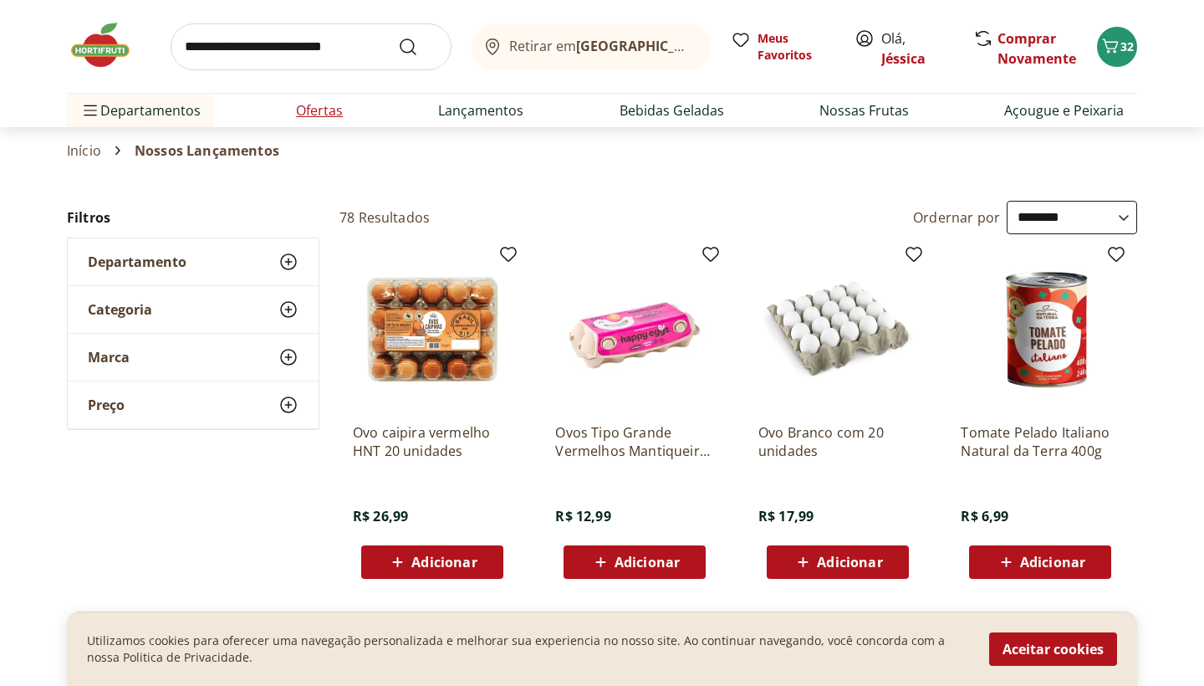
click at [335, 115] on link "Ofertas" at bounding box center [319, 110] width 47 height 20
select select "**********"
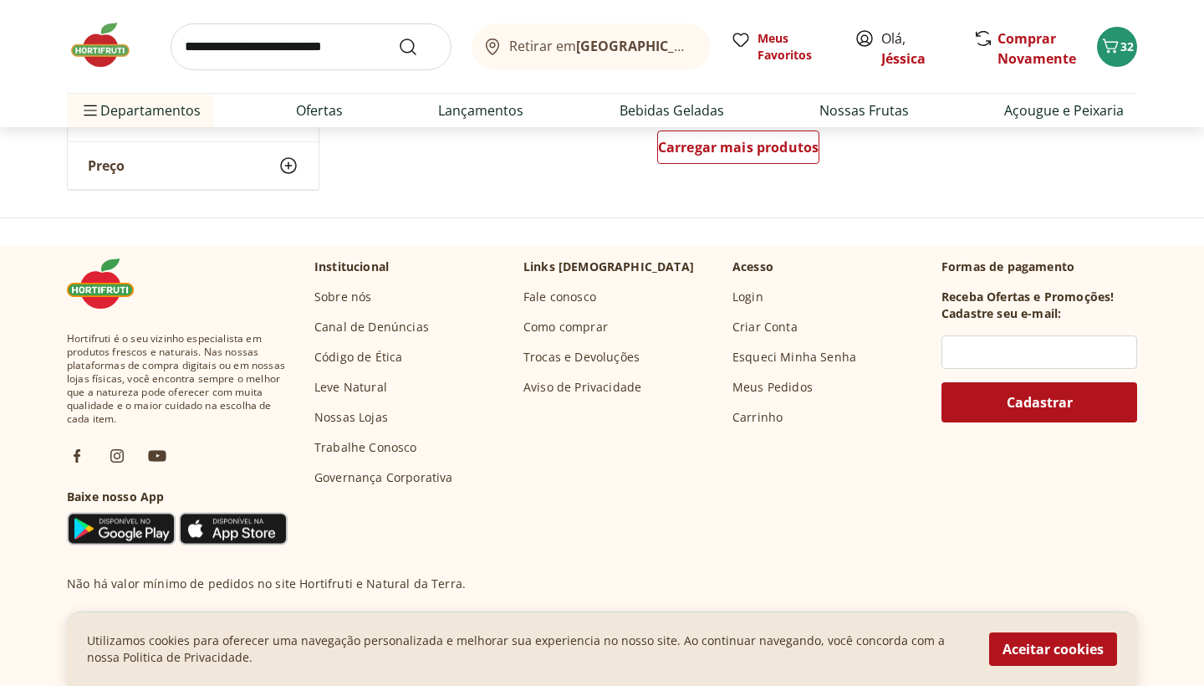
scroll to position [1233, 0]
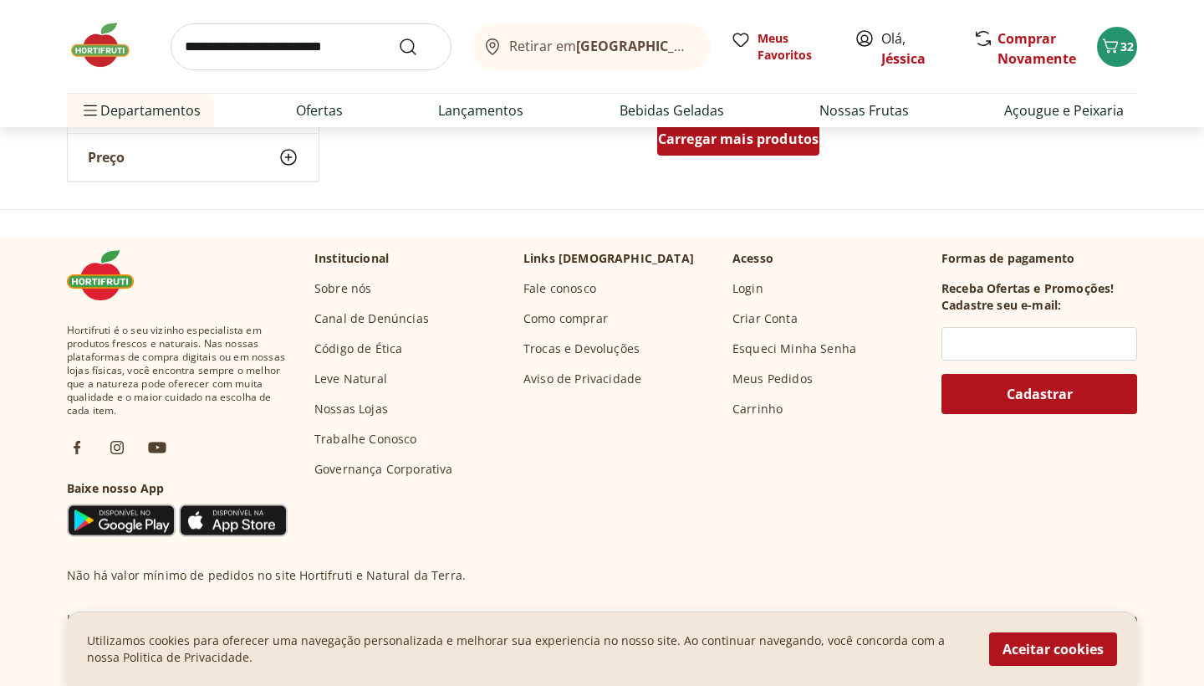
click at [730, 141] on span "Carregar mais produtos" at bounding box center [738, 138] width 161 height 13
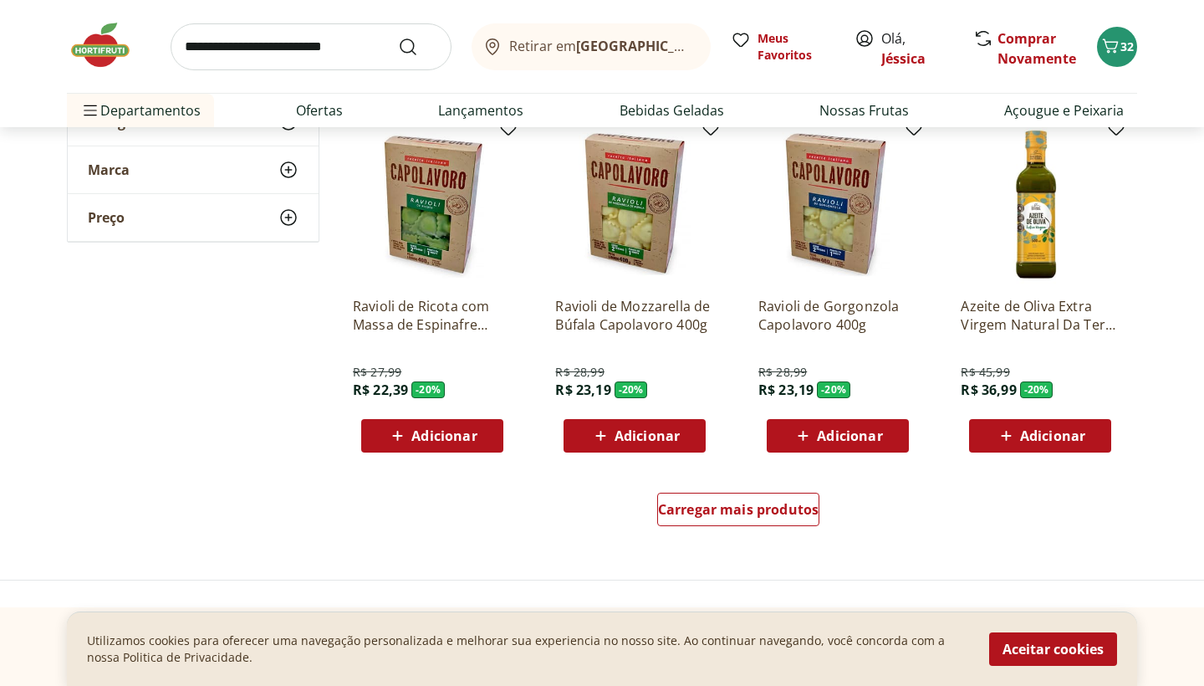
scroll to position [1954, 0]
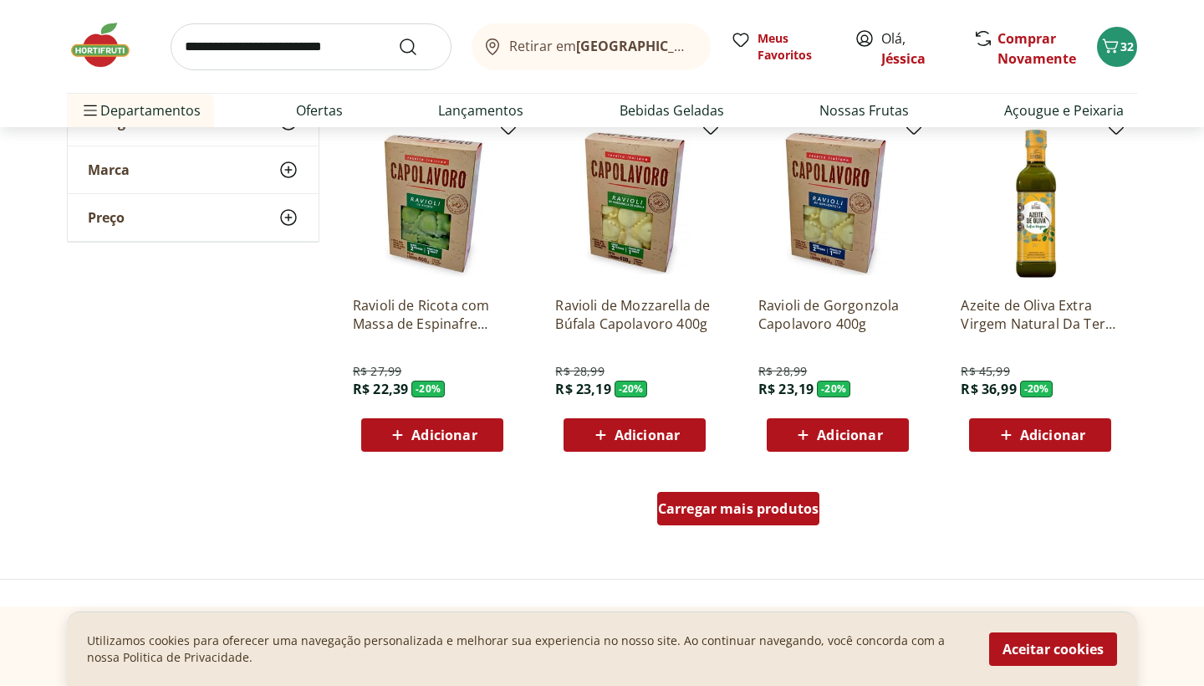
click at [761, 507] on span "Carregar mais produtos" at bounding box center [738, 508] width 161 height 13
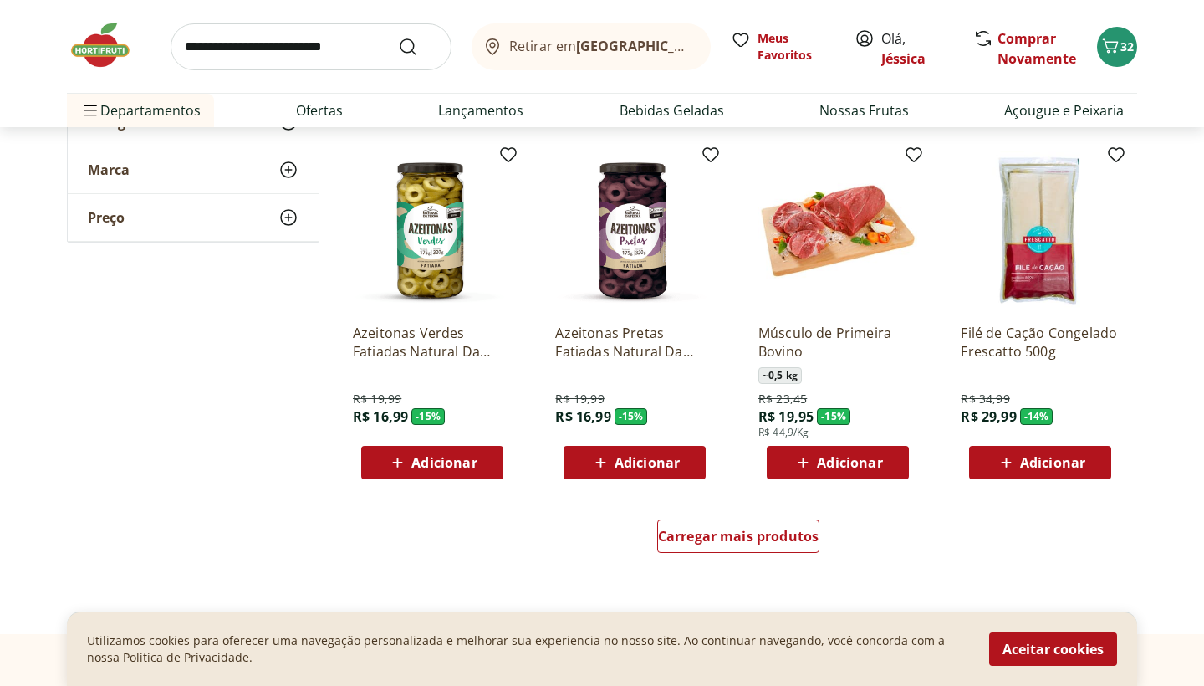
scroll to position [3019, 0]
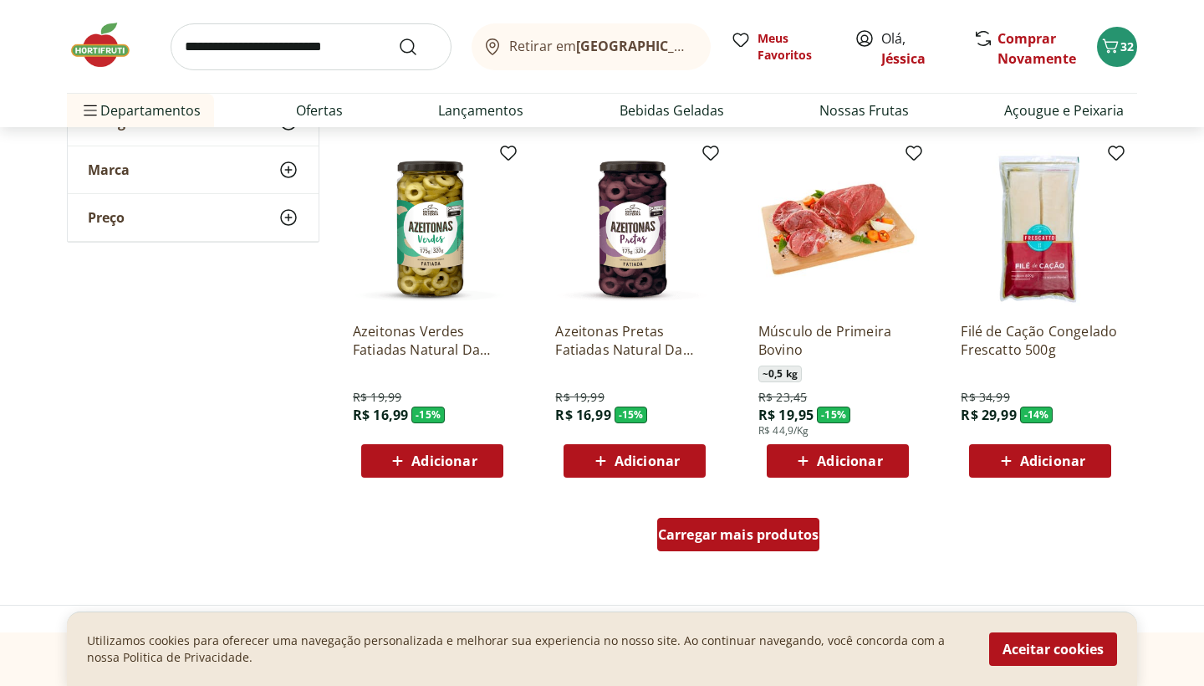
click at [767, 539] on span "Carregar mais produtos" at bounding box center [738, 534] width 161 height 13
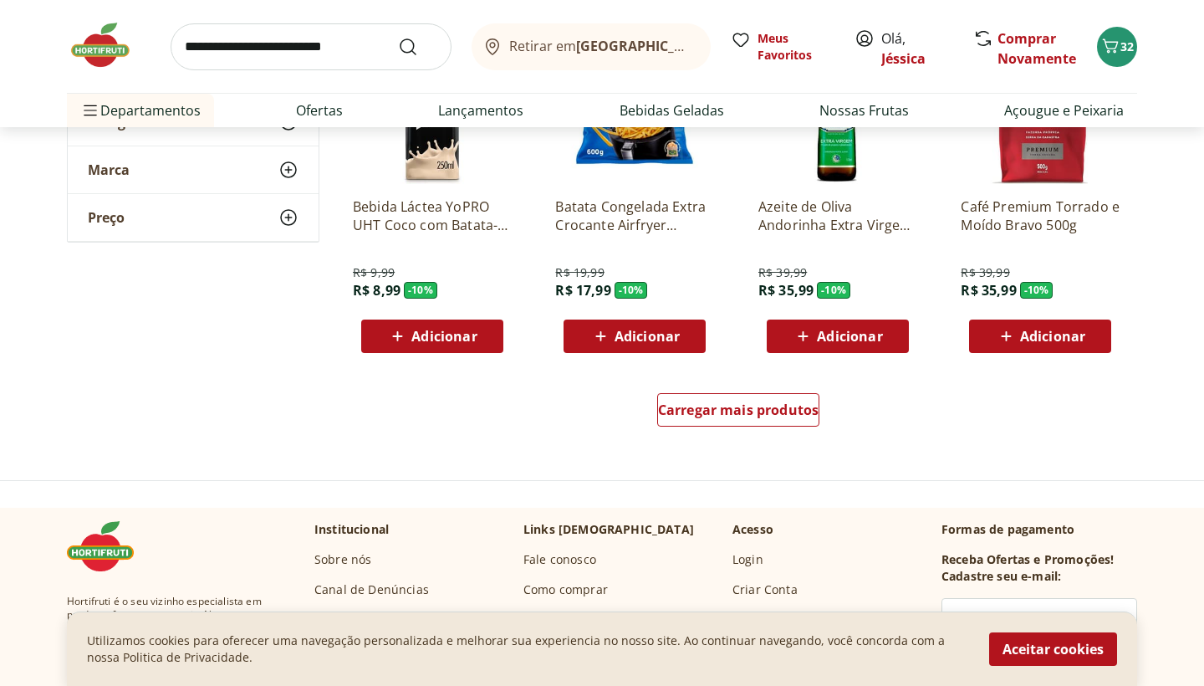
scroll to position [4252, 0]
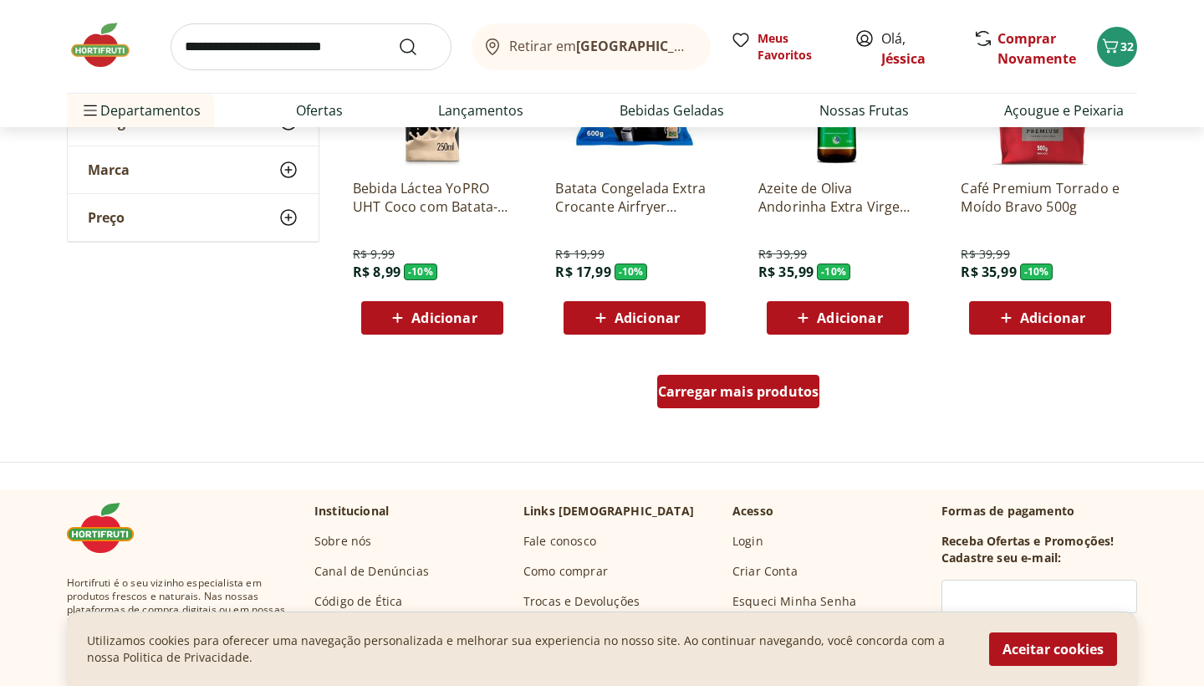
click at [767, 401] on div "Carregar mais produtos" at bounding box center [738, 391] width 163 height 33
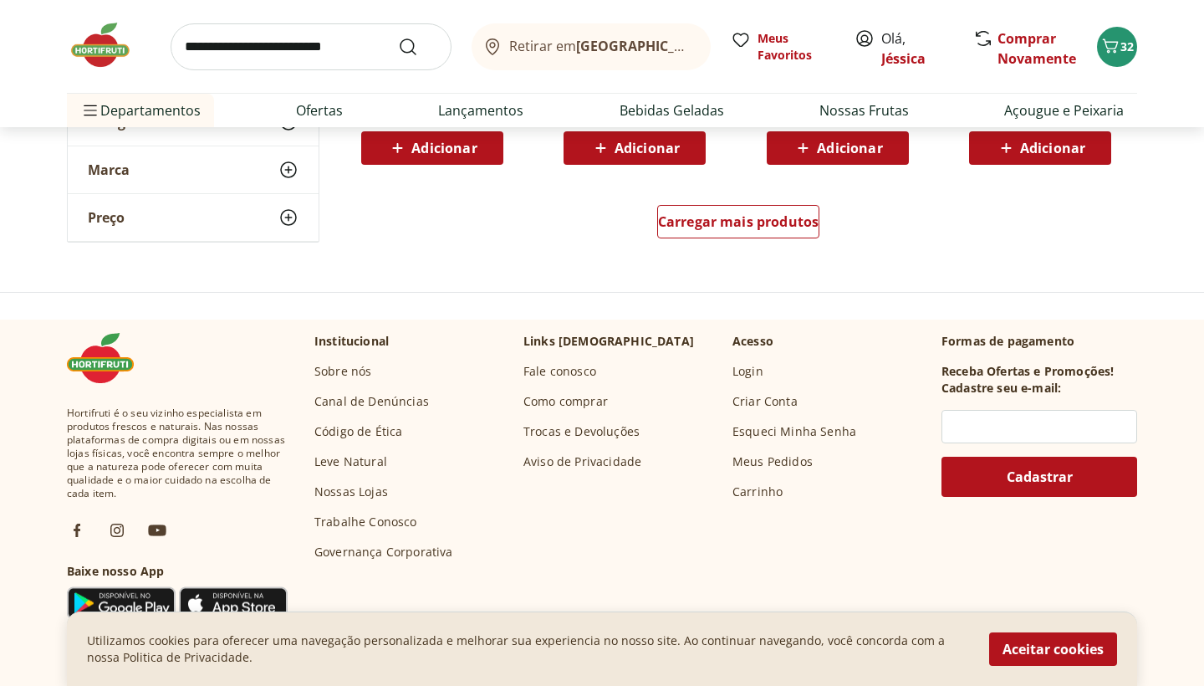
scroll to position [5529, 0]
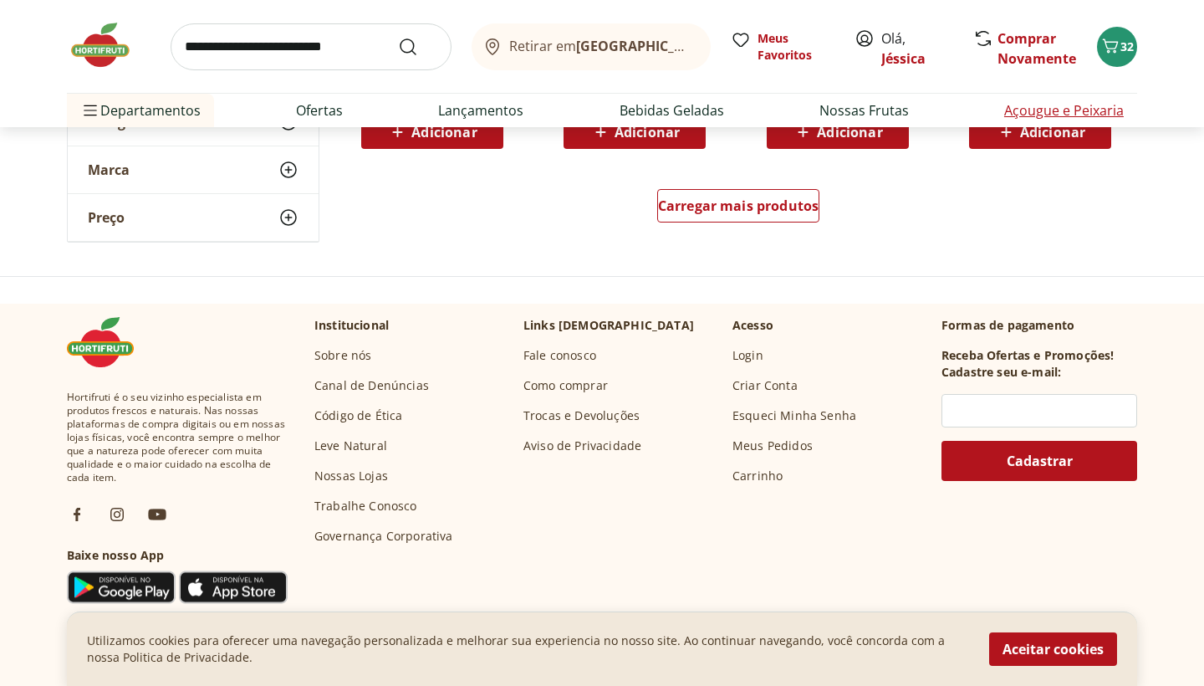
click at [1002, 110] on li "Açougue e Peixaria" at bounding box center [1064, 110] width 146 height 33
click at [1097, 105] on link "Açougue e Peixaria" at bounding box center [1065, 110] width 120 height 20
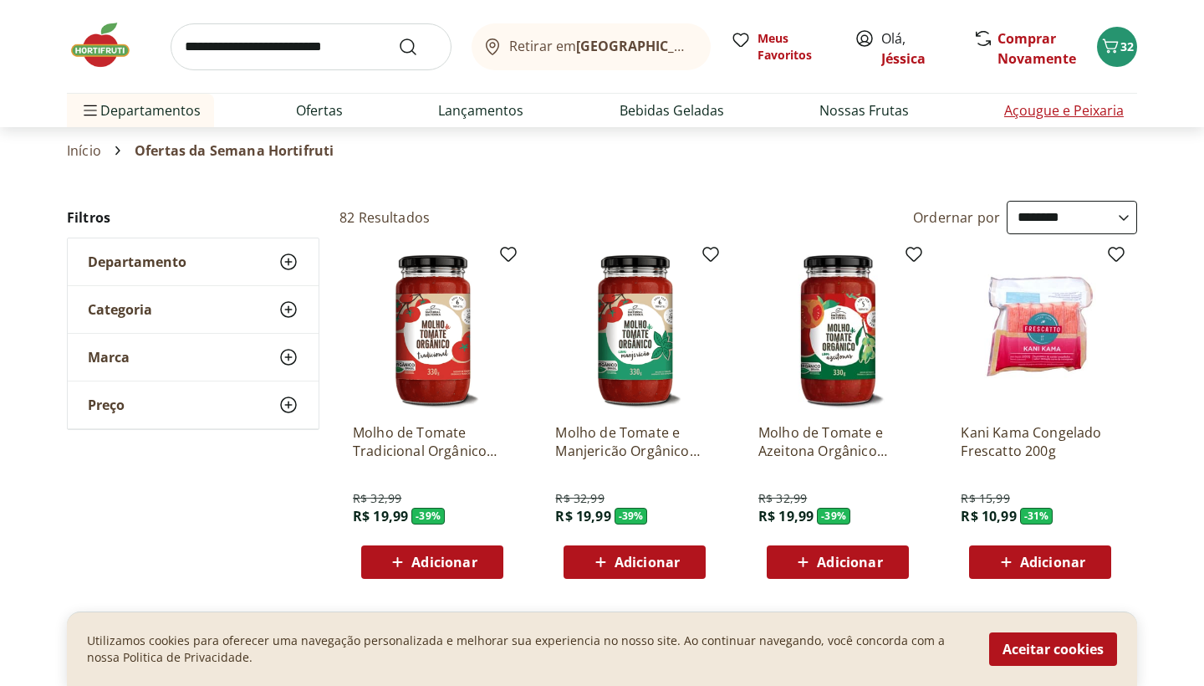
select select "**********"
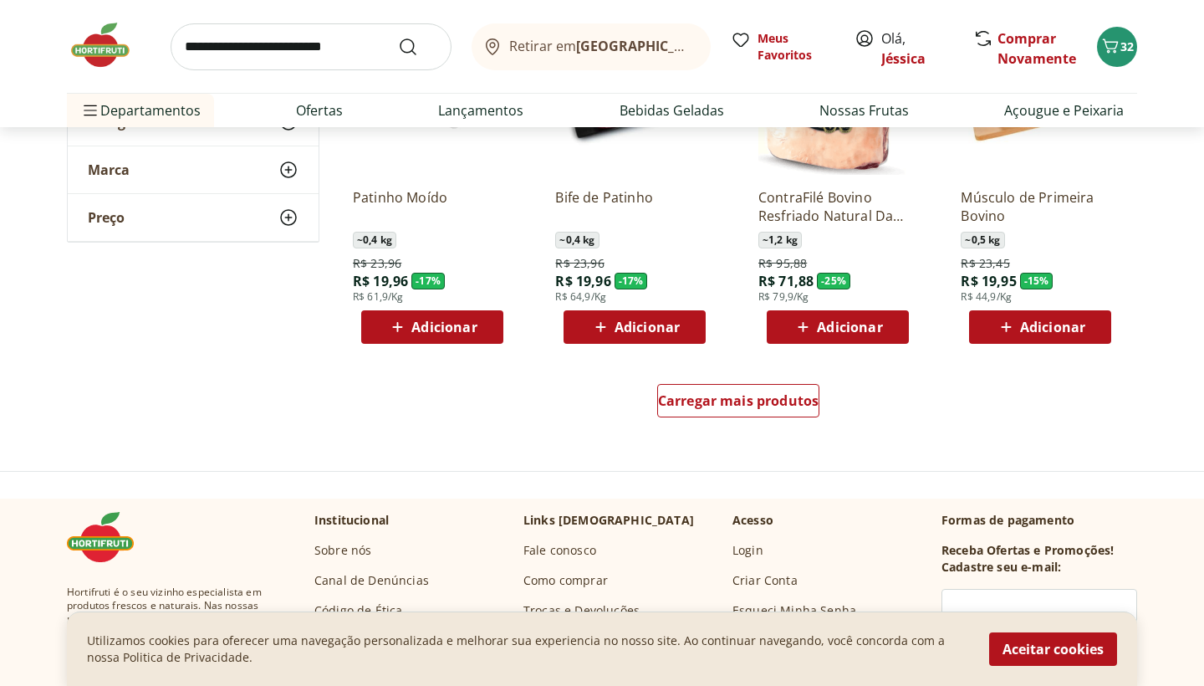
scroll to position [994, 0]
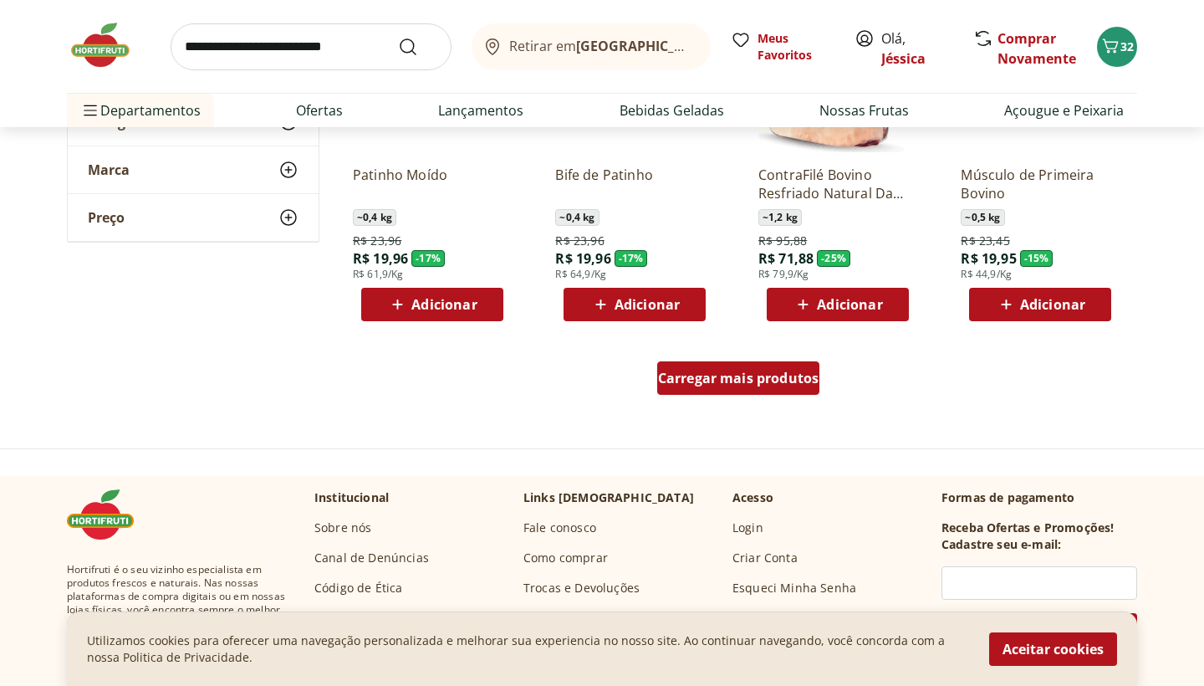
click at [735, 381] on span "Carregar mais produtos" at bounding box center [738, 377] width 161 height 13
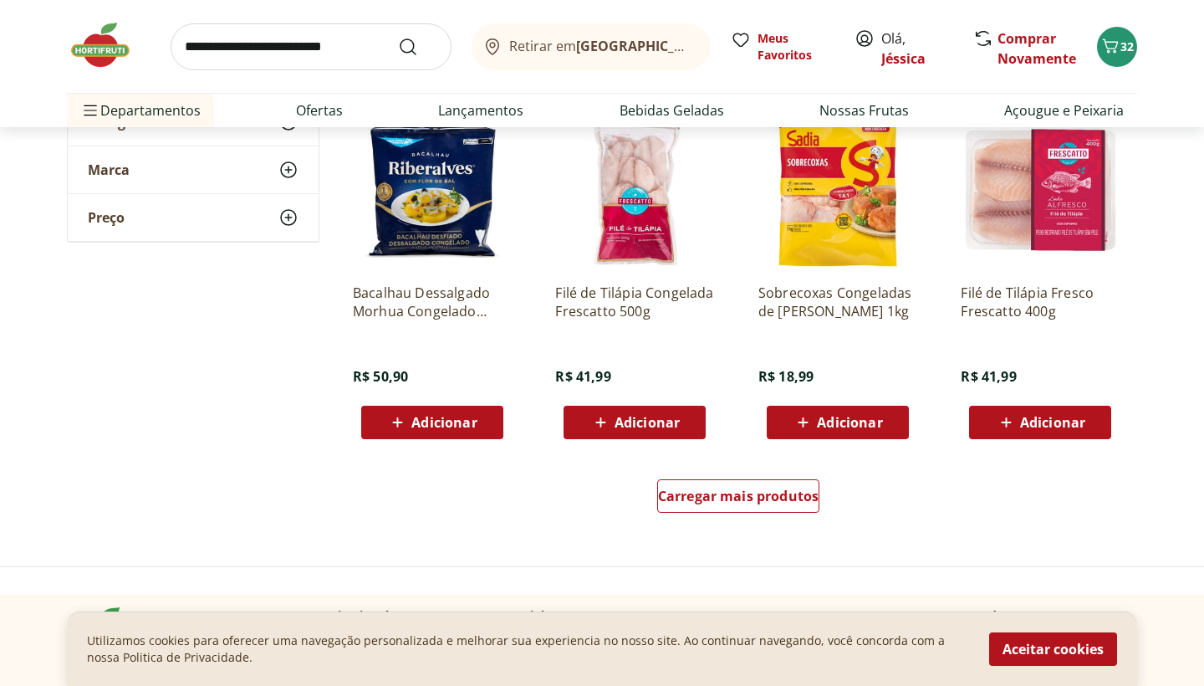
scroll to position [1970, 0]
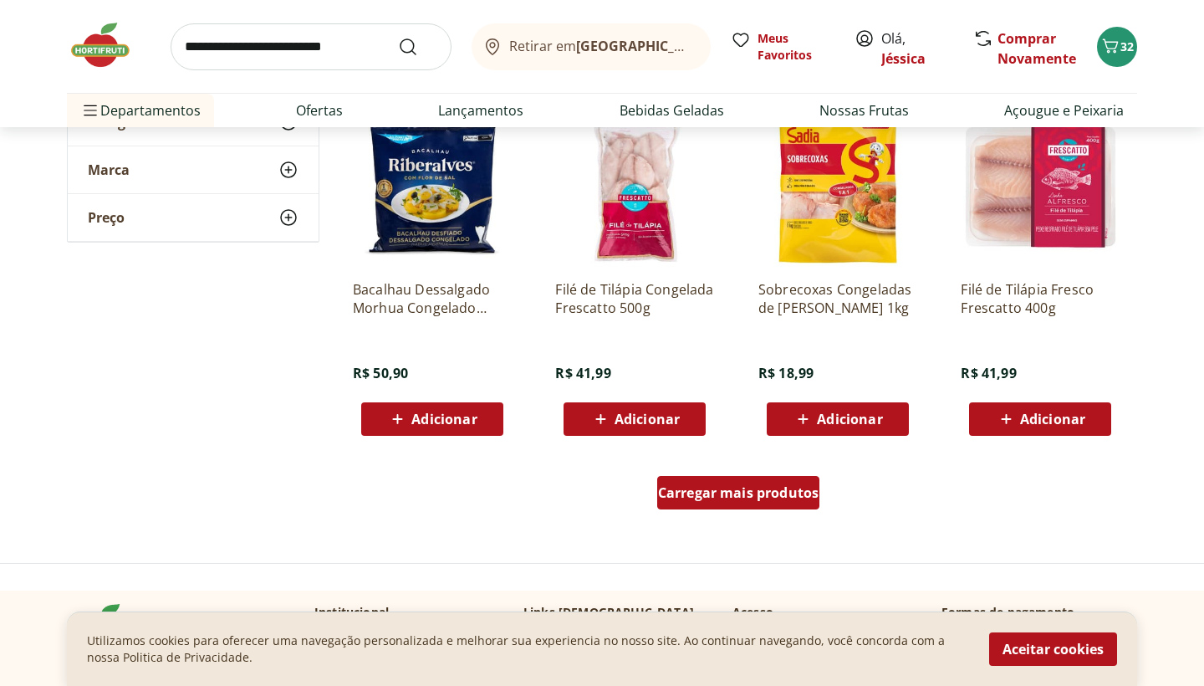
click at [739, 486] on span "Carregar mais produtos" at bounding box center [738, 492] width 161 height 13
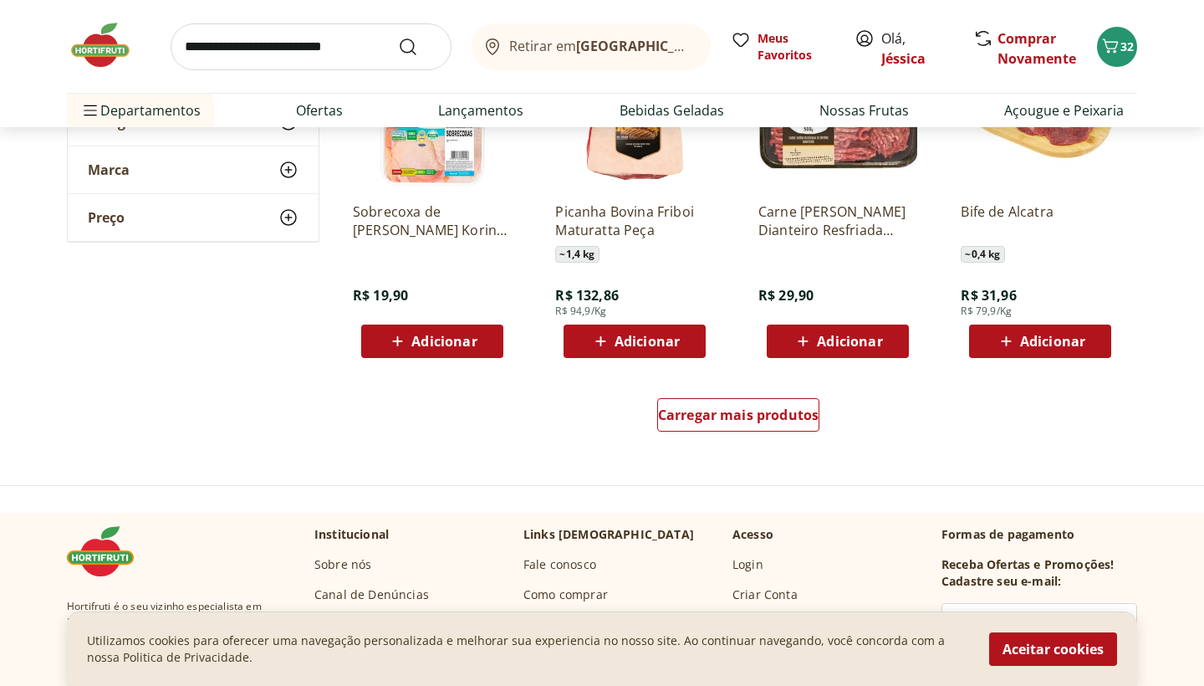
scroll to position [3144, 0]
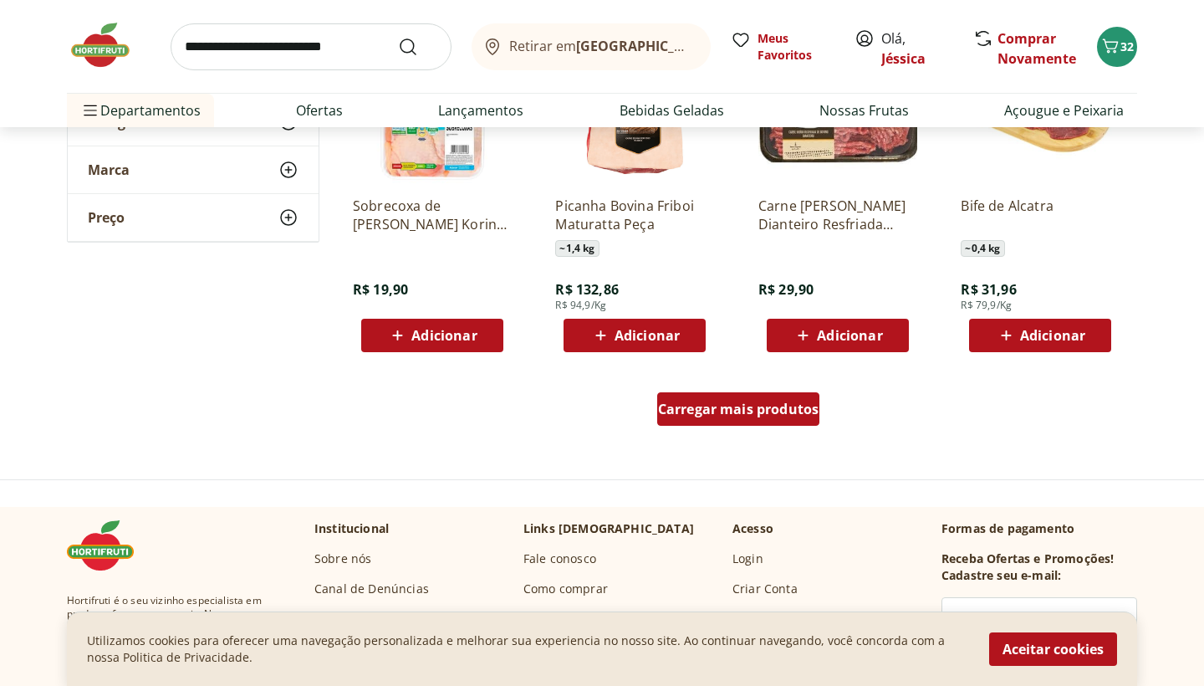
click at [741, 411] on span "Carregar mais produtos" at bounding box center [738, 408] width 161 height 13
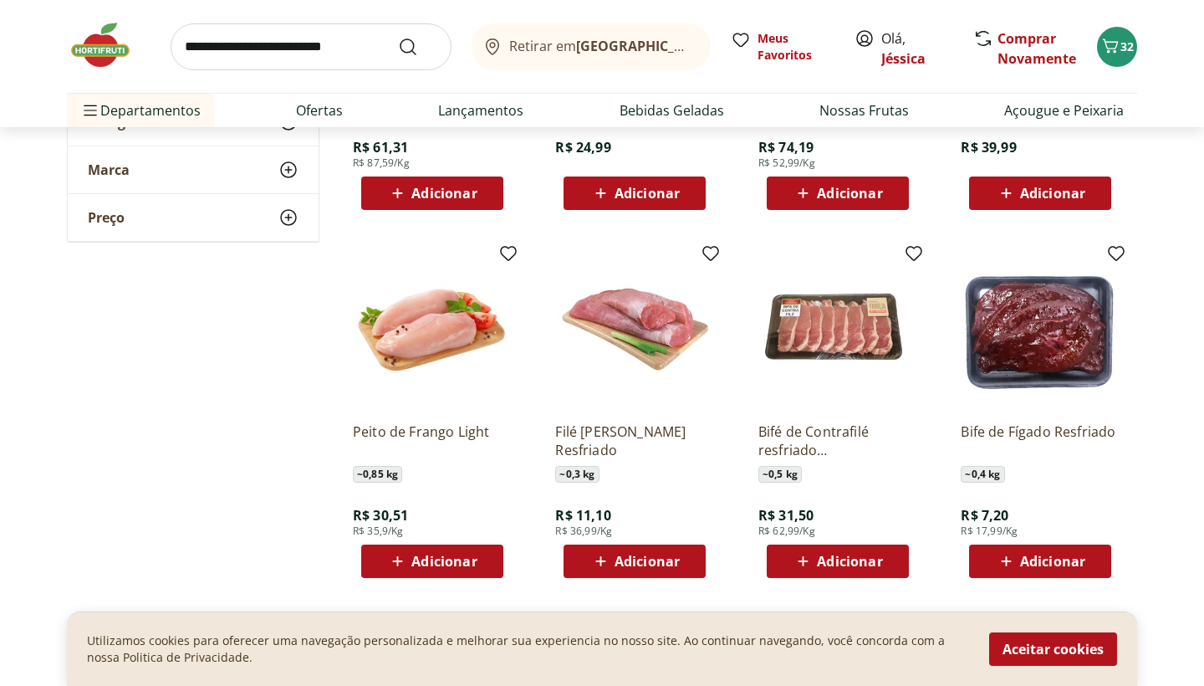
scroll to position [4011, 0]
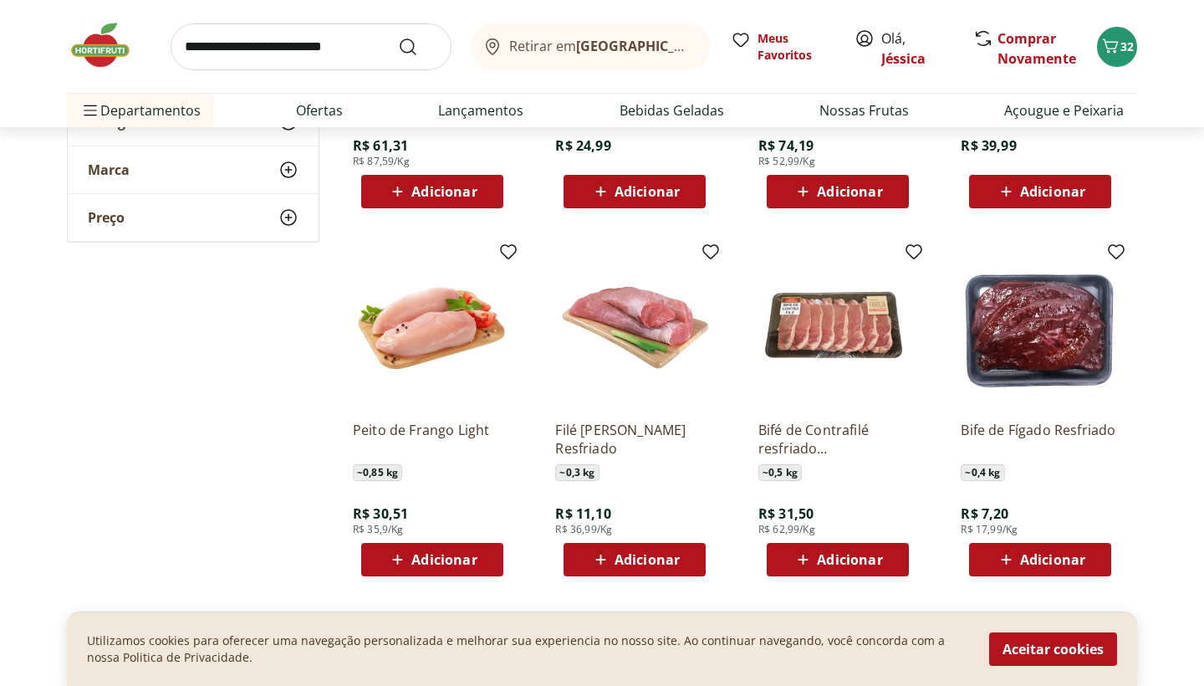
click at [1018, 558] on span "Adicionar" at bounding box center [1040, 560] width 89 height 20
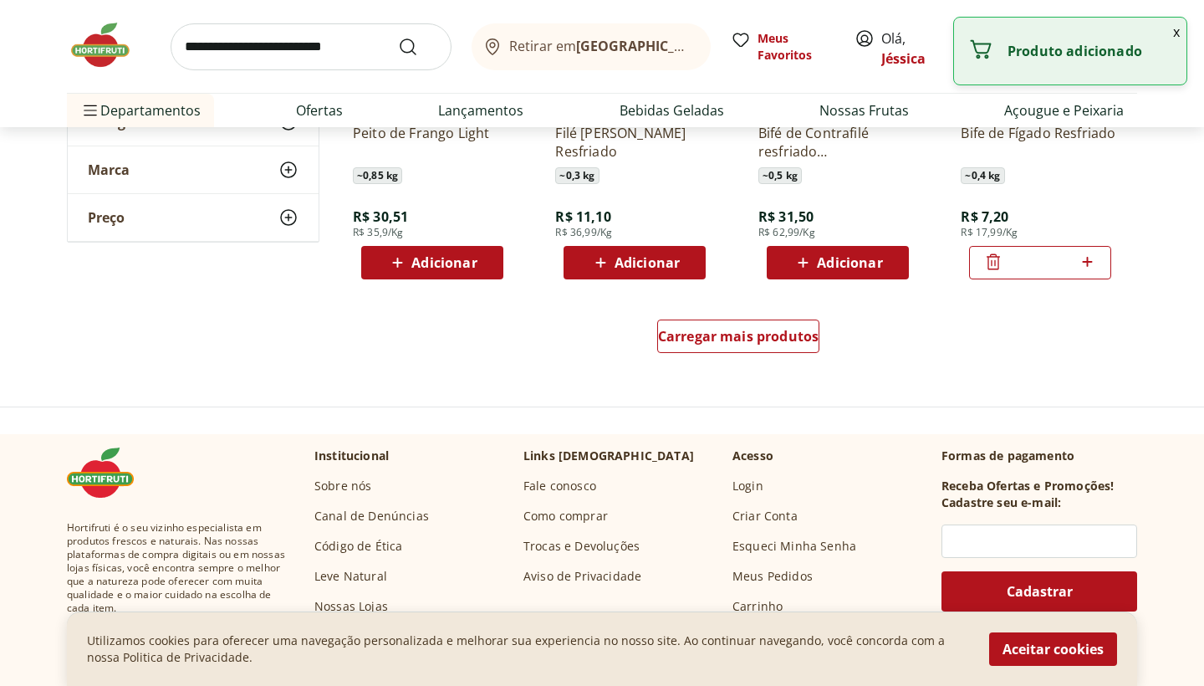
scroll to position [4323, 0]
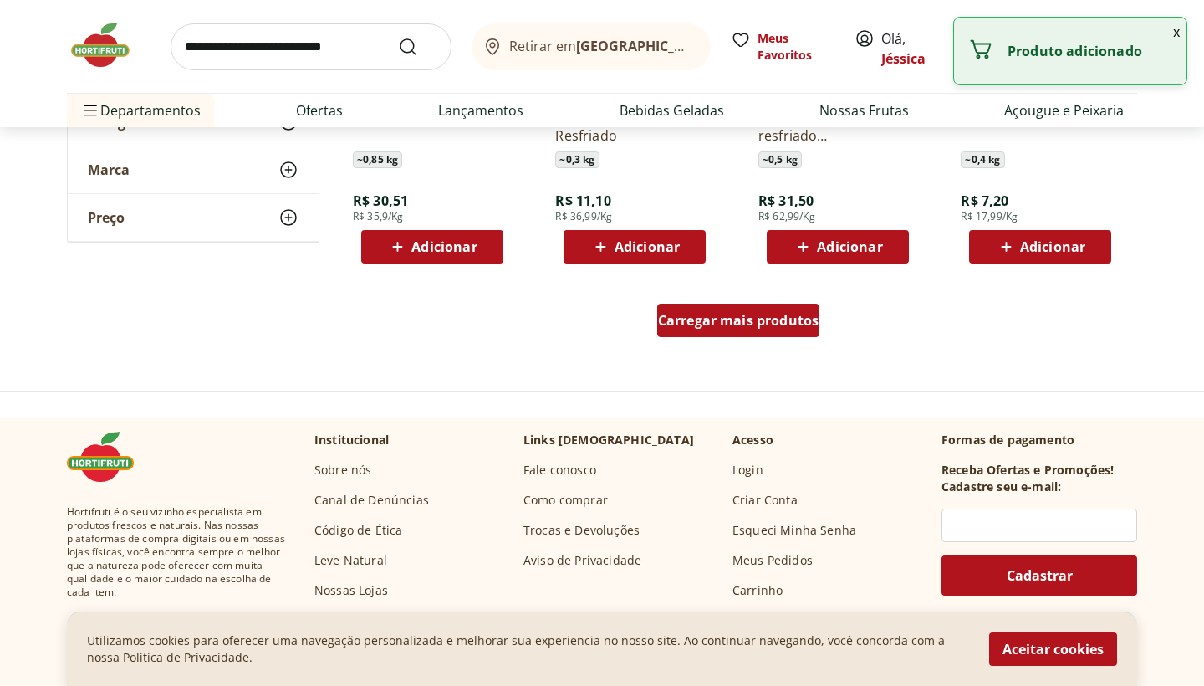
click at [690, 310] on div "Carregar mais produtos" at bounding box center [738, 320] width 163 height 33
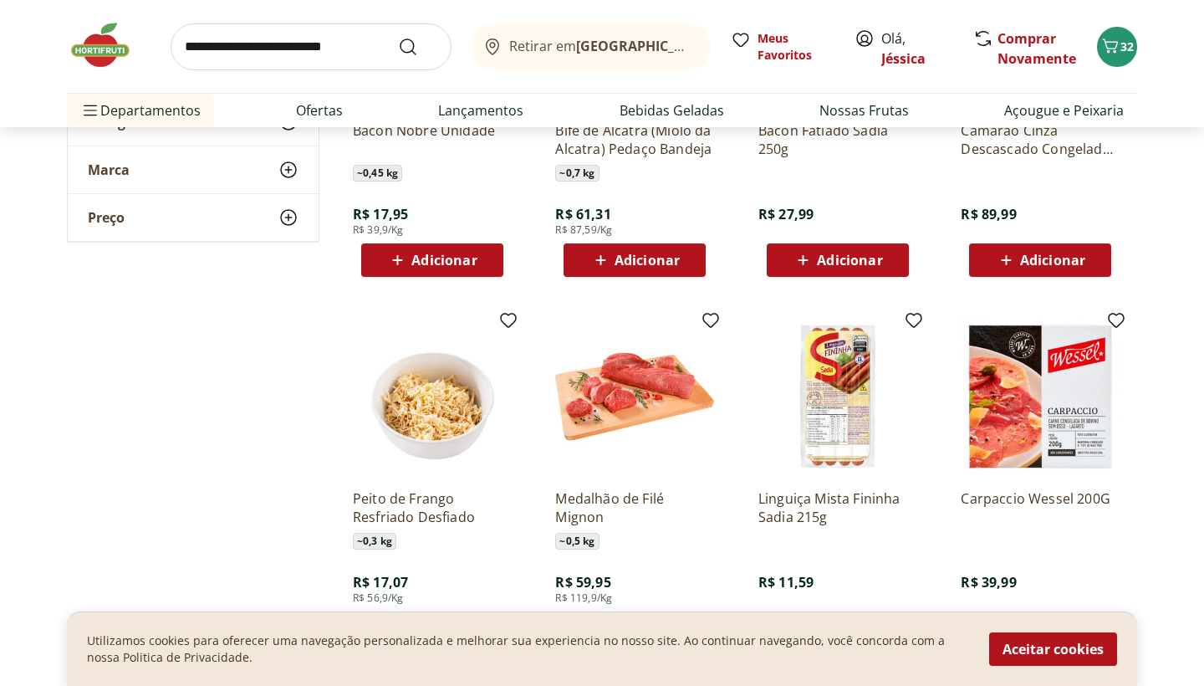
scroll to position [4666, 0]
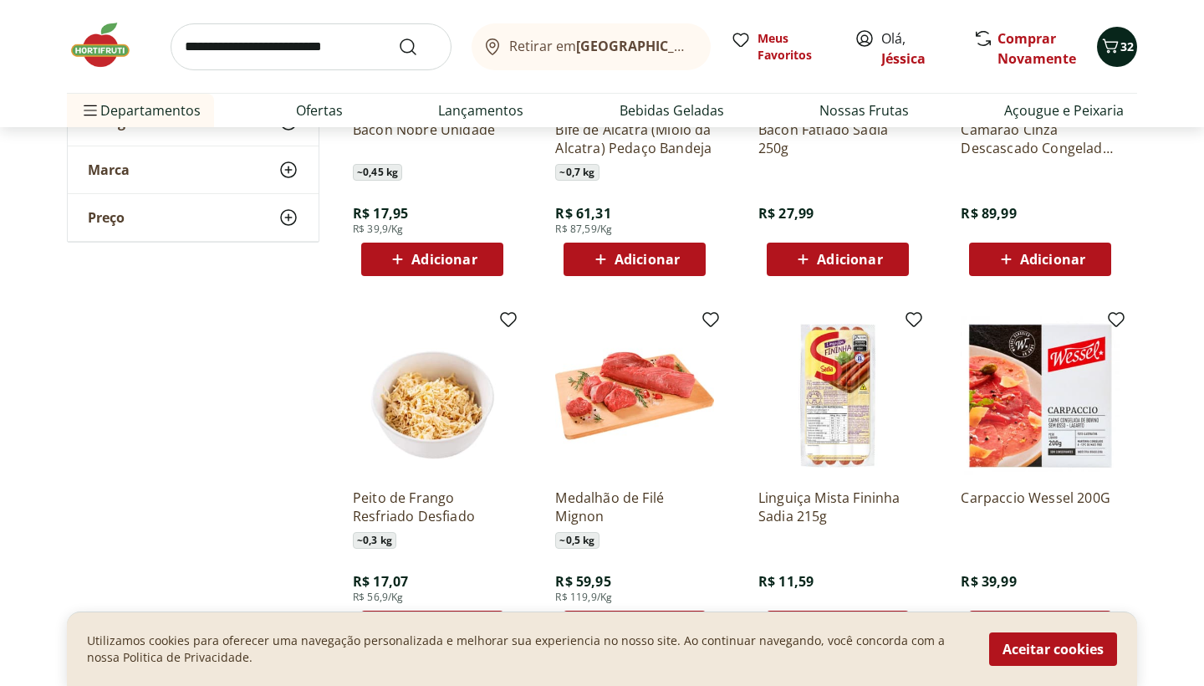
click at [1106, 51] on icon "Carrinho" at bounding box center [1111, 46] width 20 height 20
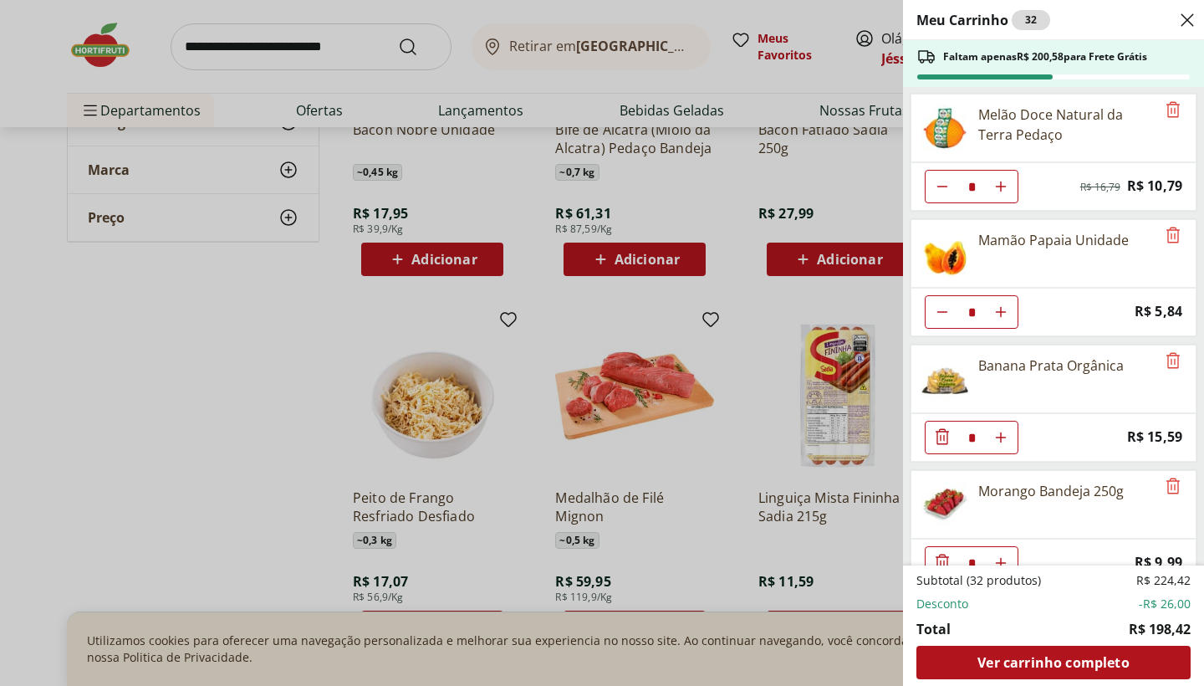
scroll to position [709, 0]
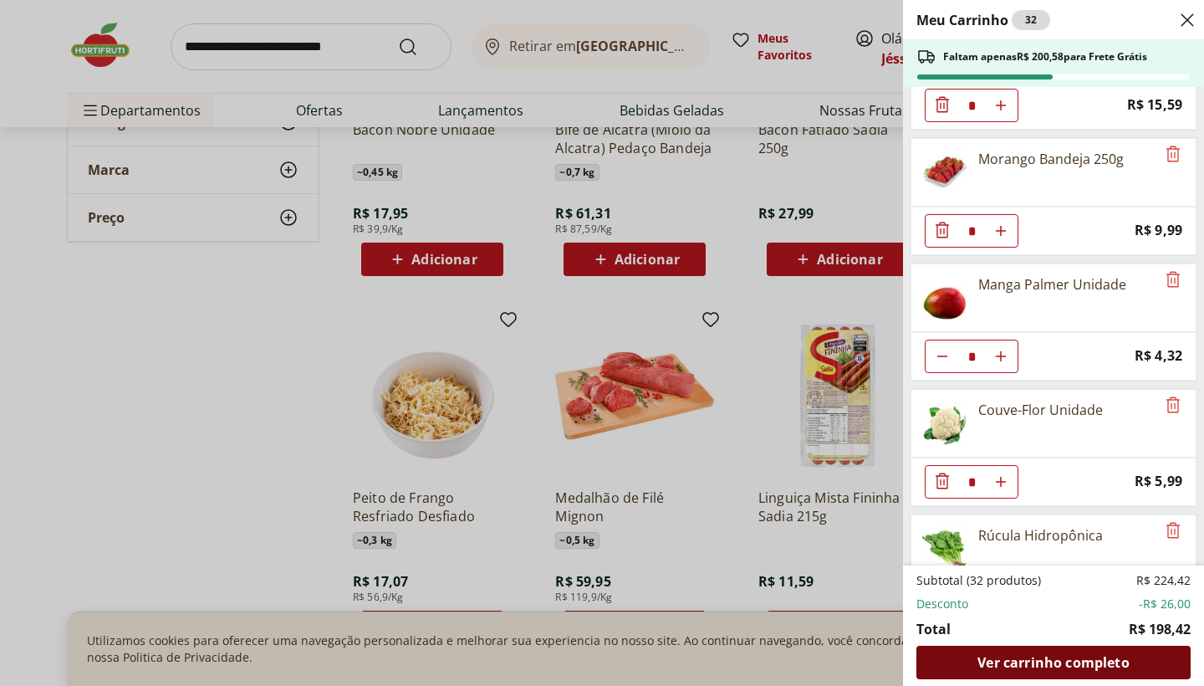
click at [1103, 657] on span "Ver carrinho completo" at bounding box center [1053, 662] width 151 height 13
